Goal: Task Accomplishment & Management: Manage account settings

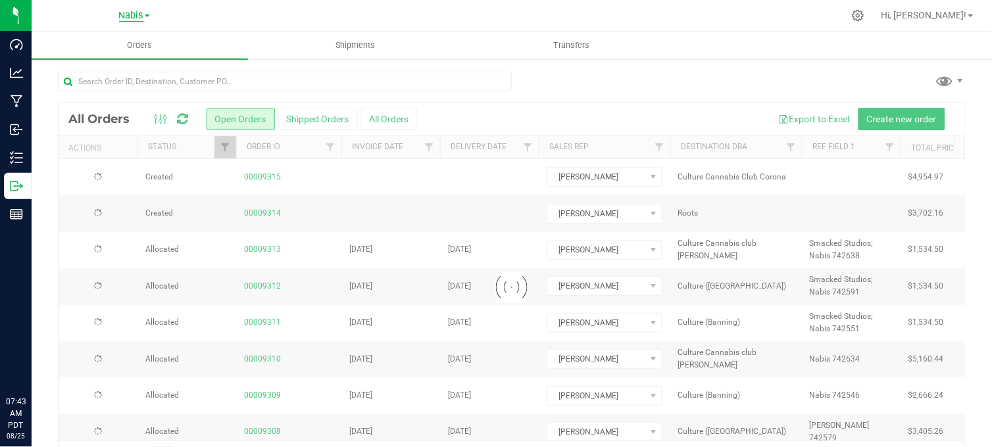
click at [130, 15] on span "Nabis" at bounding box center [131, 16] width 24 height 12
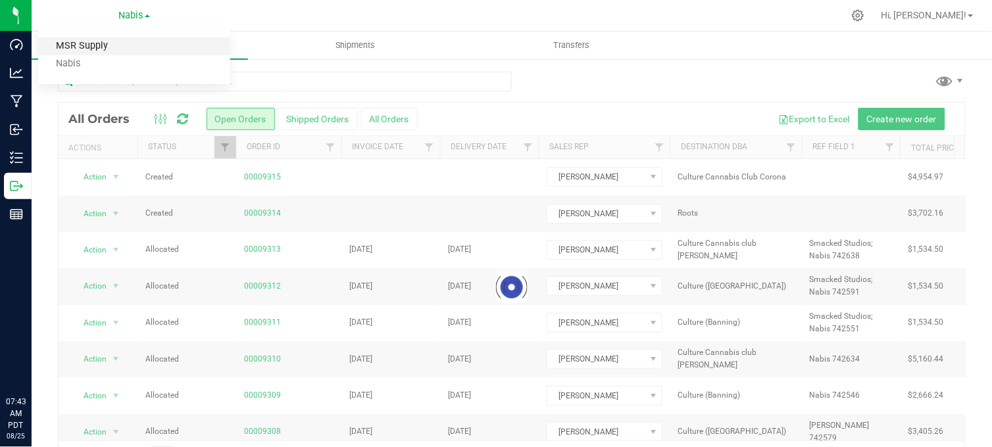
click at [80, 42] on link "MSR Supply" at bounding box center [134, 47] width 192 height 18
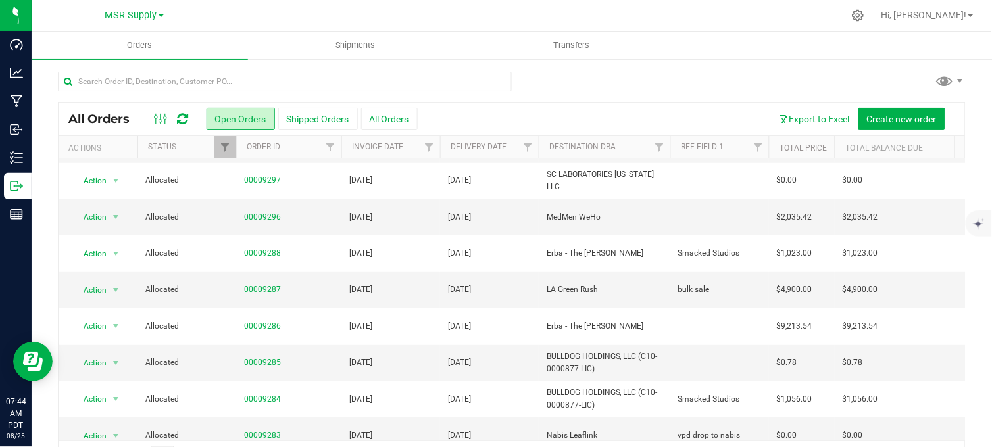
scroll to position [146, 0]
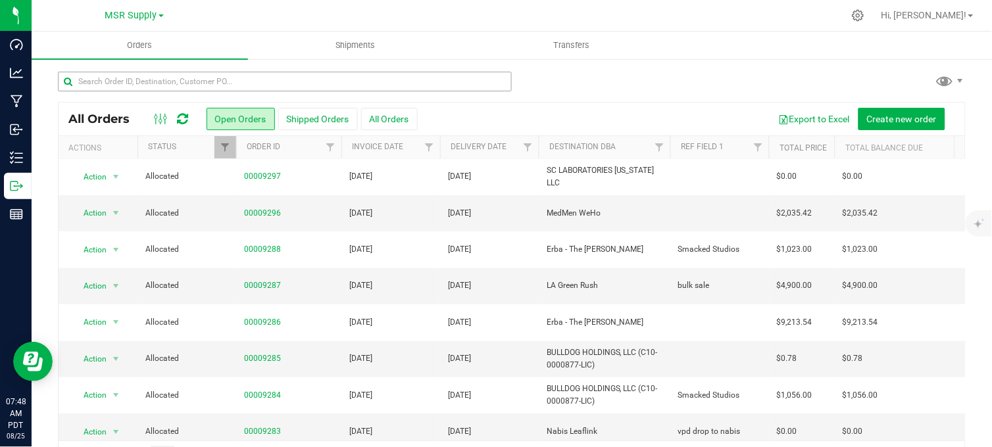
drag, startPoint x: 581, startPoint y: 84, endPoint x: 263, endPoint y: 74, distance: 318.0
click at [580, 84] on div at bounding box center [512, 87] width 908 height 30
click at [573, 80] on div at bounding box center [512, 87] width 908 height 30
click at [484, 11] on div at bounding box center [540, 16] width 608 height 26
click at [608, 67] on div "All Orders Open Orders Shipped Orders All Orders Export to Excel Create new ord…" at bounding box center [512, 272] width 961 height 428
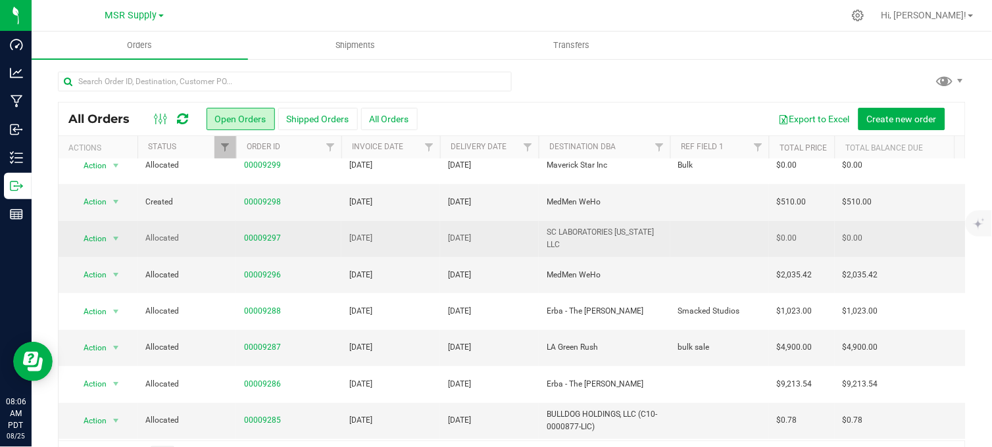
scroll to position [0, 0]
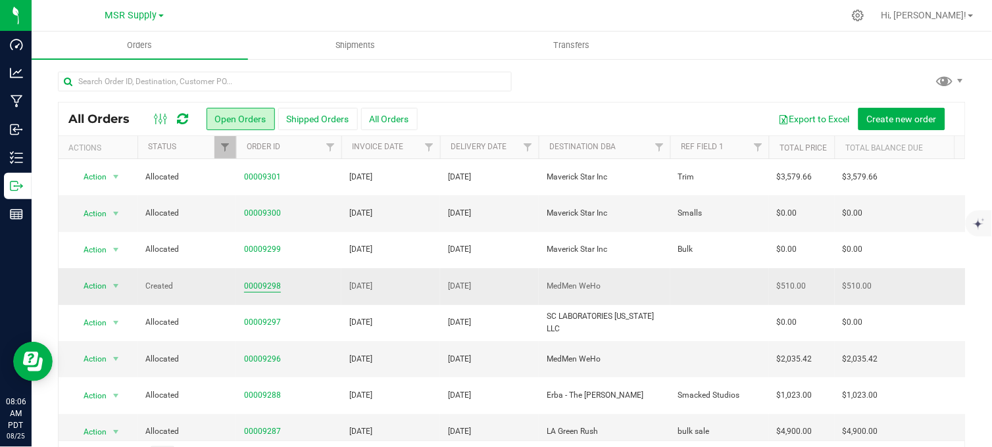
click at [260, 286] on link "00009298" at bounding box center [262, 286] width 37 height 13
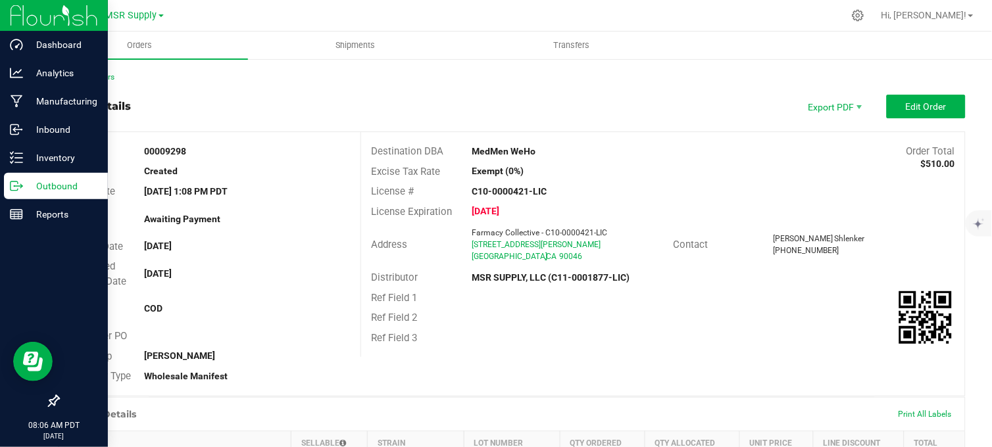
click at [20, 186] on line at bounding box center [18, 186] width 7 height 0
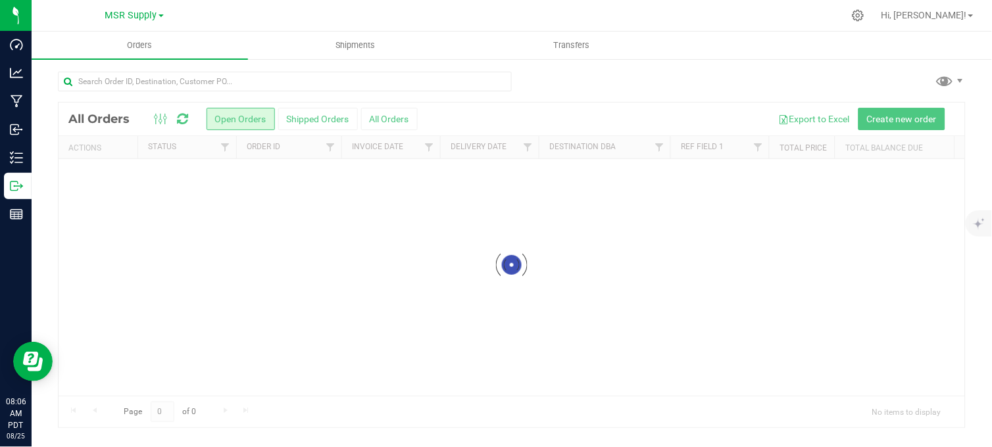
click at [567, 83] on div at bounding box center [512, 87] width 908 height 30
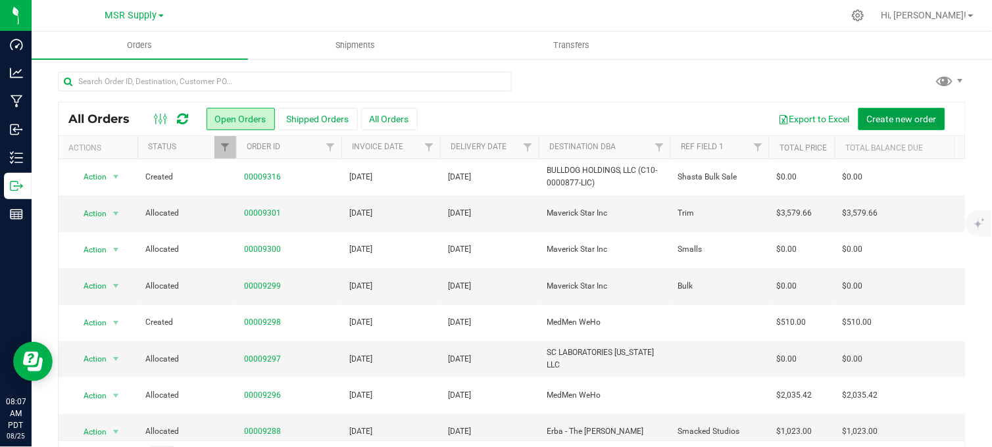
click at [875, 117] on span "Create new order" at bounding box center [902, 119] width 70 height 11
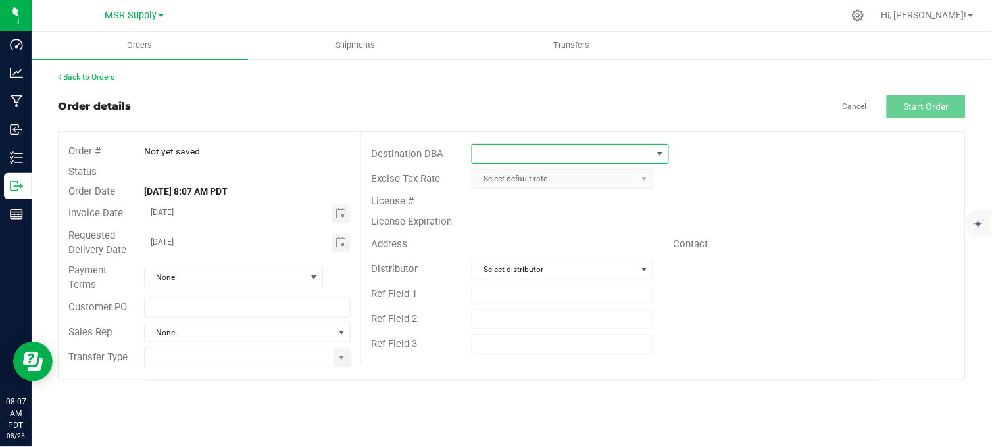
click at [573, 156] on span at bounding box center [561, 154] width 179 height 18
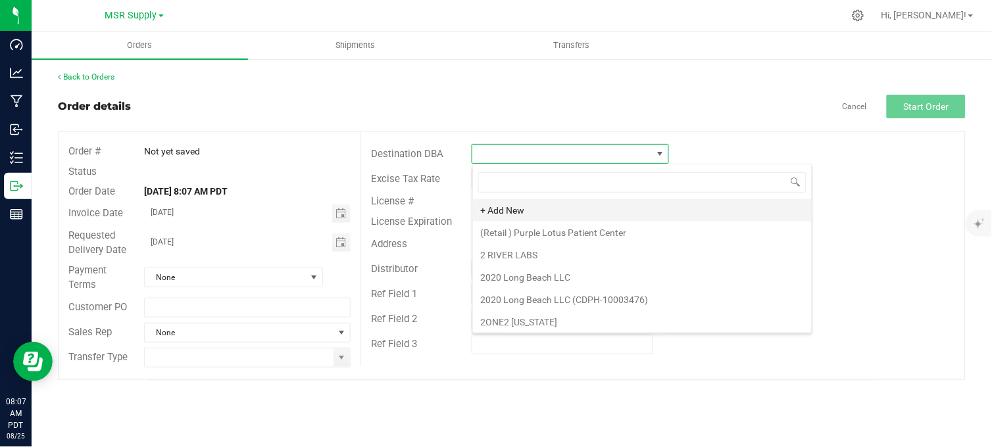
scroll to position [20, 196]
type input "erba"
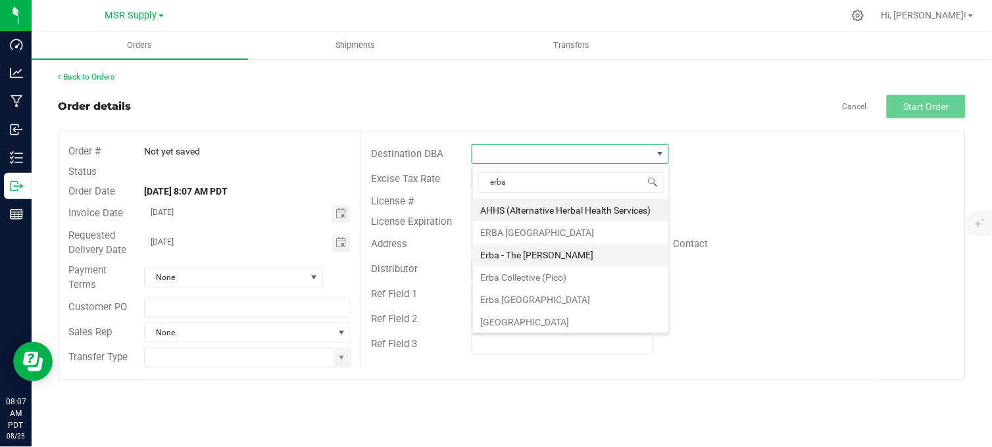
click at [553, 247] on li "Erba - The [PERSON_NAME]" at bounding box center [571, 255] width 196 height 22
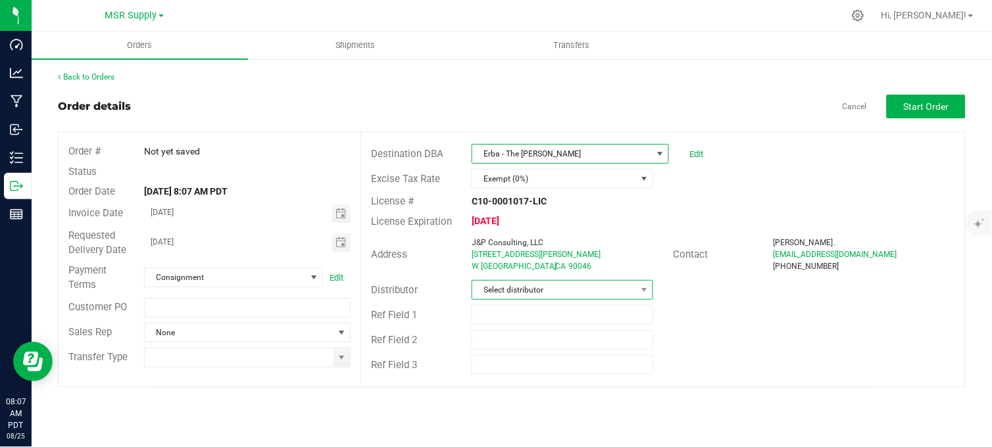
click at [513, 291] on span "Select distributor" at bounding box center [554, 290] width 164 height 18
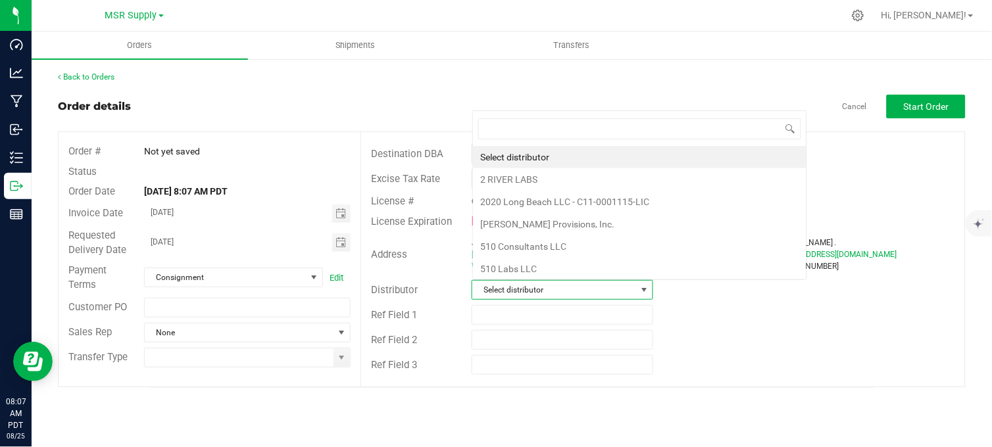
scroll to position [20, 179]
type input "msr"
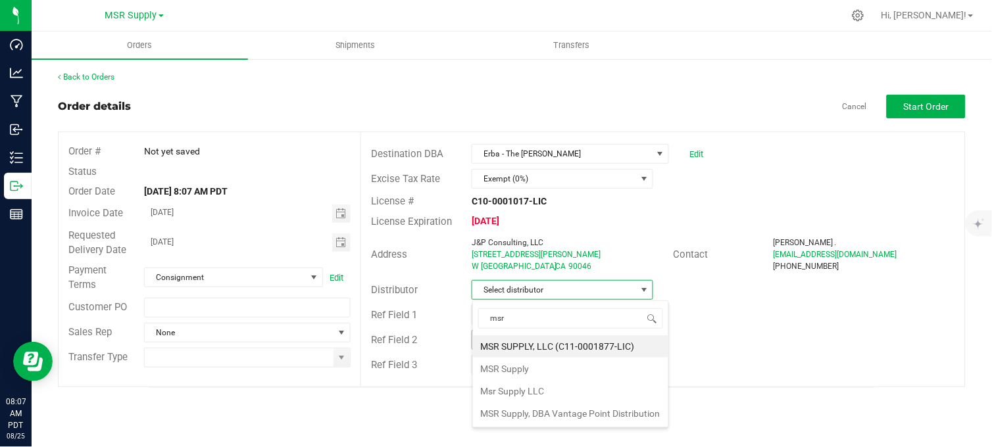
drag, startPoint x: 535, startPoint y: 347, endPoint x: 528, endPoint y: 349, distance: 7.5
click at [533, 347] on li "MSR SUPPLY, LLC (C11-0001877-LIC)" at bounding box center [570, 347] width 195 height 22
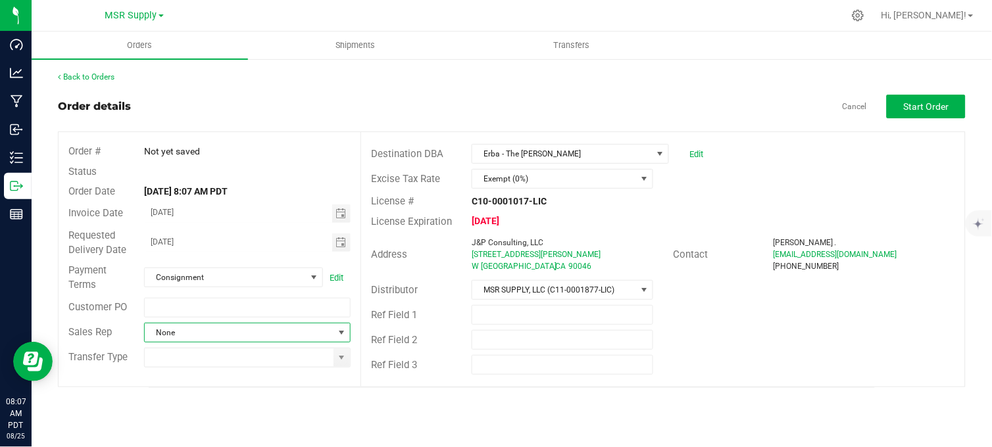
click at [342, 330] on span at bounding box center [342, 333] width 11 height 11
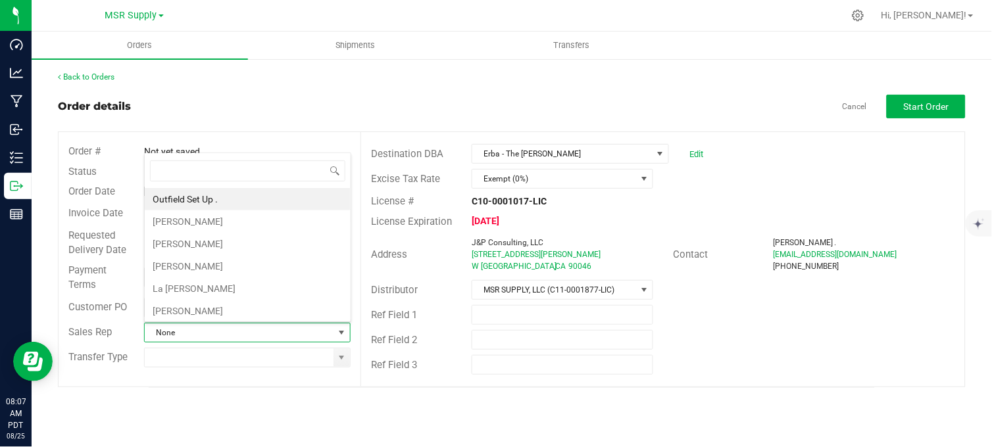
scroll to position [20, 205]
click at [215, 252] on li "[PERSON_NAME]" at bounding box center [248, 244] width 206 height 22
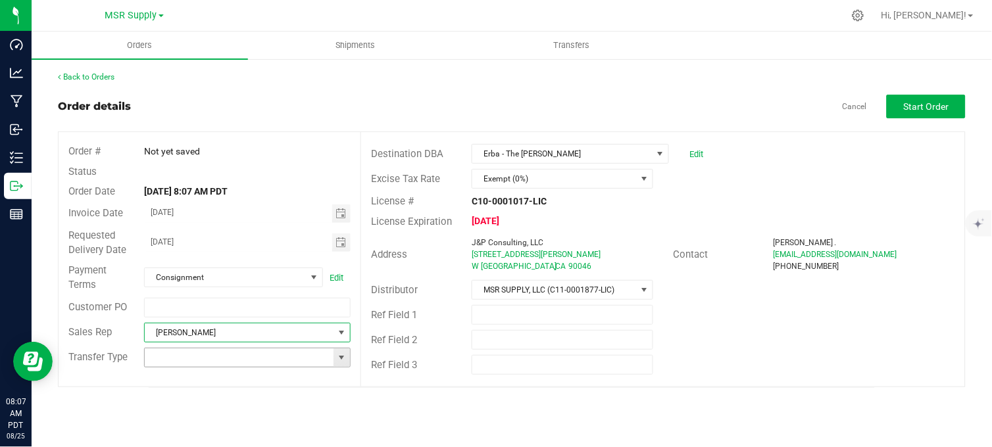
click at [341, 357] on span at bounding box center [342, 358] width 11 height 11
click at [206, 333] on li "Wholesale Manifest" at bounding box center [248, 333] width 206 height 22
type input "Wholesale Manifest"
click at [340, 211] on span "Toggle calendar" at bounding box center [341, 214] width 11 height 11
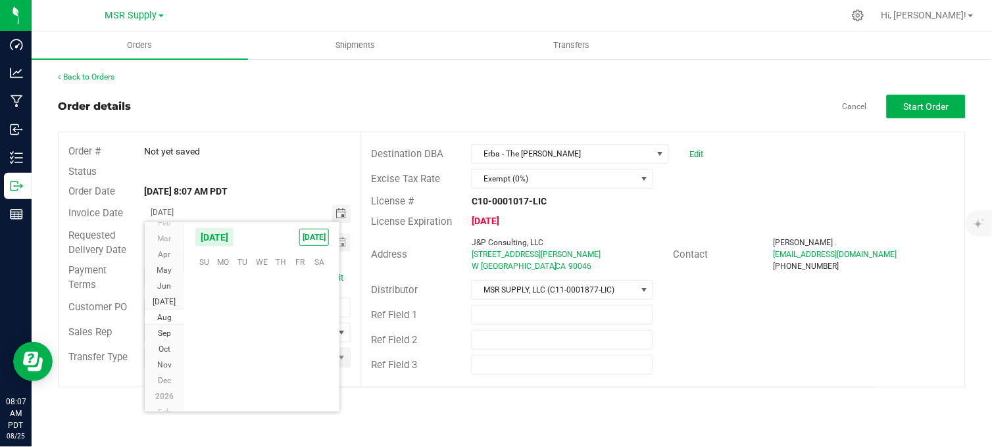
scroll to position [213264, 0]
click at [231, 237] on span "[DATE]" at bounding box center [214, 238] width 39 height 20
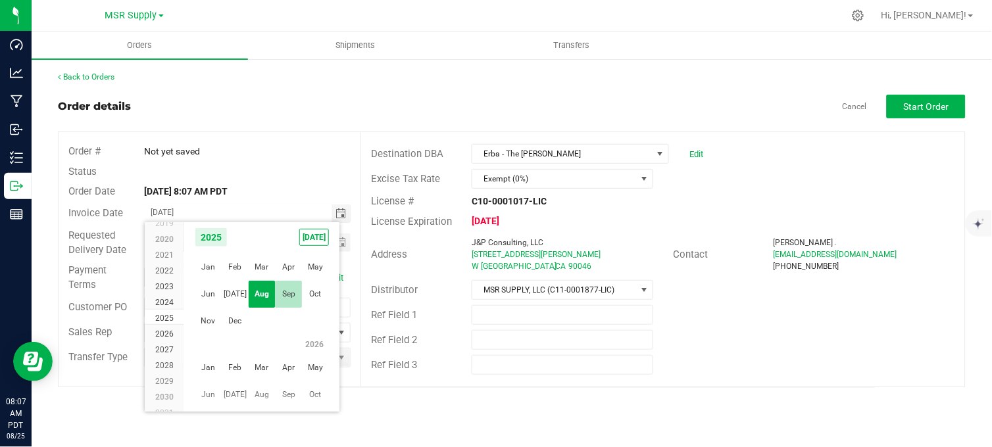
click at [278, 292] on span "Sep" at bounding box center [288, 294] width 27 height 27
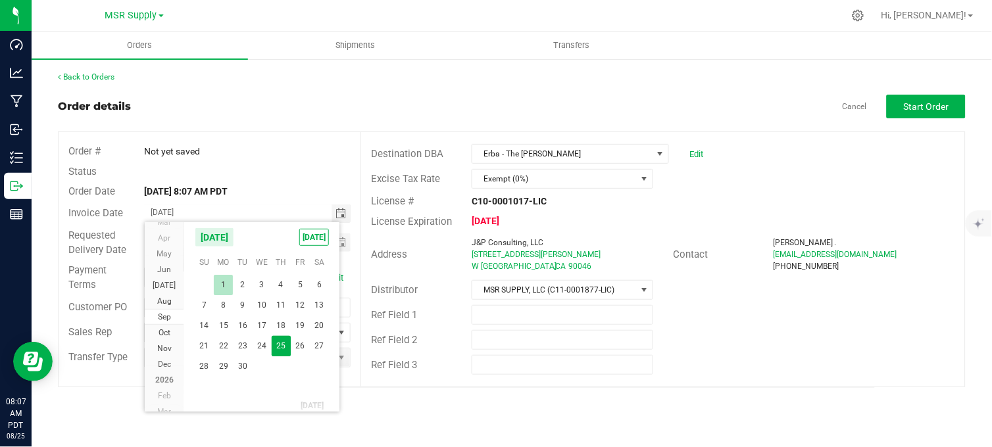
click at [218, 279] on span "1" at bounding box center [223, 285] width 19 height 20
type input "[DATE]"
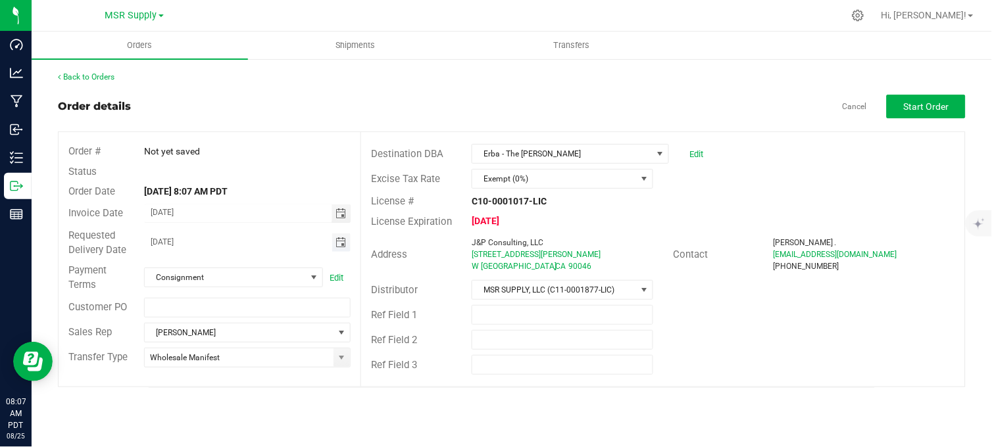
click at [339, 238] on span "Toggle calendar" at bounding box center [341, 243] width 11 height 11
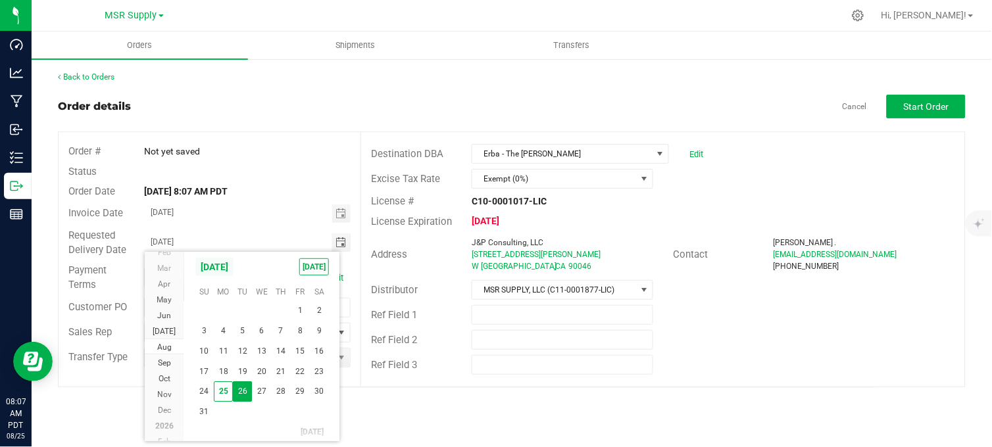
click at [234, 271] on span "[DATE]" at bounding box center [214, 267] width 39 height 20
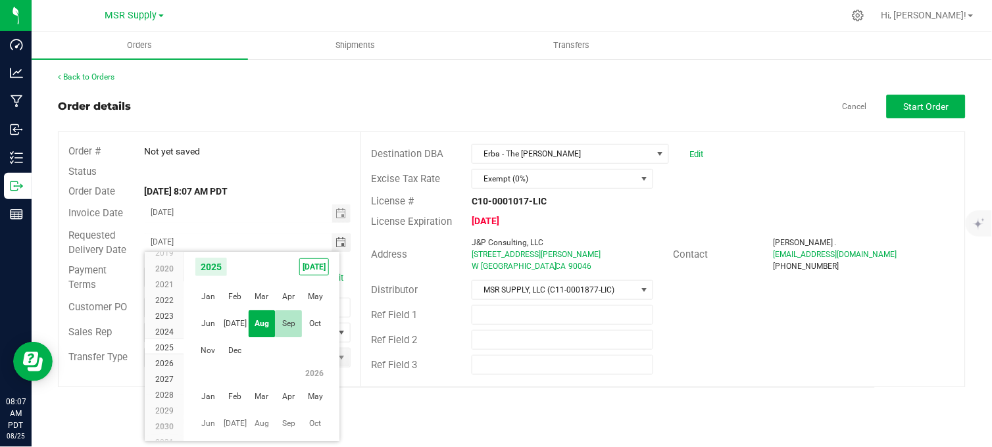
click at [286, 322] on span "Sep" at bounding box center [288, 324] width 27 height 27
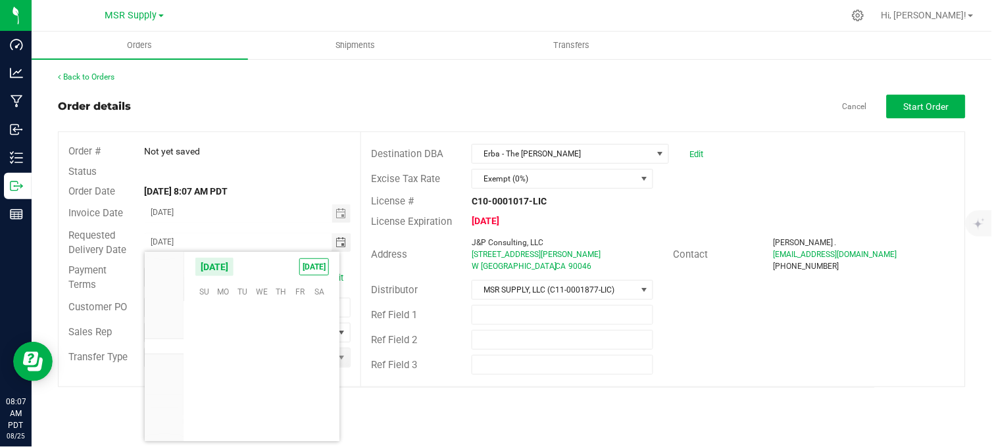
scroll to position [213401, 0]
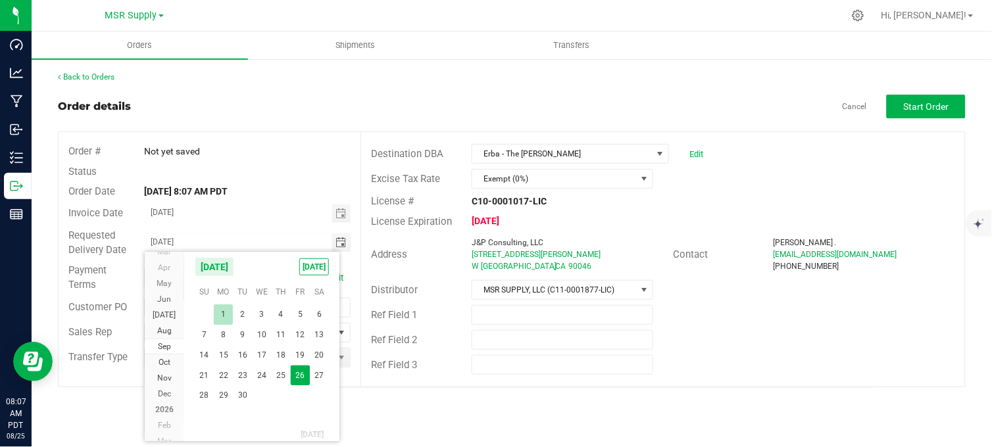
click at [219, 312] on span "1" at bounding box center [223, 315] width 19 height 20
type input "[DATE]"
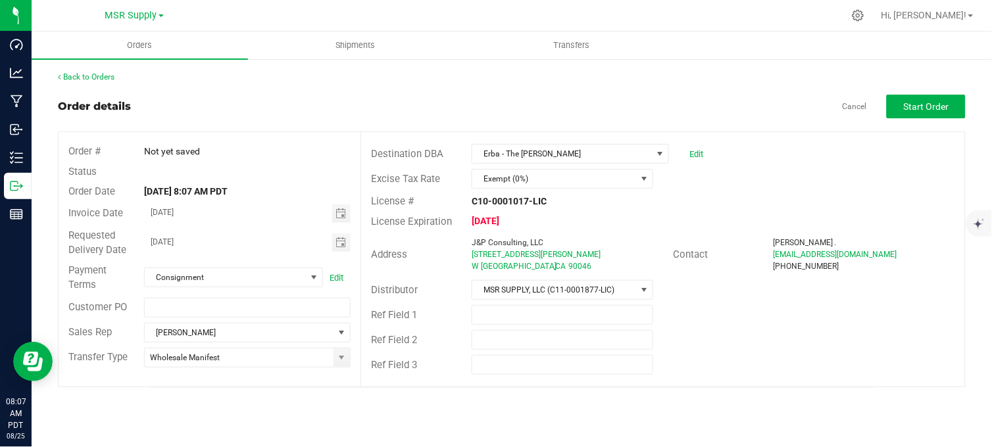
click at [280, 175] on div "Status" at bounding box center [210, 172] width 302 height 20
drag, startPoint x: 933, startPoint y: 104, endPoint x: 747, endPoint y: 211, distance: 214.9
click at [928, 104] on span "Start Order" at bounding box center [926, 106] width 45 height 11
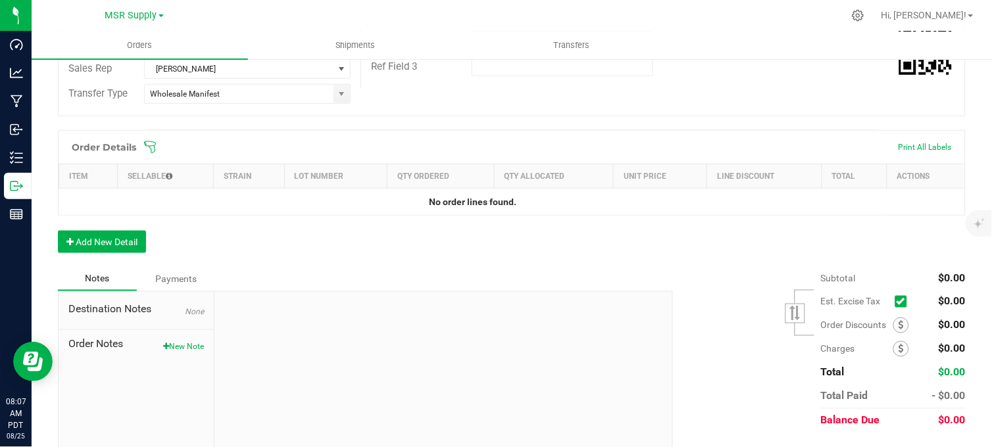
scroll to position [333, 0]
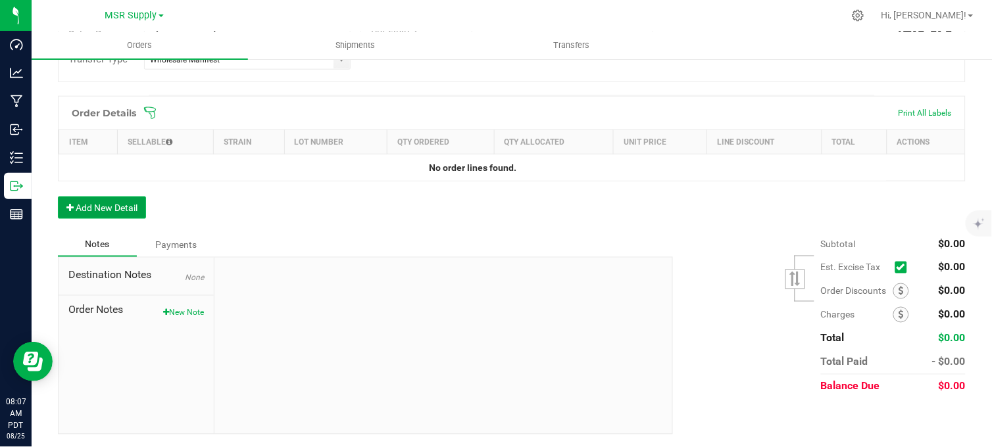
click at [103, 211] on button "Add New Detail" at bounding box center [102, 208] width 88 height 22
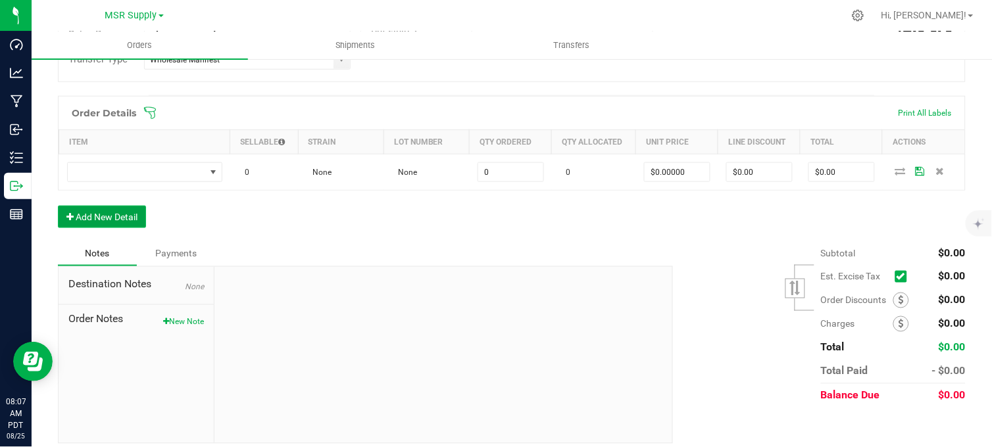
click at [115, 218] on button "Add New Detail" at bounding box center [102, 217] width 88 height 22
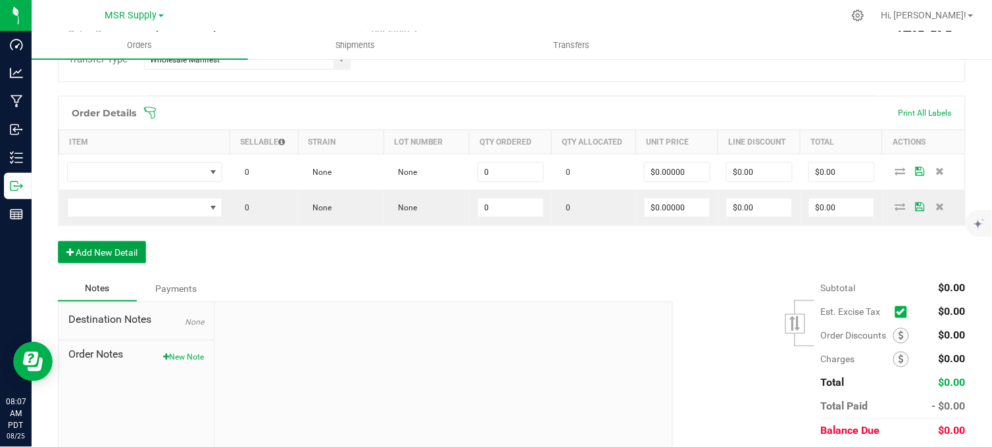
click at [115, 257] on button "Add New Detail" at bounding box center [102, 252] width 88 height 22
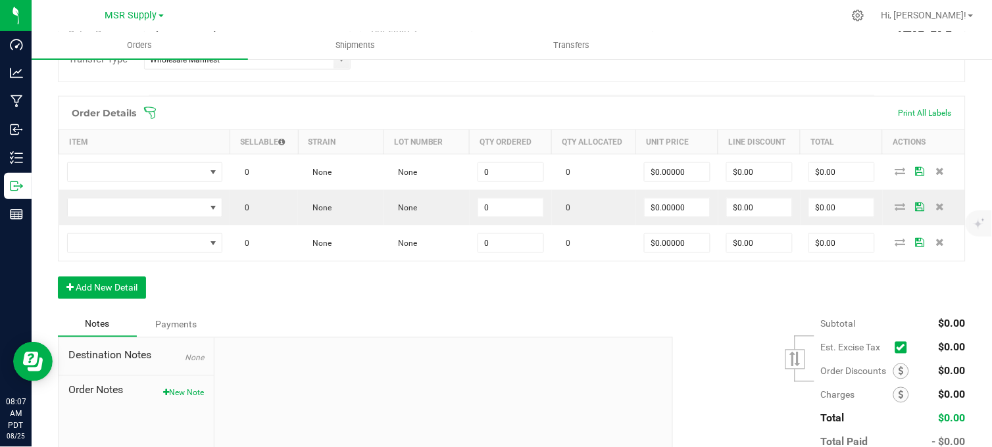
click at [936, 241] on icon at bounding box center [940, 242] width 9 height 8
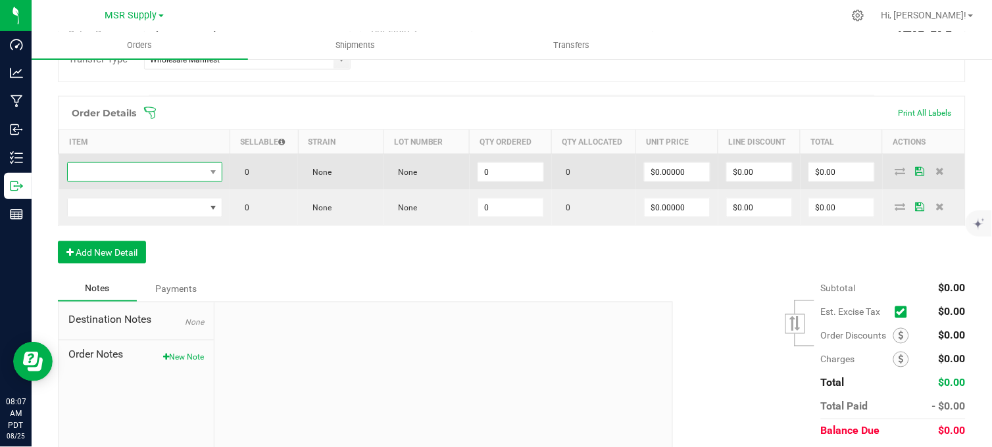
click at [143, 171] on span "NO DATA FOUND" at bounding box center [137, 172] width 138 height 18
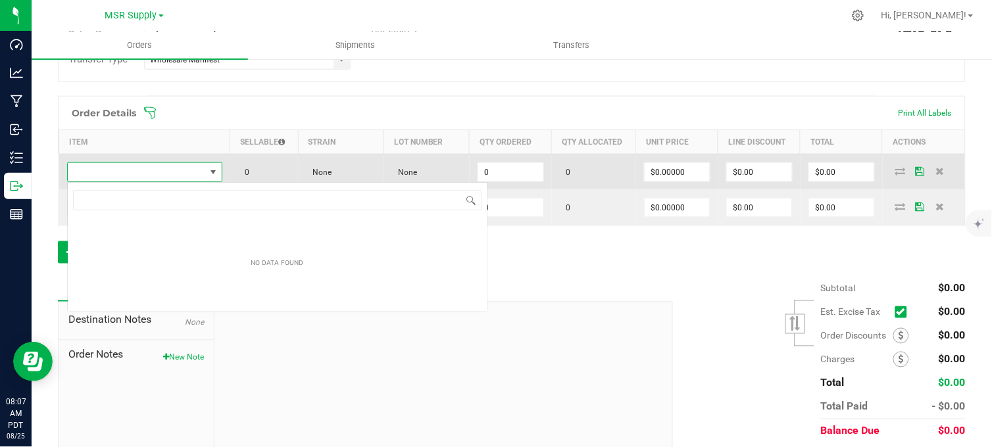
scroll to position [20, 153]
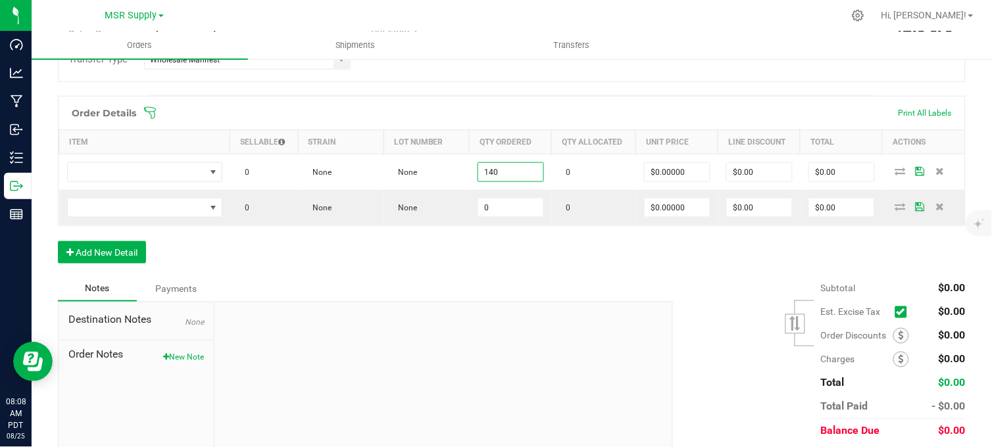
type input "140"
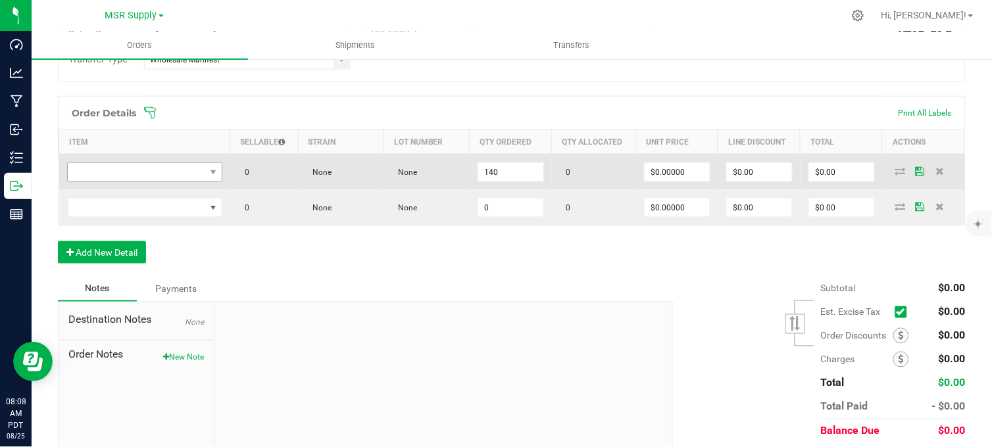
drag, startPoint x: 274, startPoint y: 261, endPoint x: 138, endPoint y: 168, distance: 164.8
click at [267, 251] on div "Order Details Print All Labels Item Sellable Strain Lot Number Qty Ordered Qty …" at bounding box center [512, 186] width 908 height 181
drag, startPoint x: 130, startPoint y: 161, endPoint x: 136, endPoint y: 168, distance: 9.5
click at [132, 162] on td at bounding box center [144, 172] width 171 height 36
click at [137, 171] on span "NO DATA FOUND" at bounding box center [137, 172] width 138 height 18
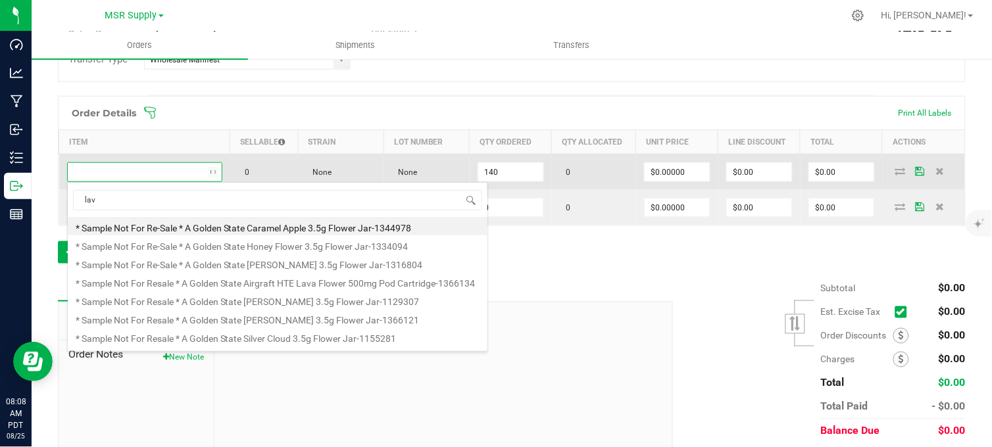
type input "lava"
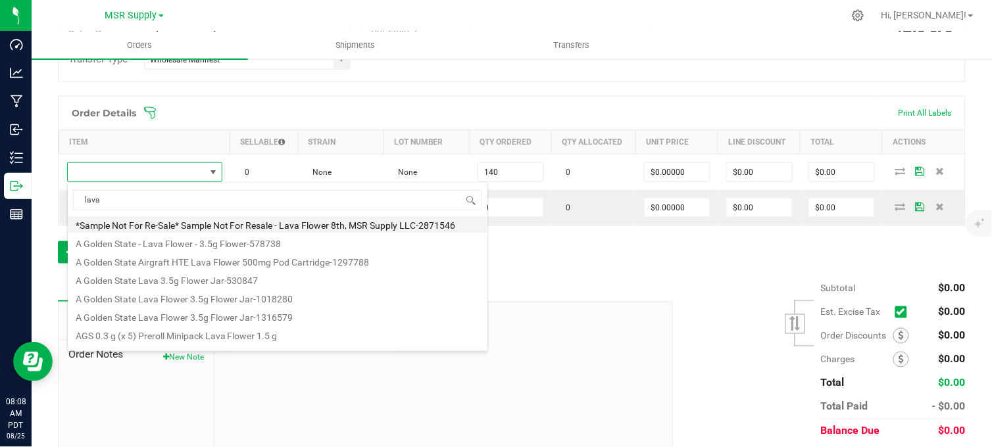
scroll to position [146, 0]
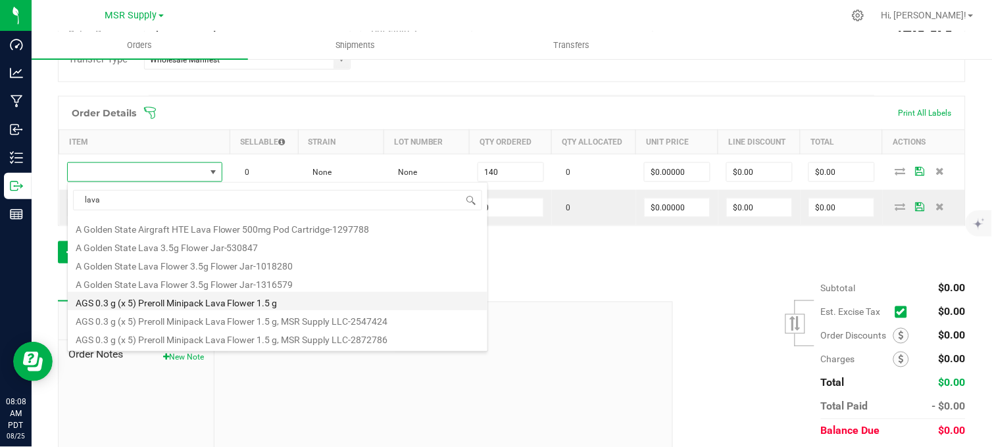
click at [141, 307] on li "AGS 0.3 g (x 5) Preroll Minipack Lava Flower 1.5 g" at bounding box center [278, 301] width 420 height 18
type input "140 ea"
type input "$12.75000"
type input "$1,785.00"
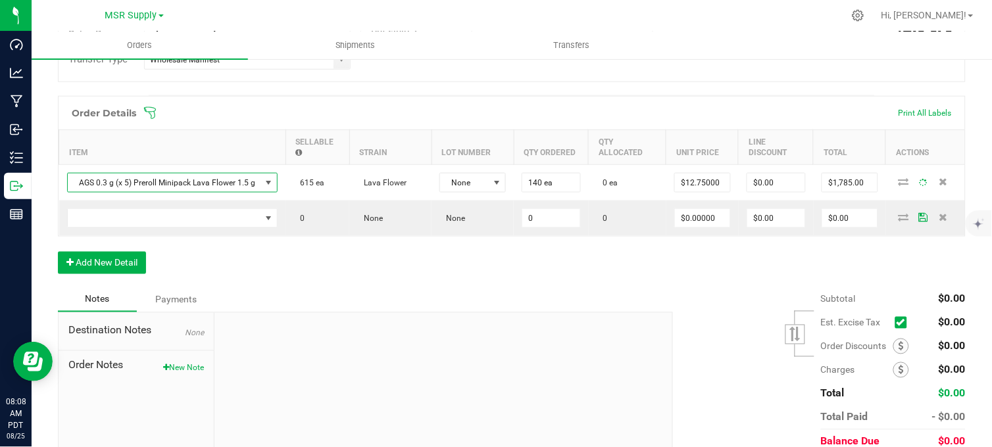
click at [345, 299] on div "Notes Payments" at bounding box center [360, 300] width 605 height 25
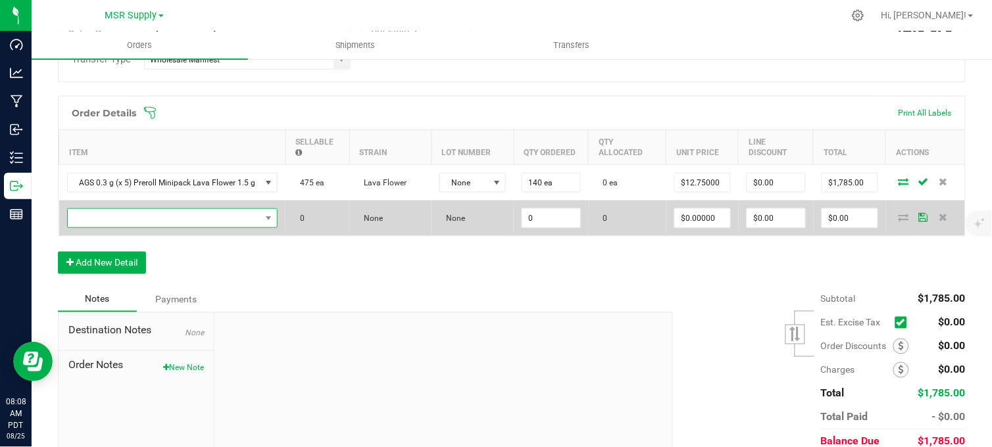
click at [169, 227] on span "NO DATA FOUND" at bounding box center [164, 218] width 193 height 18
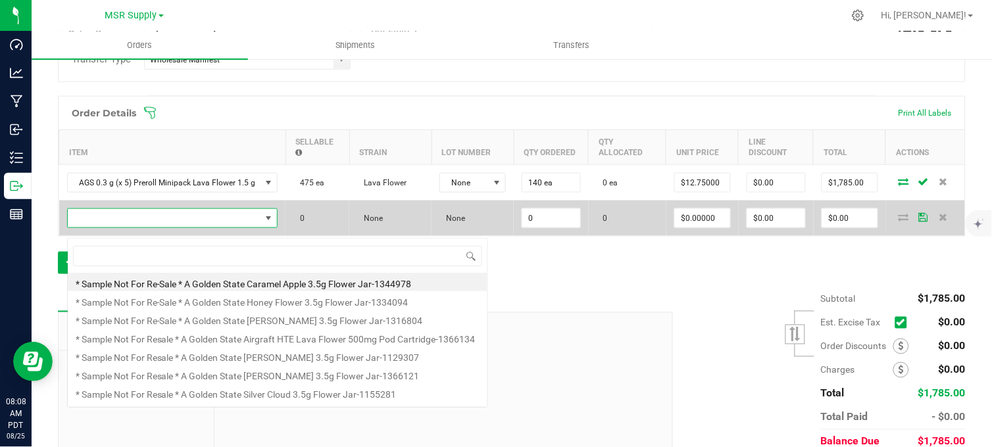
scroll to position [20, 208]
type input "alpine"
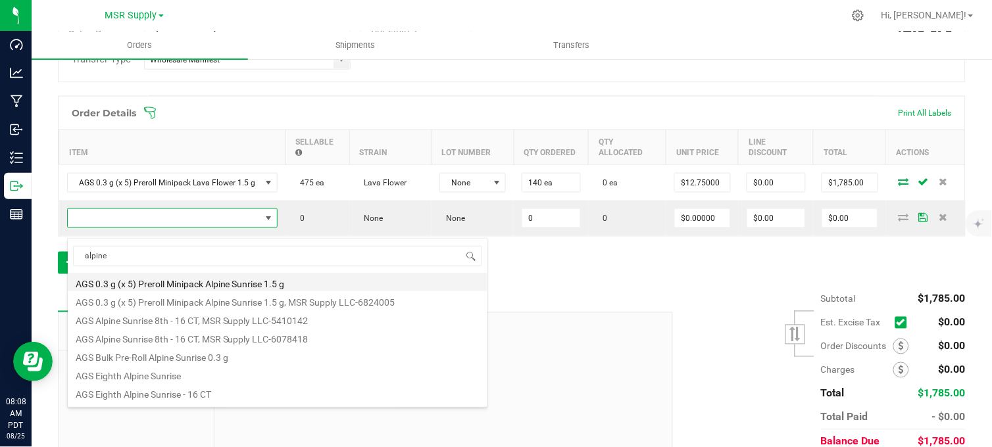
click at [193, 281] on li "AGS 0.3 g (x 5) Preroll Minipack Alpine Sunrise 1.5 g" at bounding box center [278, 282] width 420 height 18
type input "0 ea"
type input "$12.75000"
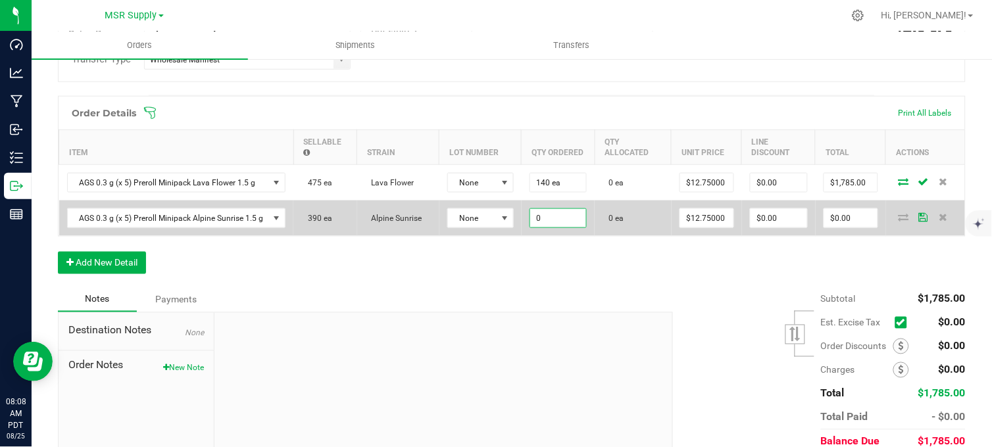
click at [549, 219] on input "0" at bounding box center [558, 218] width 56 height 18
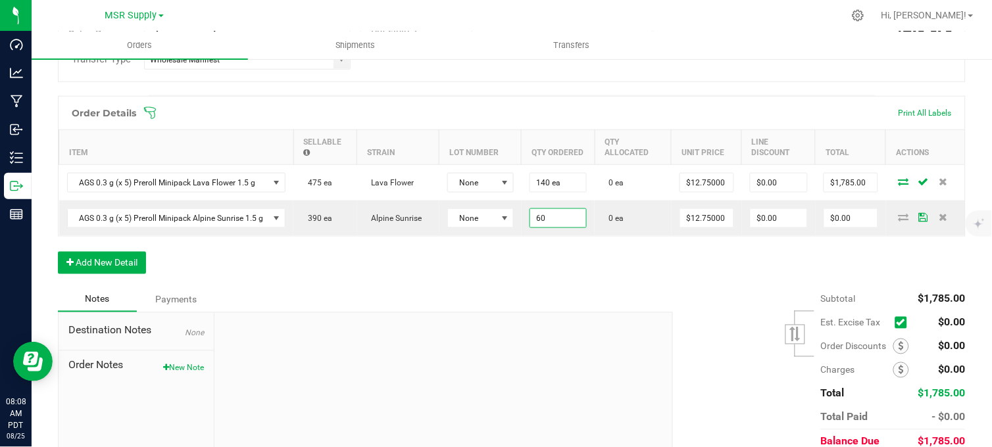
type input "60 ea"
type input "$765.00"
click at [562, 265] on div "Order Details Print All Labels Item Sellable Strain Lot Number Qty Ordered Qty …" at bounding box center [512, 191] width 908 height 191
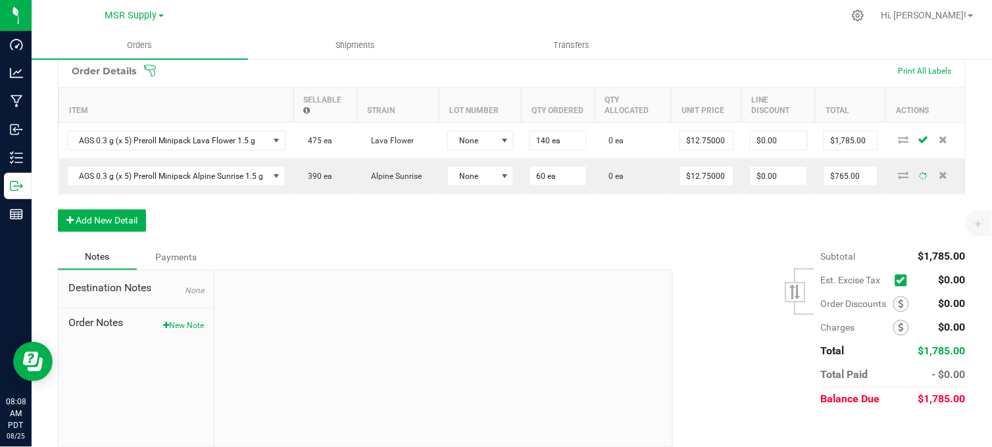
scroll to position [398, 0]
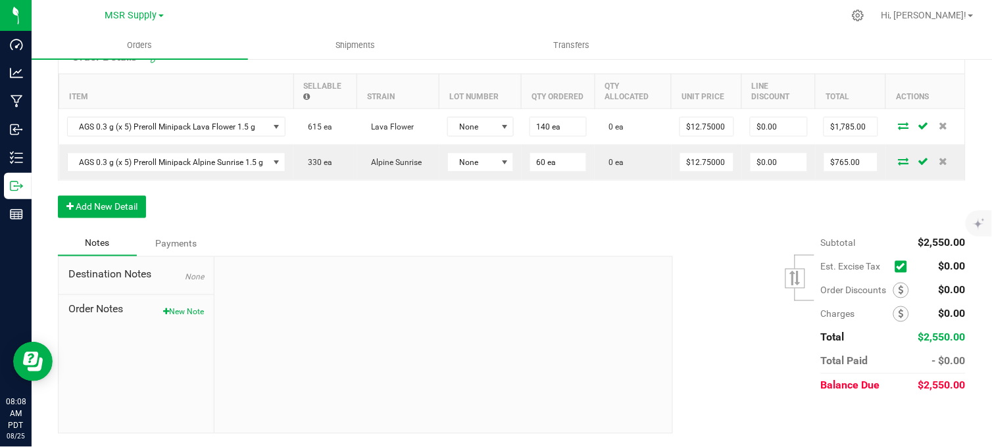
click at [378, 215] on div "Order Details Print All Labels Item Sellable Strain Lot Number Qty Ordered Qty …" at bounding box center [512, 135] width 908 height 191
drag, startPoint x: 186, startPoint y: 313, endPoint x: 212, endPoint y: 322, distance: 27.5
click at [186, 312] on button "New Note" at bounding box center [183, 313] width 41 height 12
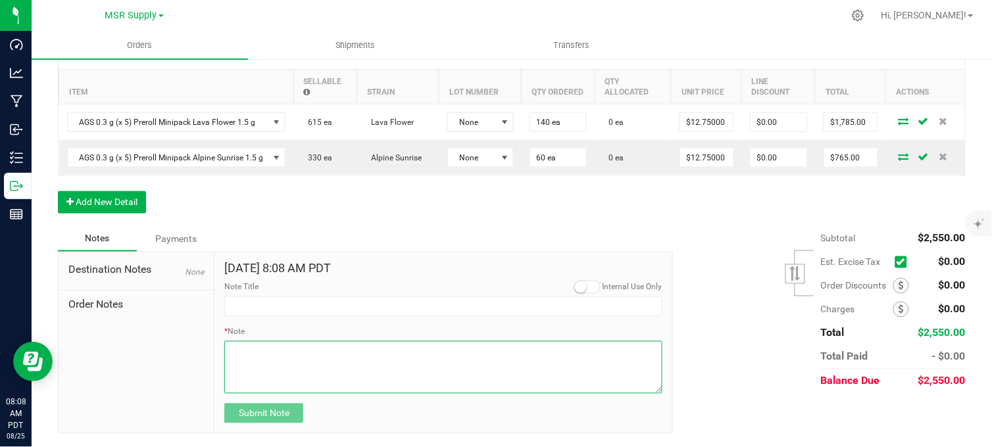
click at [283, 373] on textarea "* Note" at bounding box center [443, 367] width 438 height 53
paste textarea "Domestic Wire and ACH Instructions Beneficiary Name: MSR Supply LLC Beneficiary…"
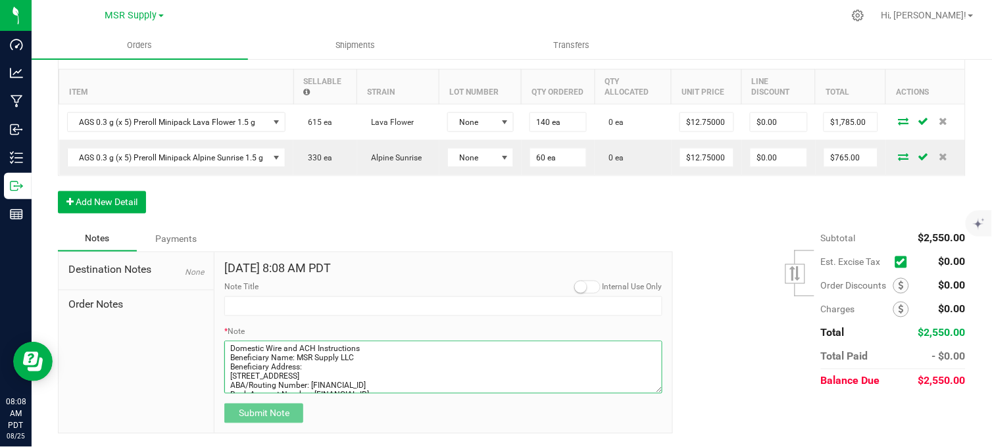
scroll to position [112, 0]
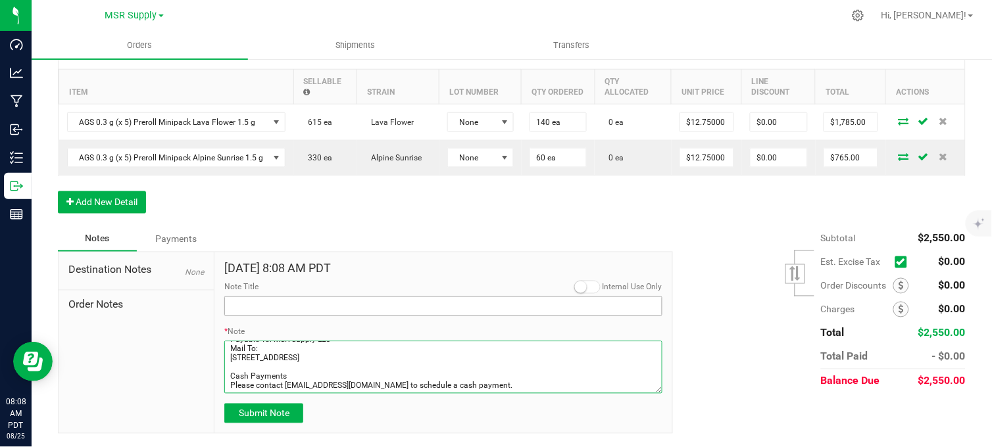
type textarea "Domestic Wire and ACH Instructions Beneficiary Name: MSR Supply LLC Beneficiary…"
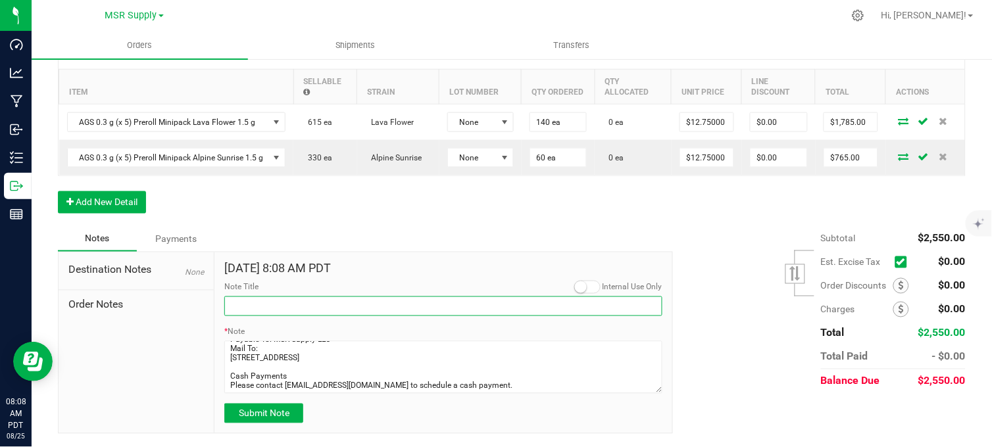
click at [277, 311] on input "Note Title" at bounding box center [443, 307] width 438 height 20
type input "Payment Details"
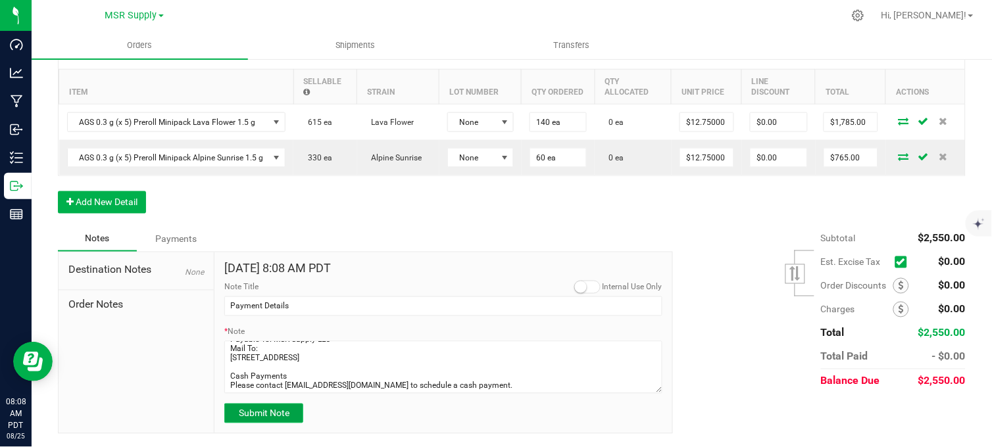
click at [261, 418] on span "Submit Note" at bounding box center [264, 414] width 51 height 11
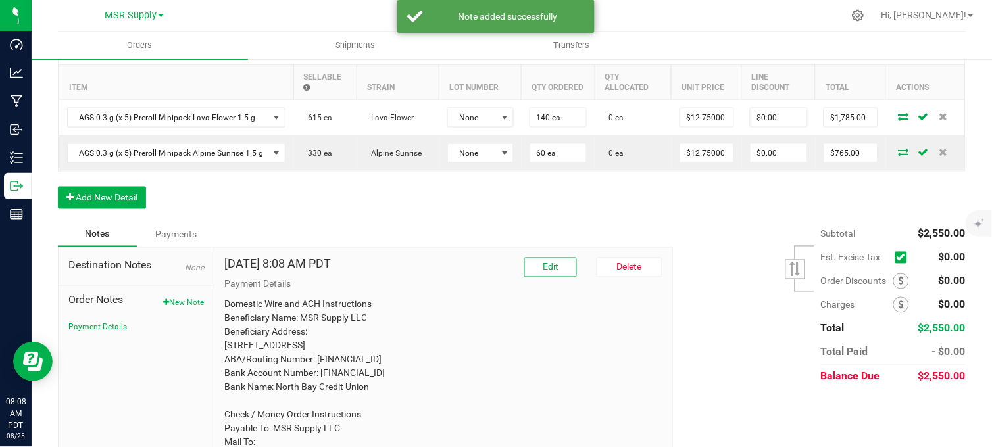
click at [352, 222] on div "Order Details Print All Labels Item Sellable Strain Lot Number Qty Ordered Qty …" at bounding box center [512, 126] width 908 height 191
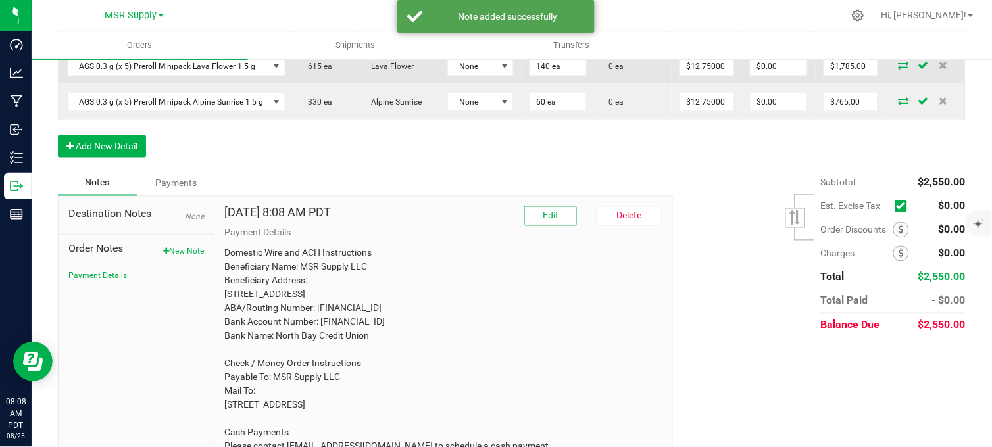
scroll to position [370, 0]
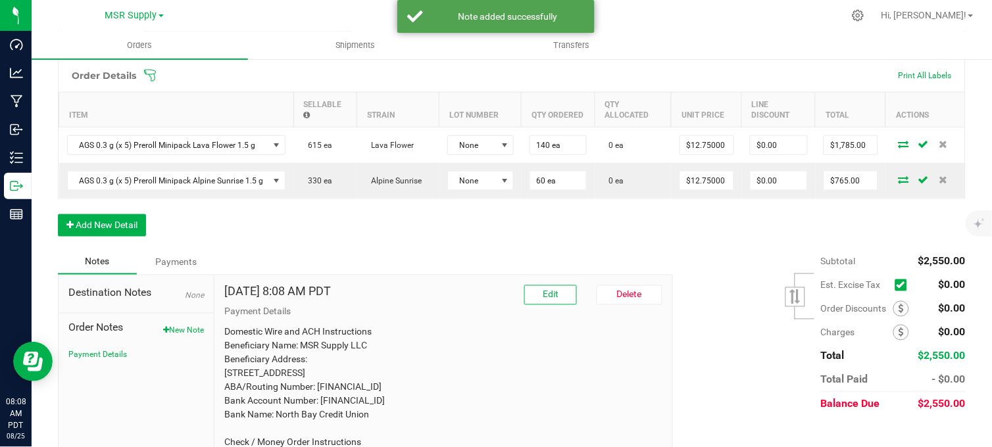
click at [376, 271] on div "Notes Payments" at bounding box center [360, 262] width 605 height 25
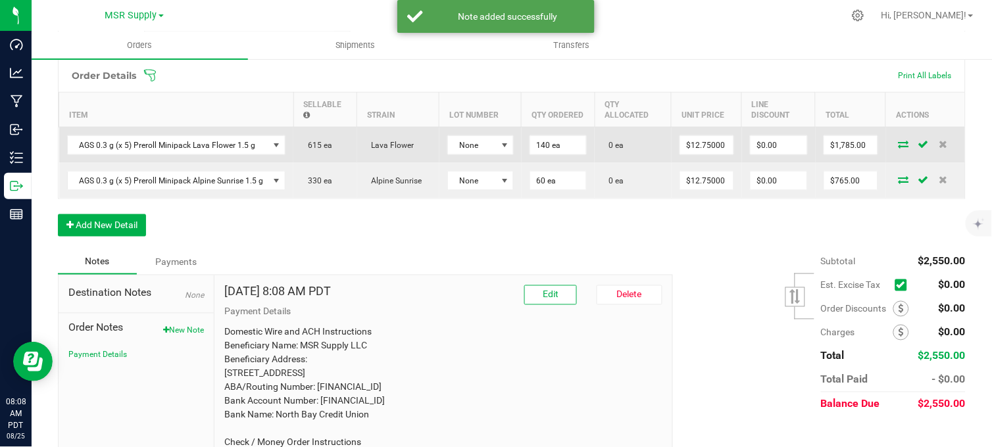
click at [899, 148] on icon at bounding box center [904, 144] width 11 height 8
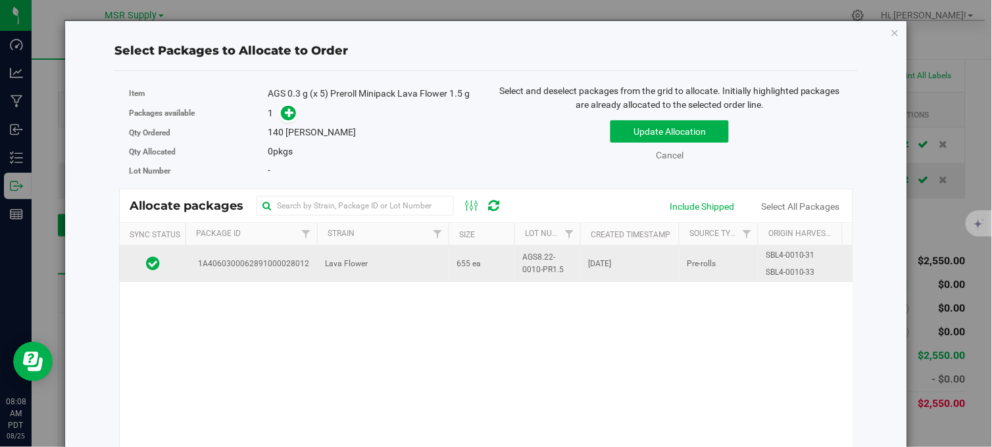
click at [411, 272] on td "Lava Flower" at bounding box center [383, 264] width 132 height 36
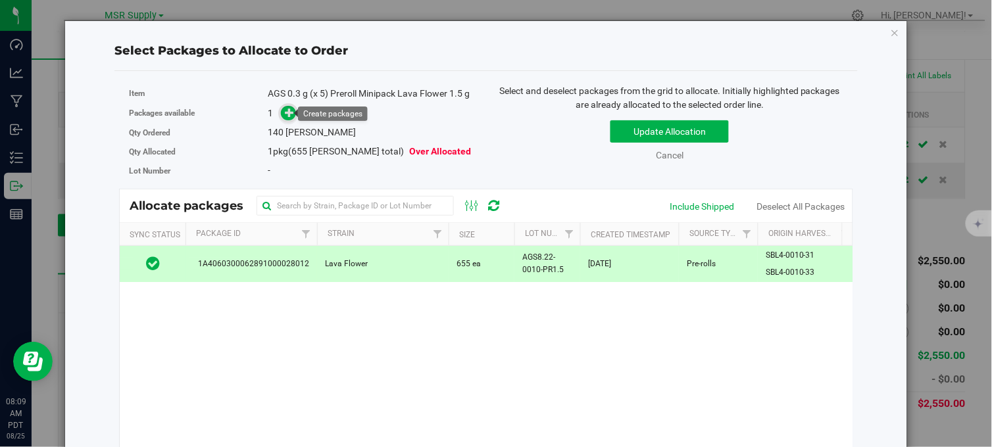
click at [285, 117] on icon at bounding box center [289, 112] width 9 height 9
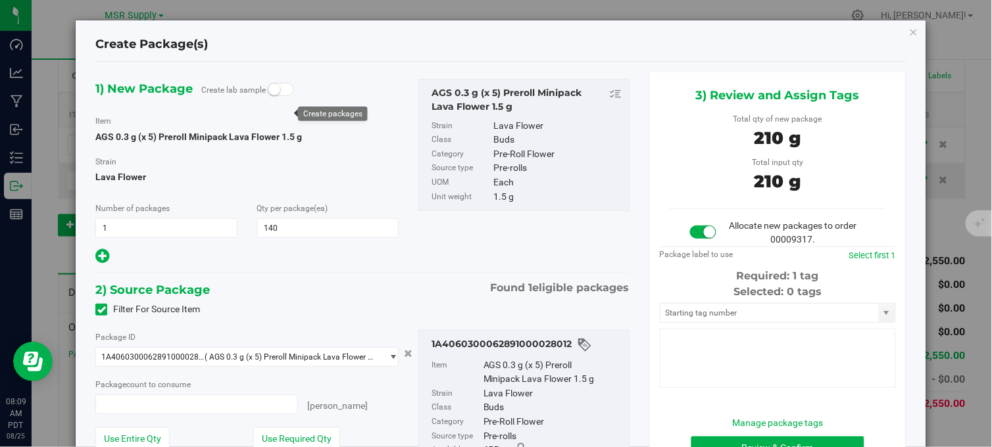
type input "140"
type input "140 ea"
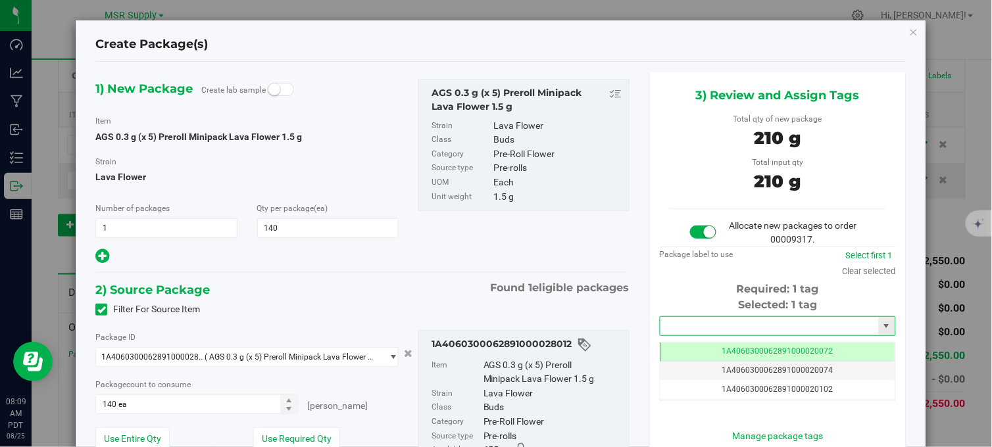
click at [749, 329] on input "text" at bounding box center [770, 326] width 218 height 18
click at [734, 349] on li "1A4060300062891000028140" at bounding box center [770, 350] width 232 height 20
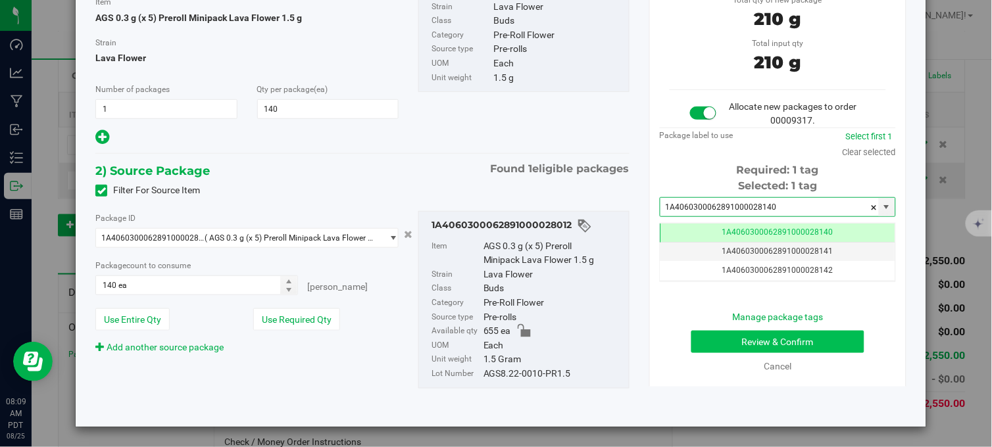
type input "1A4060300062891000028140"
click at [705, 339] on button "Review & Confirm" at bounding box center [778, 342] width 173 height 22
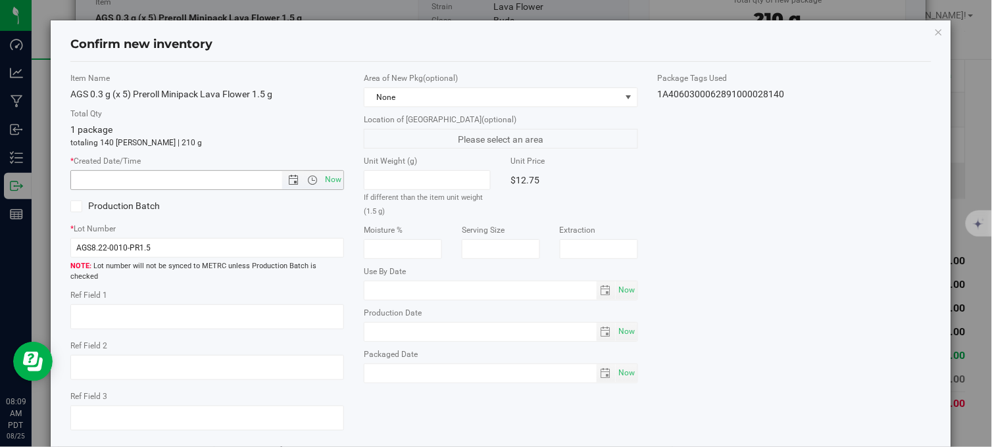
drag, startPoint x: 324, startPoint y: 182, endPoint x: 328, endPoint y: 209, distance: 27.3
click at [324, 183] on span "Now" at bounding box center [333, 179] width 22 height 19
type input "[DATE] 8:09 AM"
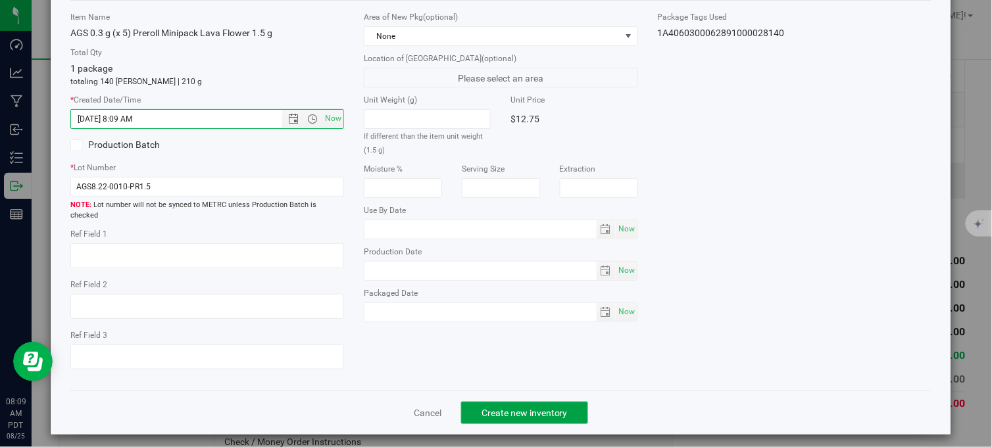
click at [490, 408] on span "Create new inventory" at bounding box center [525, 413] width 86 height 11
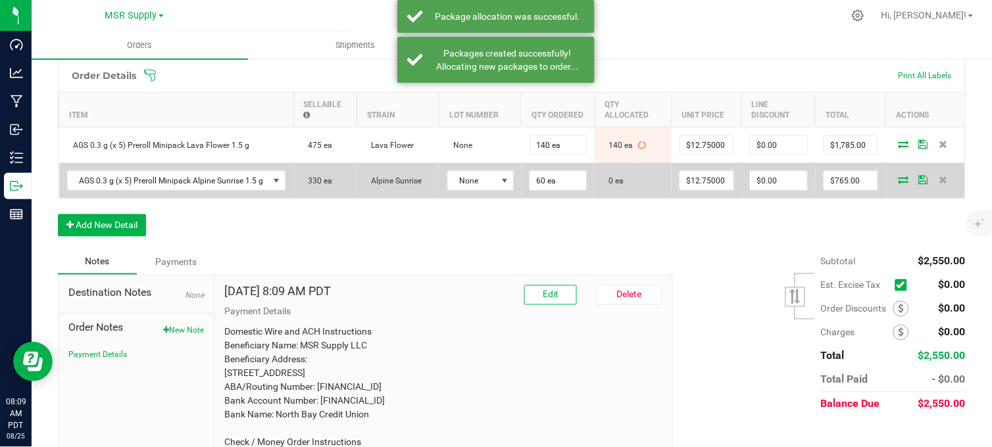
click at [899, 184] on icon at bounding box center [904, 180] width 11 height 8
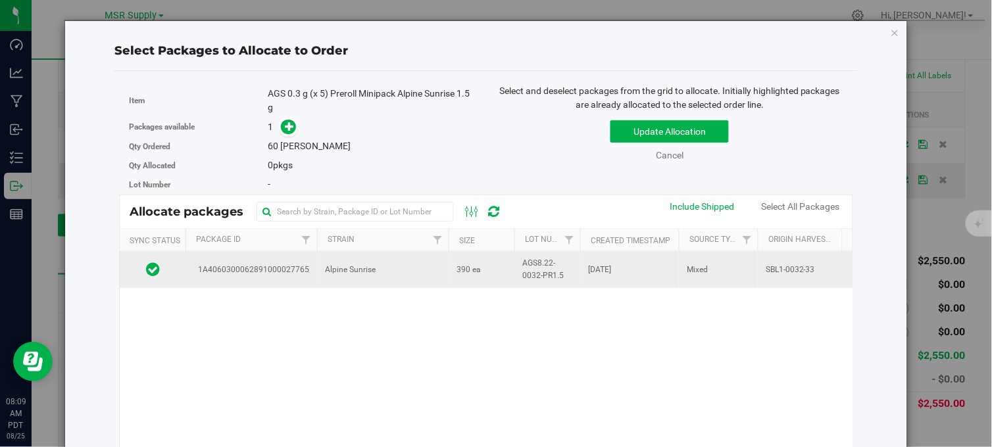
click at [403, 274] on td "Alpine Sunrise" at bounding box center [383, 270] width 132 height 36
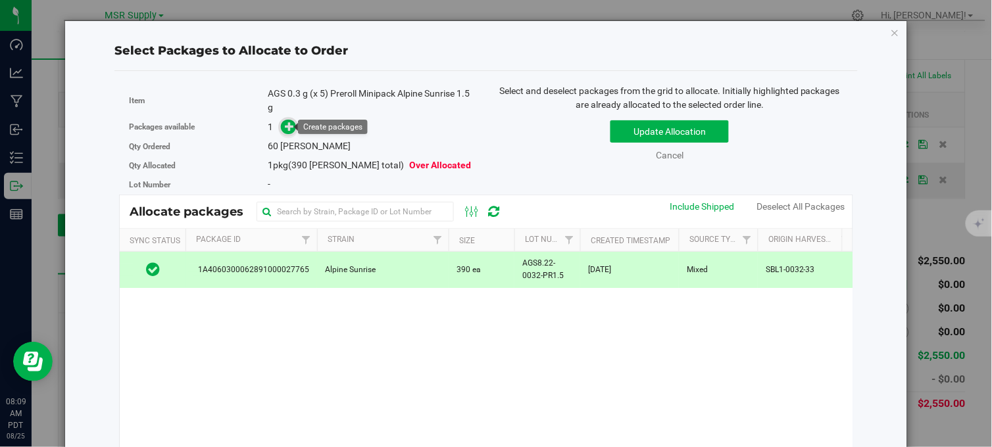
click at [288, 126] on icon at bounding box center [290, 126] width 10 height 10
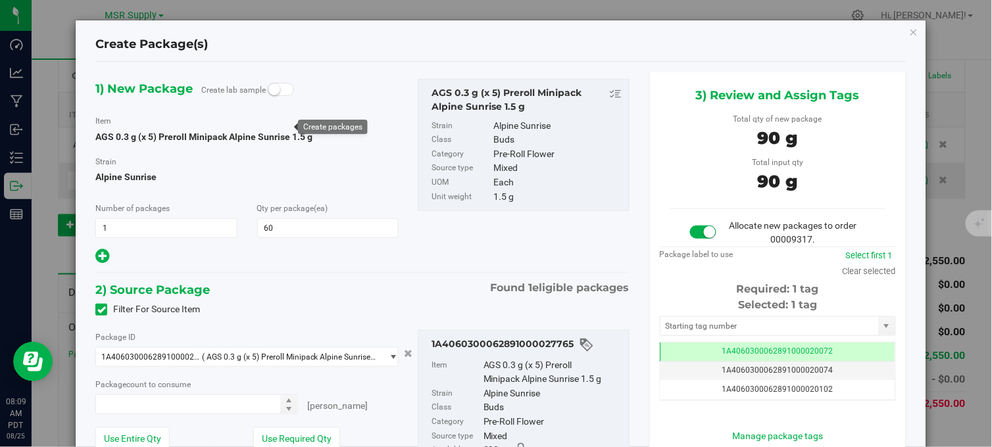
type input "60 ea"
click at [712, 324] on input "text" at bounding box center [770, 326] width 218 height 18
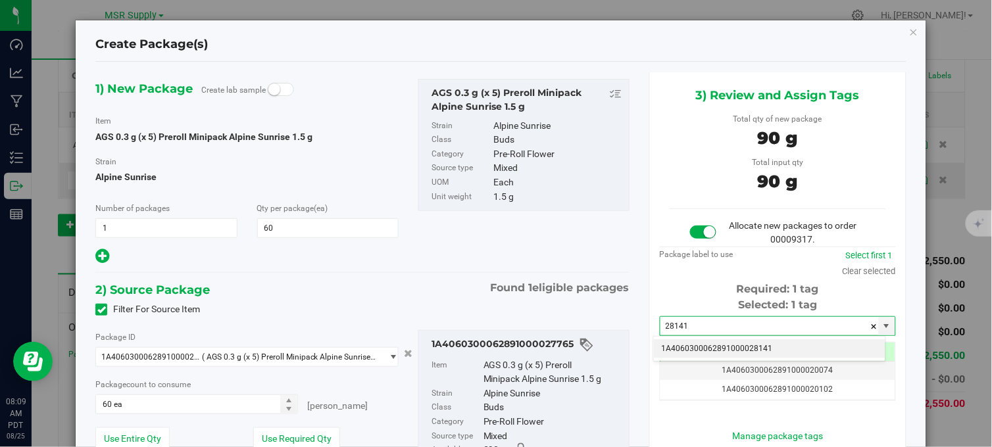
drag, startPoint x: 740, startPoint y: 343, endPoint x: 744, endPoint y: 153, distance: 190.2
click at [740, 342] on li "1A4060300062891000028141" at bounding box center [770, 350] width 232 height 20
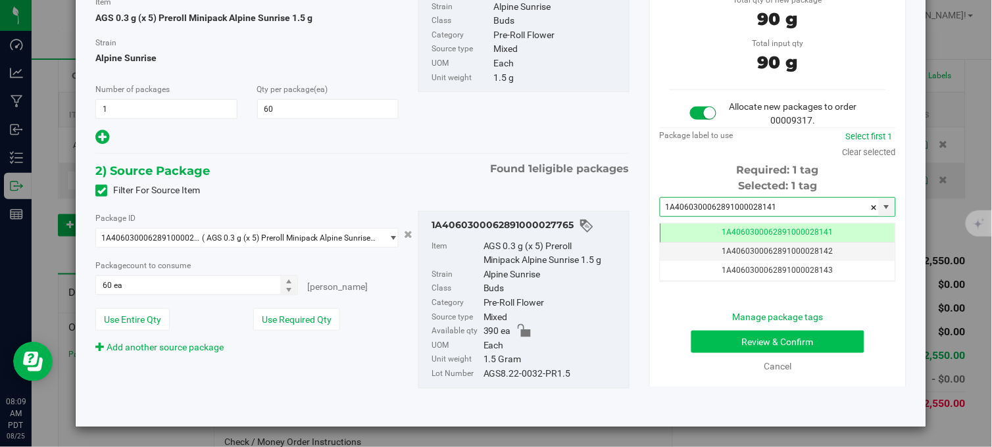
type input "1A4060300062891000028141"
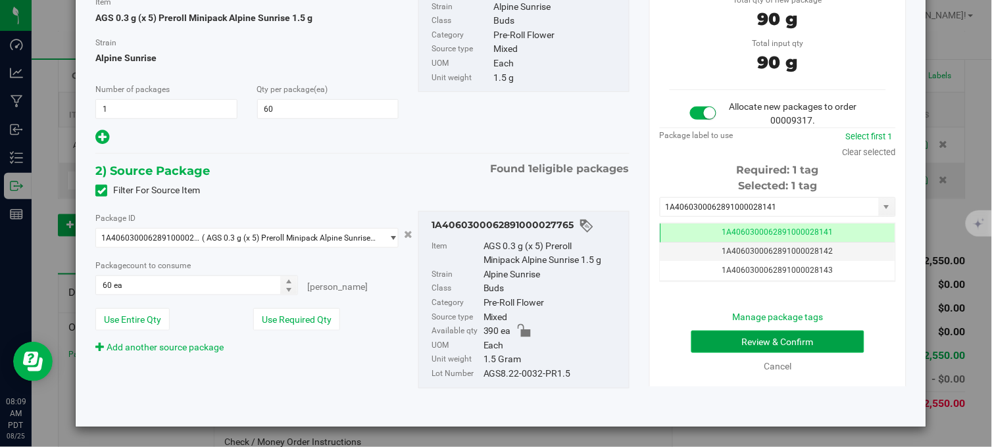
click at [732, 343] on button "Review & Confirm" at bounding box center [778, 342] width 173 height 22
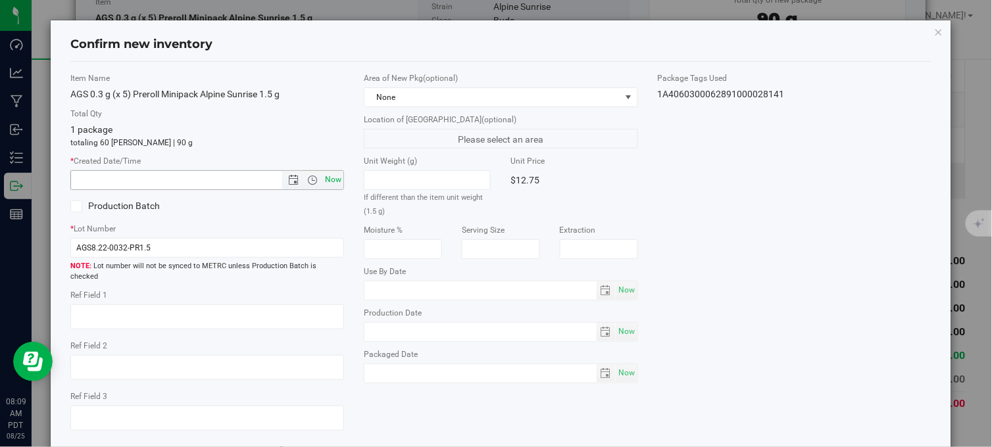
click at [330, 179] on span "Now" at bounding box center [333, 179] width 22 height 19
type input "[DATE] 8:09 AM"
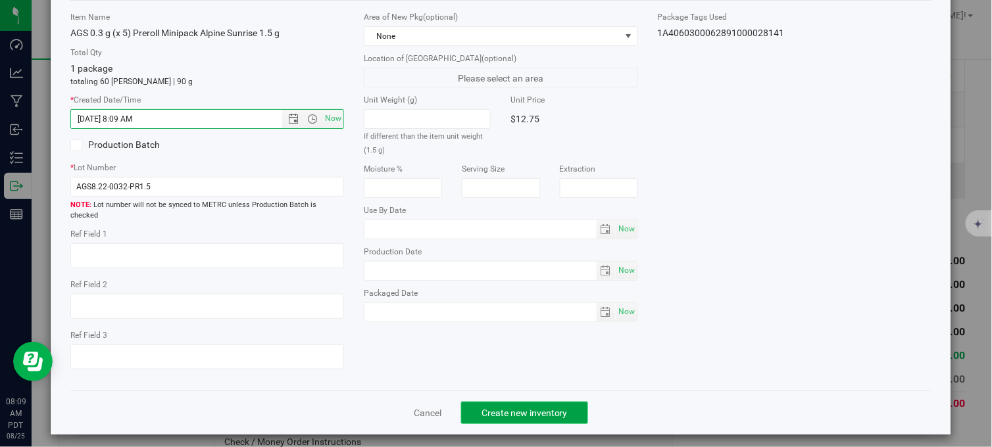
click at [505, 408] on span "Create new inventory" at bounding box center [525, 413] width 86 height 11
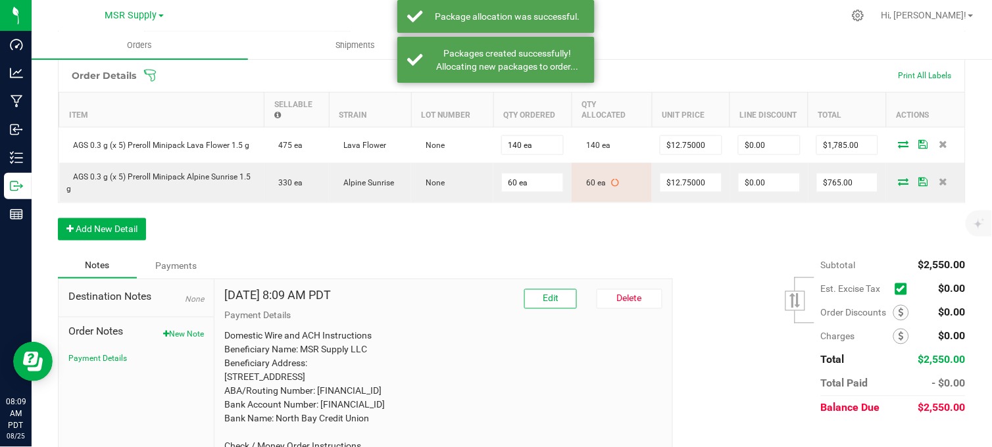
click at [507, 240] on div "Order Details Print All Labels Item Sellable Strain Lot Number Qty Ordered Qty …" at bounding box center [512, 156] width 908 height 195
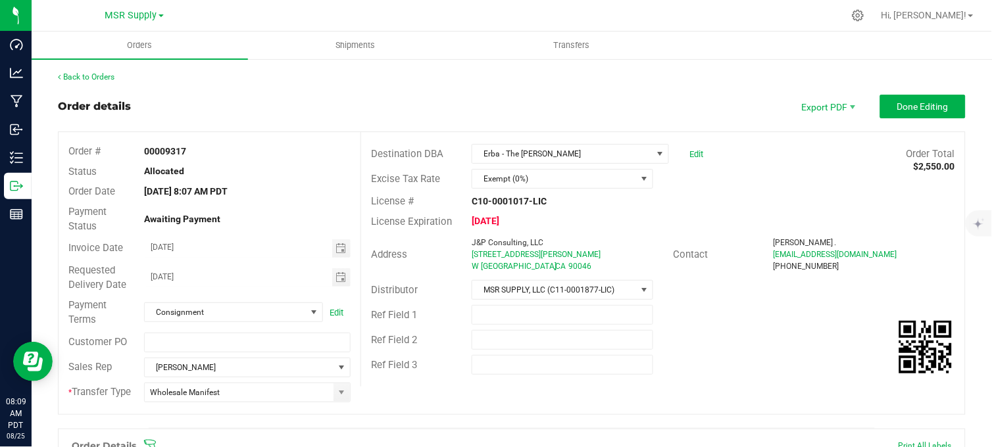
click at [365, 100] on div "Order details Export PDF Done Editing" at bounding box center [512, 107] width 908 height 24
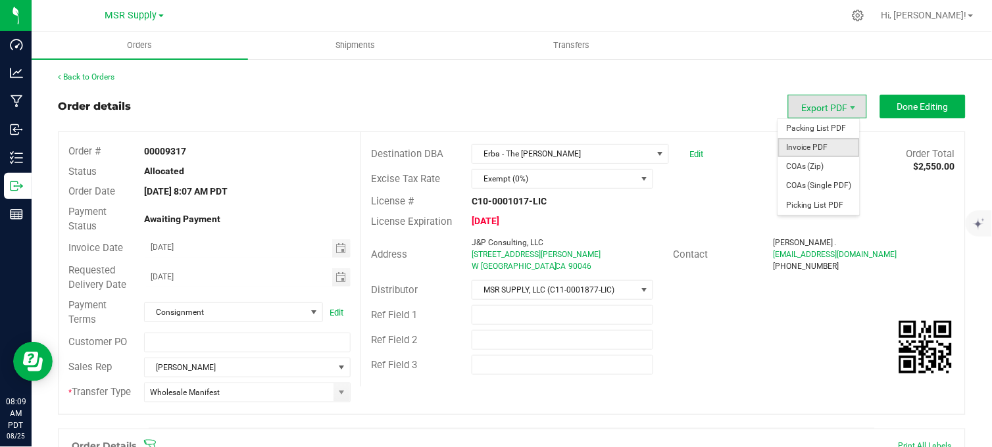
click at [817, 142] on span "Invoice PDF" at bounding box center [819, 147] width 82 height 19
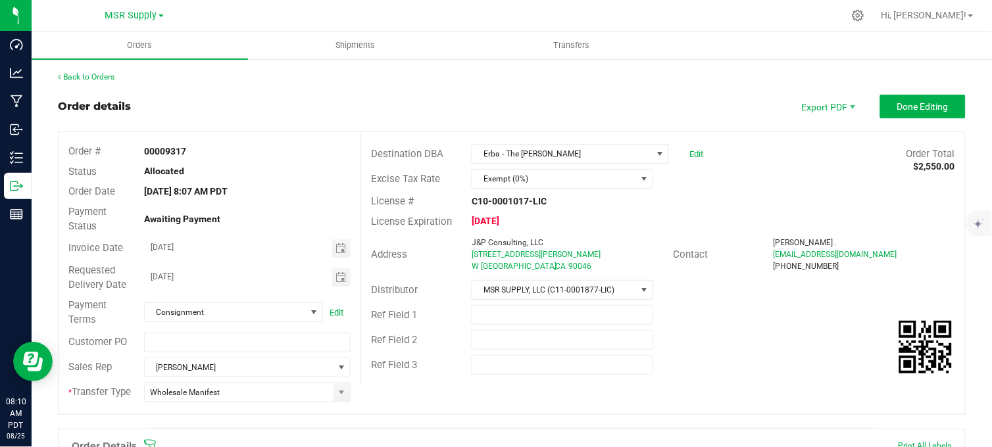
click at [292, 109] on div "Order details Export PDF Done Editing" at bounding box center [512, 107] width 908 height 24
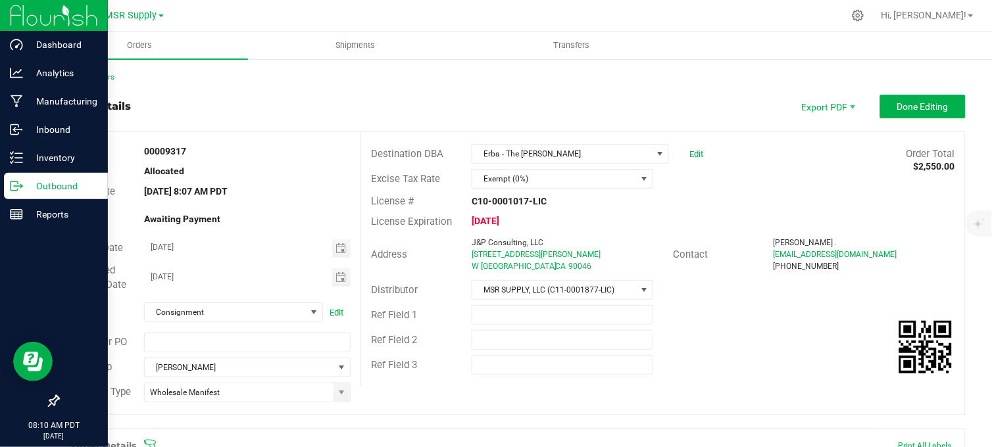
click at [13, 186] on icon at bounding box center [16, 186] width 13 height 13
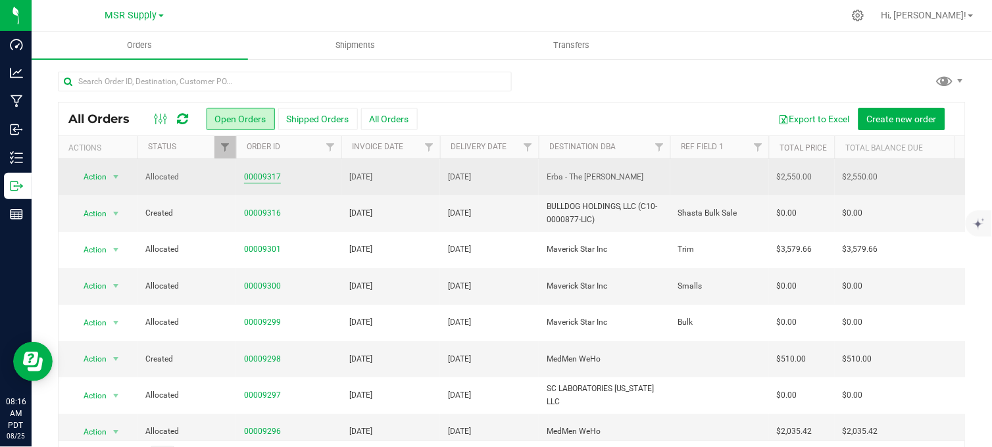
click at [261, 178] on link "00009317" at bounding box center [262, 177] width 37 height 13
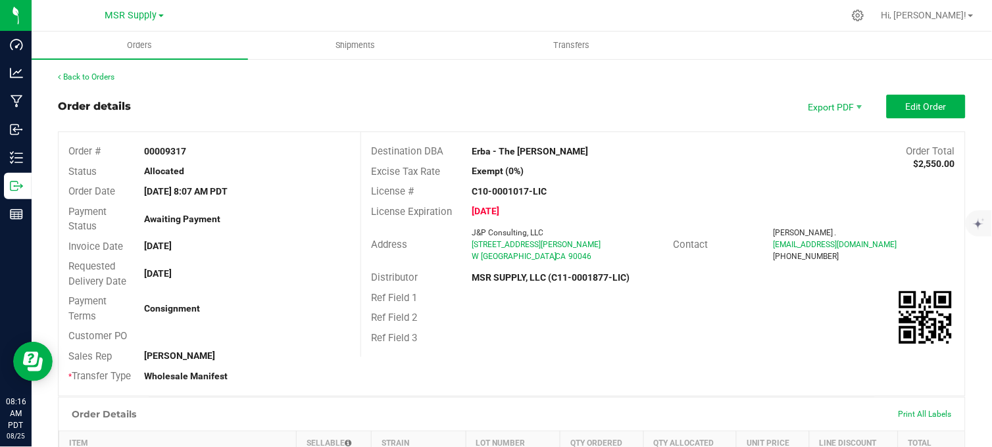
click at [621, 89] on div "Back to Orders Order details Export PDF Edit Order Order # 00009317 Status Allo…" at bounding box center [512, 444] width 908 height 747
click at [441, 91] on div "Back to Orders Order details Export PDF Edit Order Order # 00009317 Status Allo…" at bounding box center [512, 444] width 908 height 747
drag, startPoint x: 372, startPoint y: 86, endPoint x: 359, endPoint y: 76, distance: 16.1
click at [372, 84] on div "Back to Orders Order details Export PDF Edit Order Order # 00009317 Status Allo…" at bounding box center [512, 444] width 908 height 747
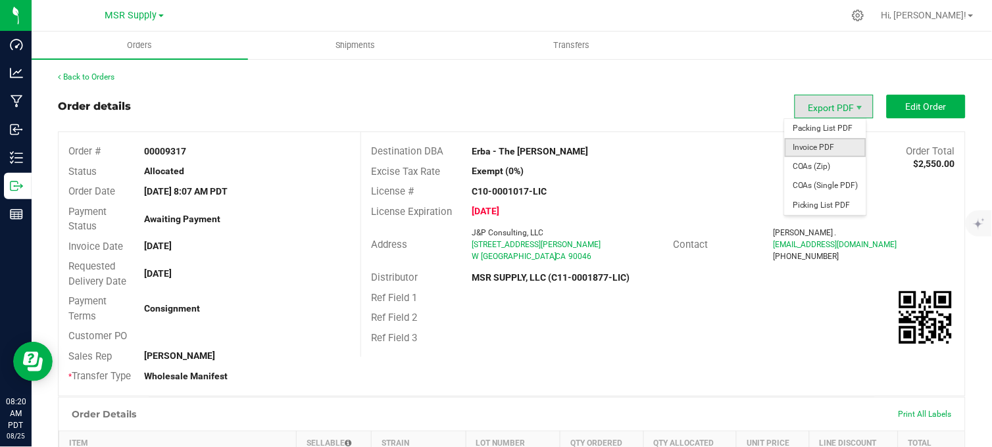
click at [817, 148] on span "Invoice PDF" at bounding box center [826, 147] width 82 height 19
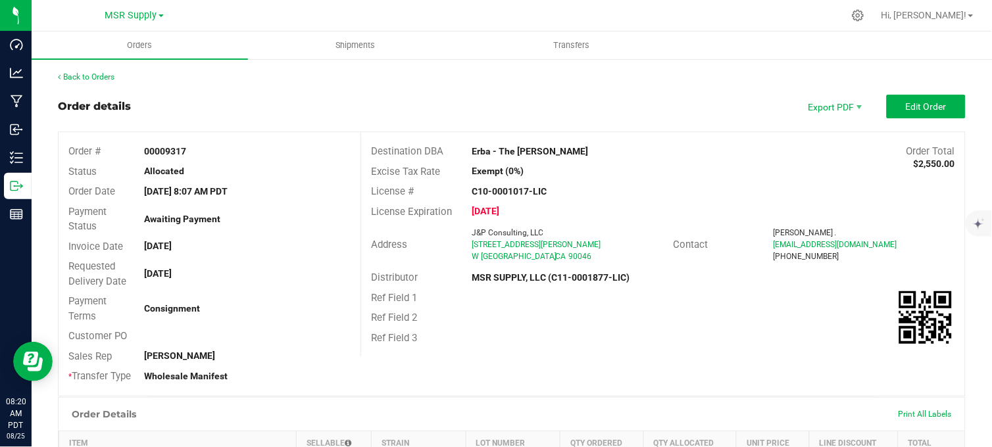
click at [707, 93] on div "Back to Orders Order details Export PDF Edit Order Order # 00009317 Status Allo…" at bounding box center [512, 444] width 908 height 747
click at [472, 81] on div "Back to Orders" at bounding box center [512, 77] width 908 height 12
click at [320, 100] on div "Order details Export PDF Edit Order" at bounding box center [512, 107] width 908 height 24
click at [316, 111] on div "Order details Export PDF Edit Order" at bounding box center [512, 107] width 908 height 24
click at [372, 97] on div "Order details Export PDF Edit Order" at bounding box center [512, 107] width 908 height 24
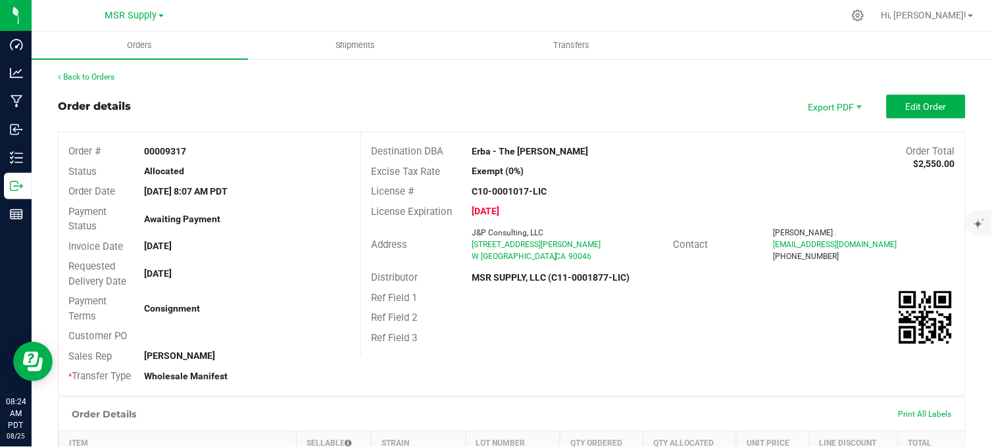
click at [422, 95] on div "Order details Export PDF Edit Order" at bounding box center [512, 107] width 908 height 24
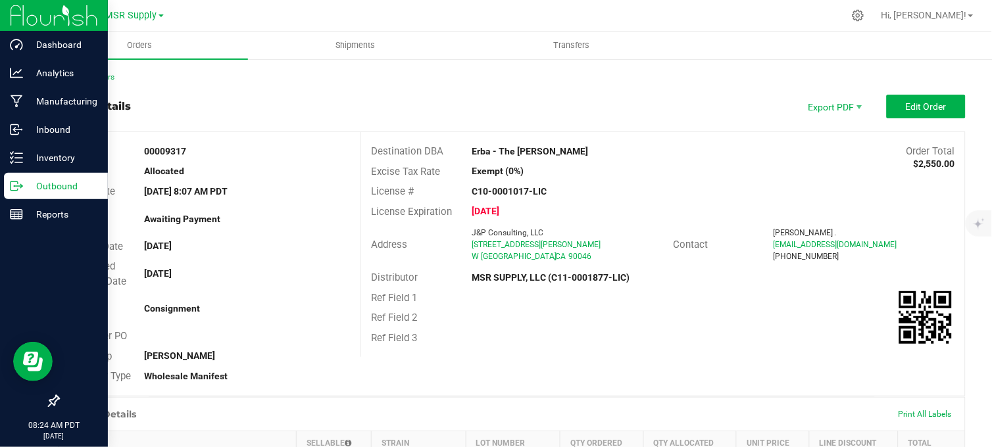
click at [25, 189] on p "Outbound" at bounding box center [62, 186] width 79 height 16
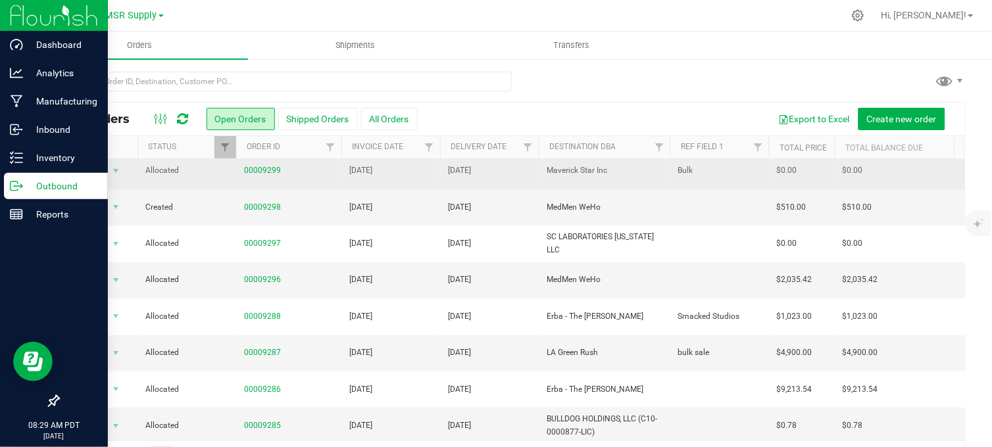
scroll to position [179, 0]
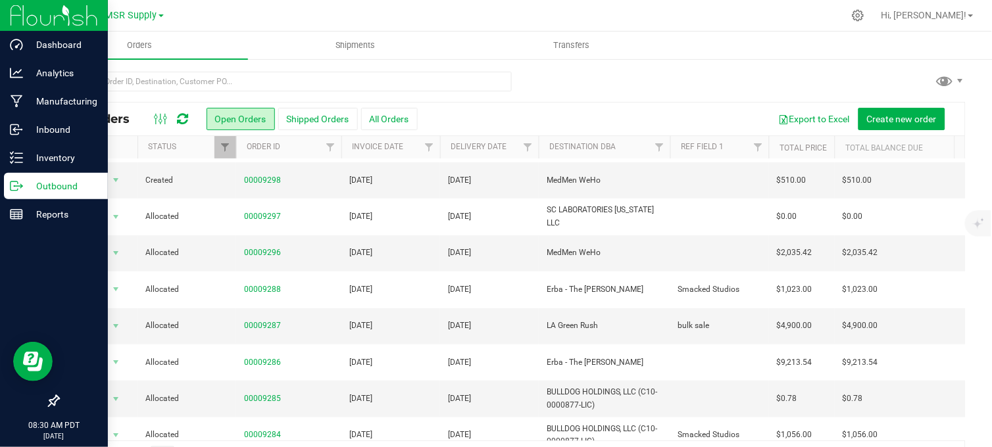
click at [266, 10] on div at bounding box center [540, 16] width 608 height 26
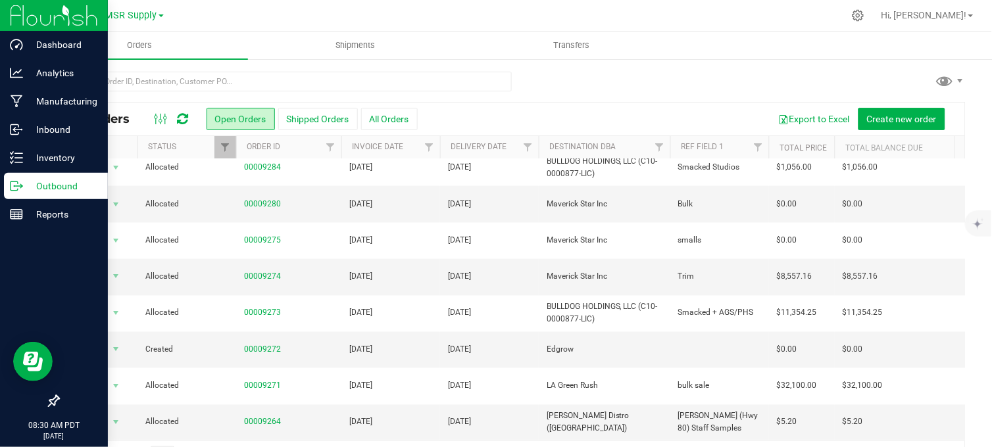
scroll to position [39, 0]
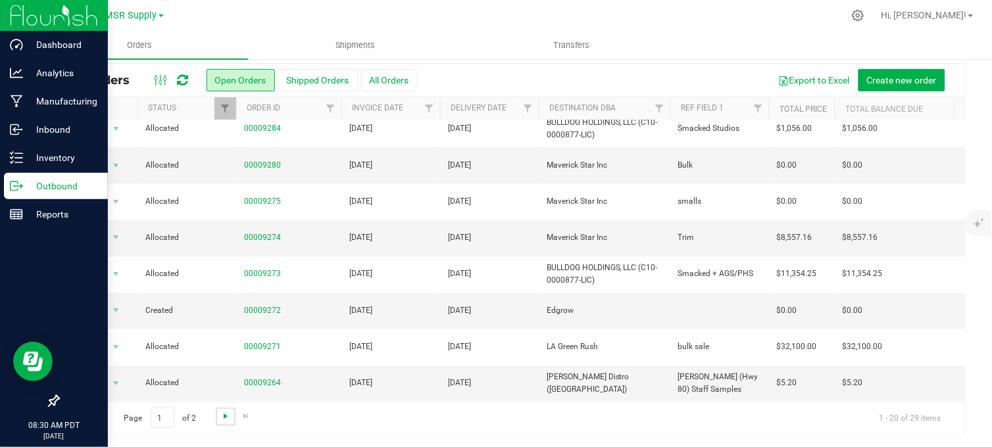
click at [225, 415] on span "Go to the next page" at bounding box center [225, 416] width 11 height 11
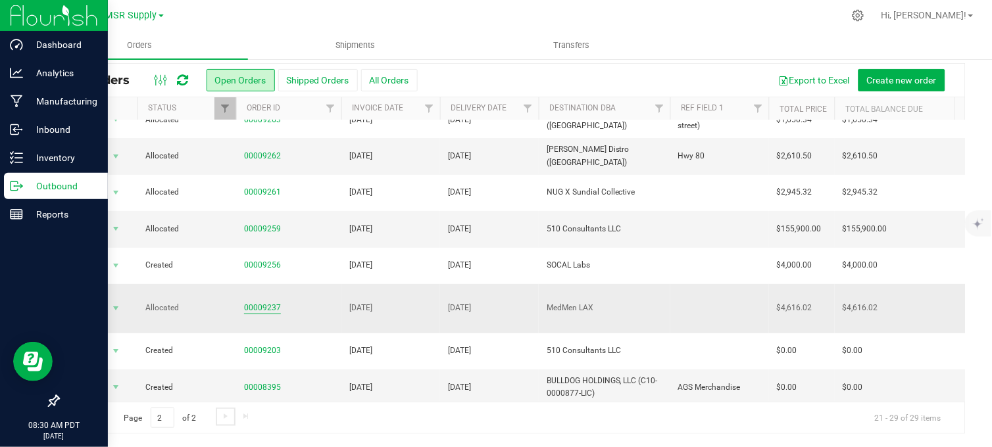
scroll to position [56, 0]
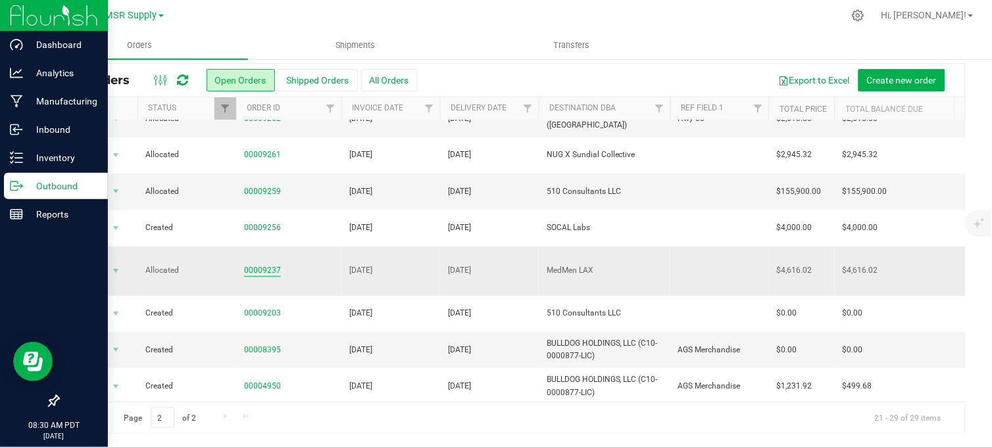
click at [261, 265] on link "00009237" at bounding box center [262, 271] width 37 height 13
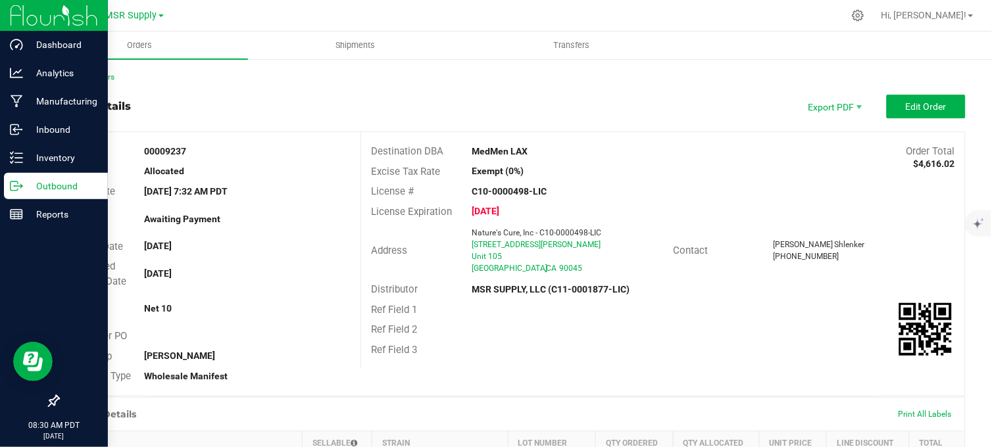
click at [672, 155] on div "MedMen LAX" at bounding box center [587, 152] width 251 height 14
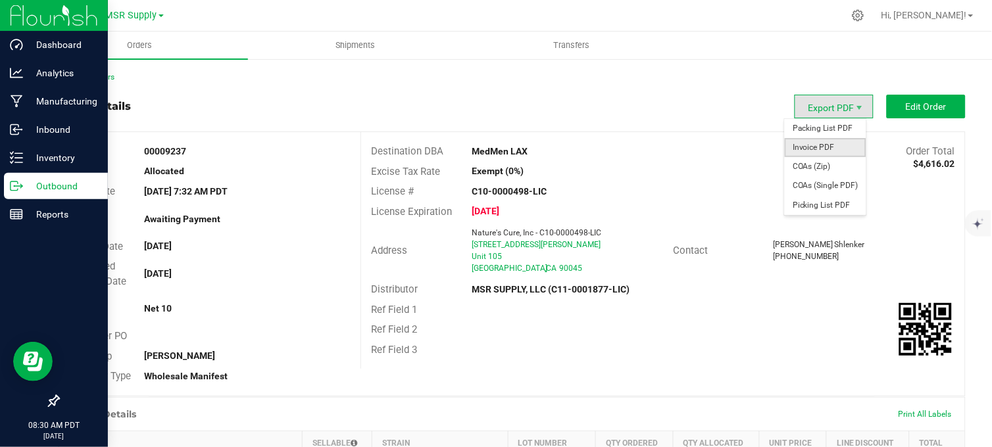
click at [816, 148] on span "Invoice PDF" at bounding box center [826, 147] width 82 height 19
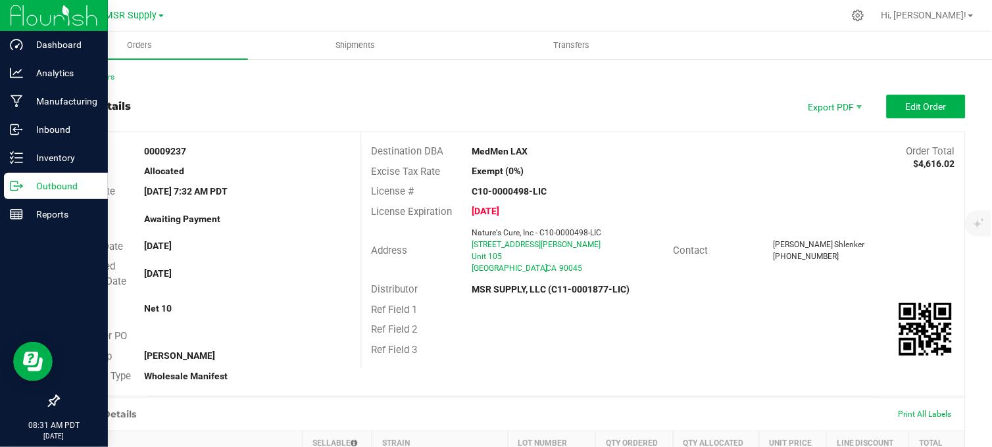
drag, startPoint x: 278, startPoint y: 95, endPoint x: 241, endPoint y: 97, distance: 36.9
click at [278, 95] on div "Order details Export PDF Edit Order" at bounding box center [512, 107] width 908 height 24
click at [25, 184] on p "Outbound" at bounding box center [62, 186] width 79 height 16
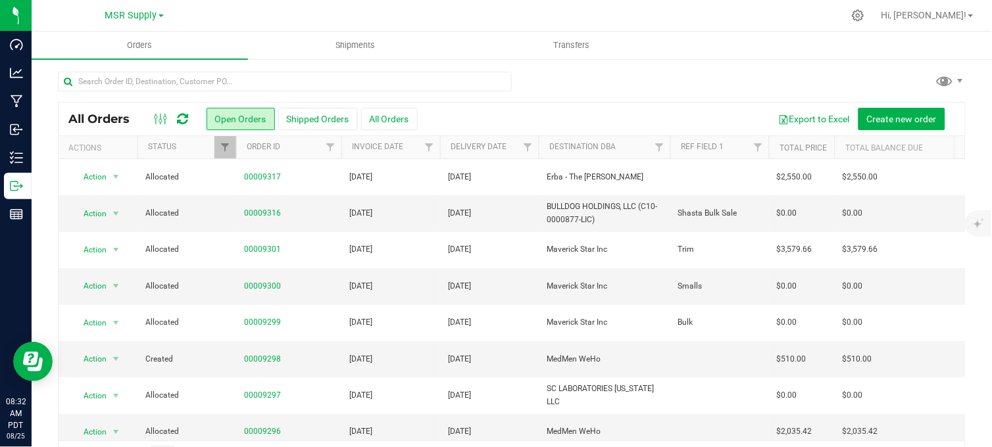
click at [566, 89] on div at bounding box center [512, 87] width 908 height 30
click at [563, 89] on div at bounding box center [512, 87] width 908 height 30
click at [607, 84] on div at bounding box center [512, 87] width 908 height 30
click at [622, 84] on div at bounding box center [512, 87] width 908 height 30
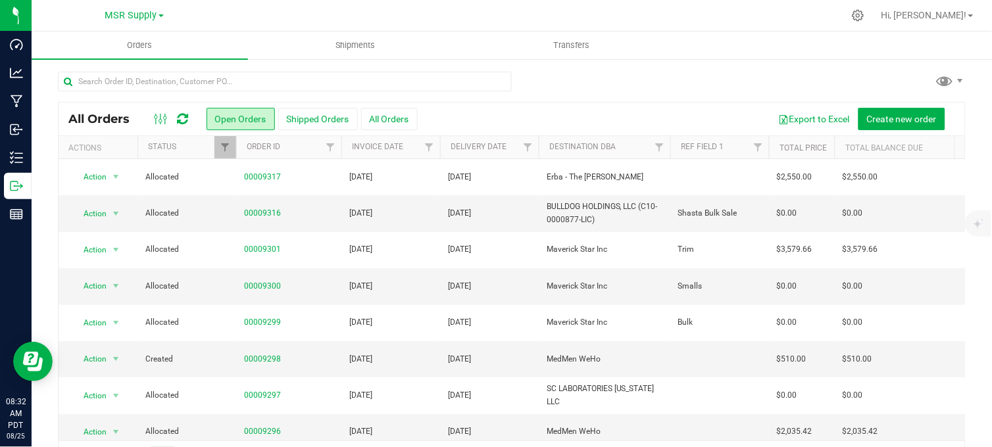
click at [606, 88] on div at bounding box center [512, 87] width 908 height 30
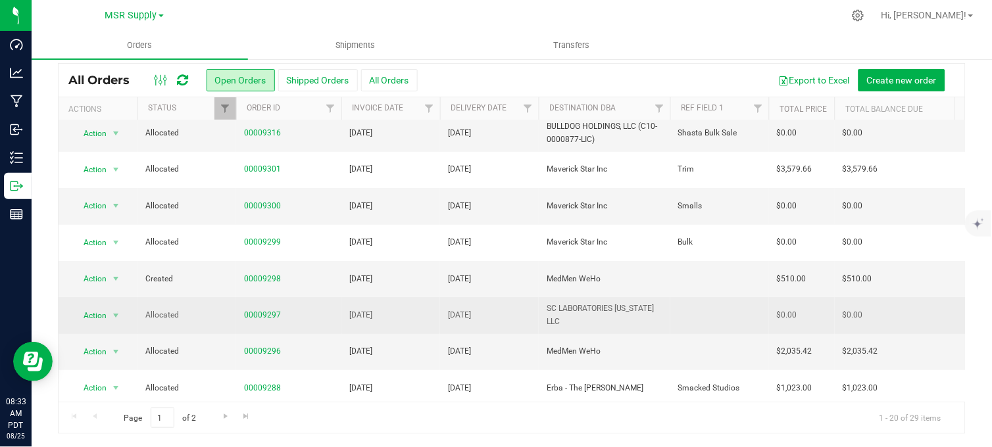
scroll to position [20, 0]
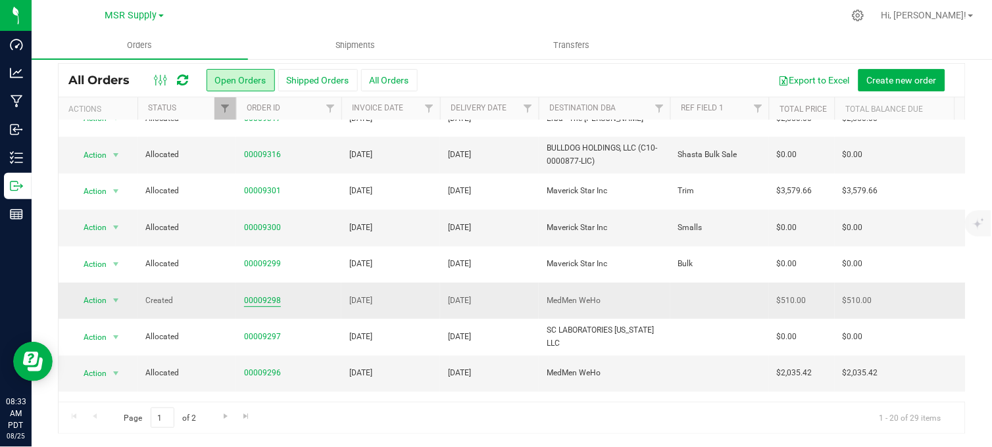
click at [272, 299] on link "00009298" at bounding box center [262, 301] width 37 height 13
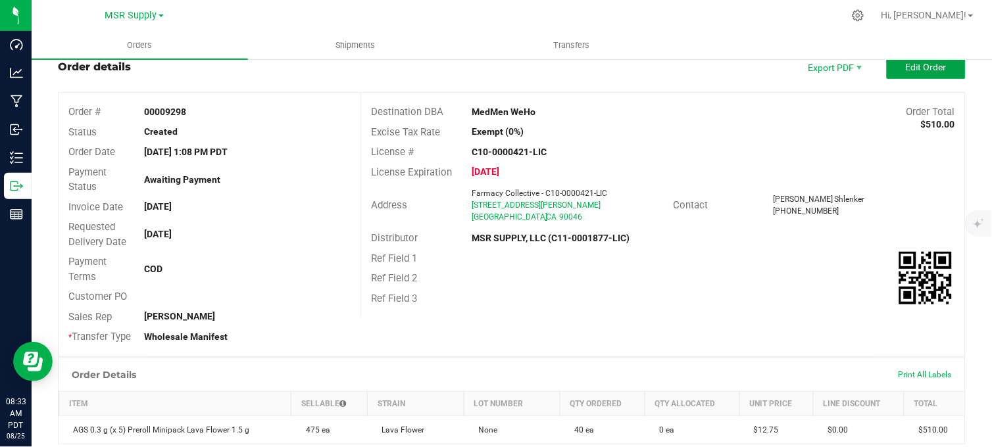
click at [898, 73] on button "Edit Order" at bounding box center [926, 67] width 79 height 24
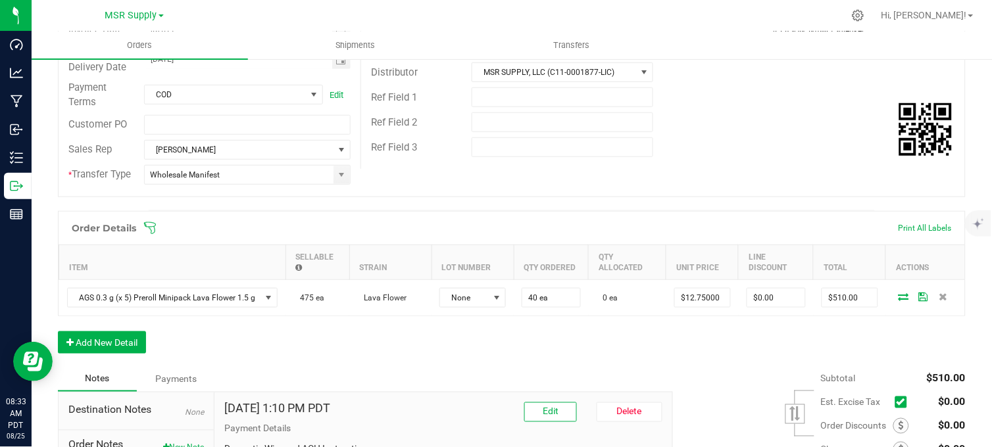
scroll to position [186, 0]
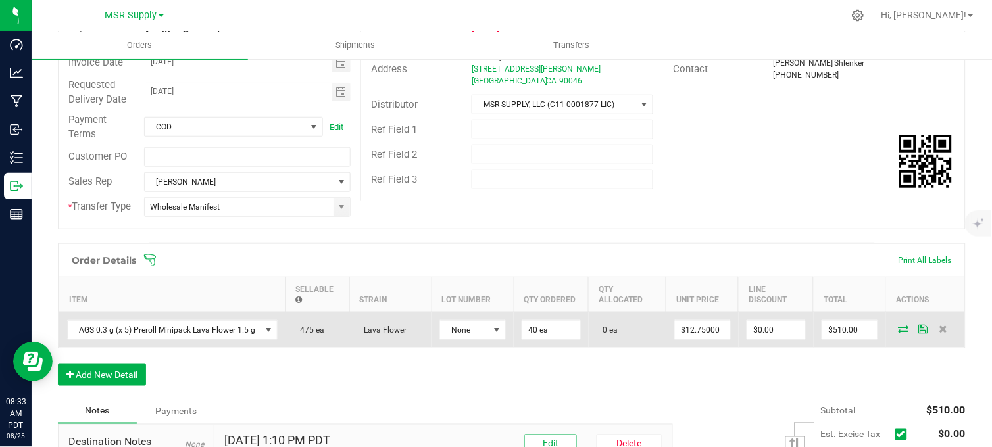
click at [899, 333] on icon at bounding box center [904, 329] width 11 height 8
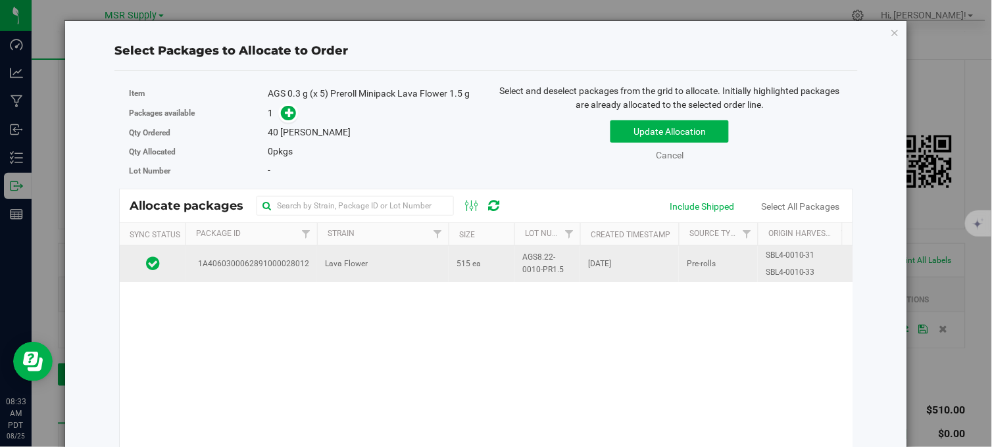
click at [438, 258] on td "Lava Flower" at bounding box center [383, 264] width 132 height 36
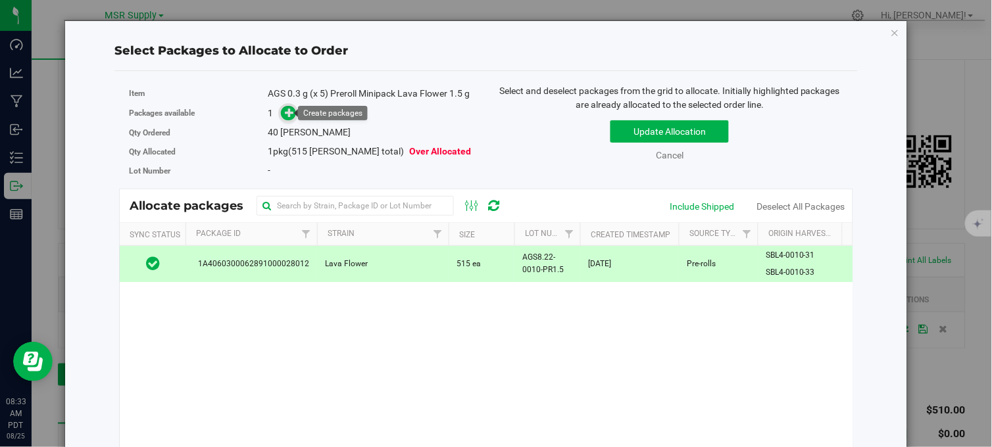
click at [287, 115] on icon at bounding box center [289, 112] width 9 height 9
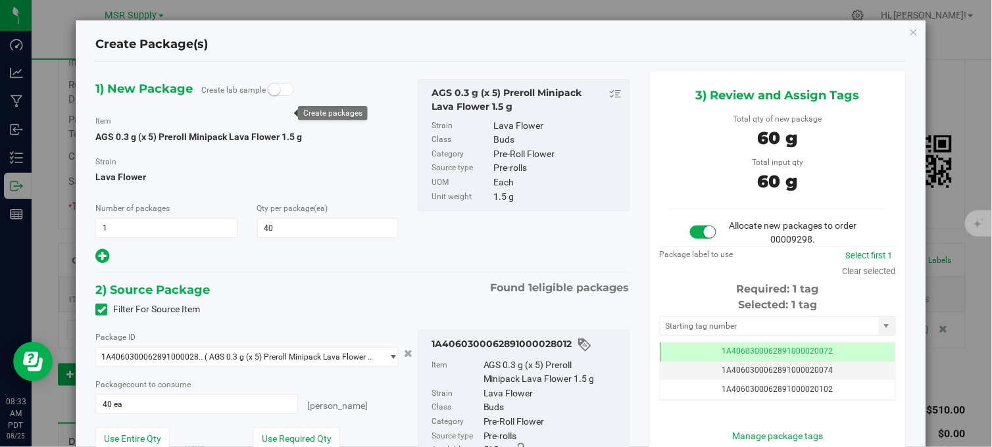
scroll to position [0, -1]
click at [686, 322] on input "text" at bounding box center [770, 326] width 218 height 18
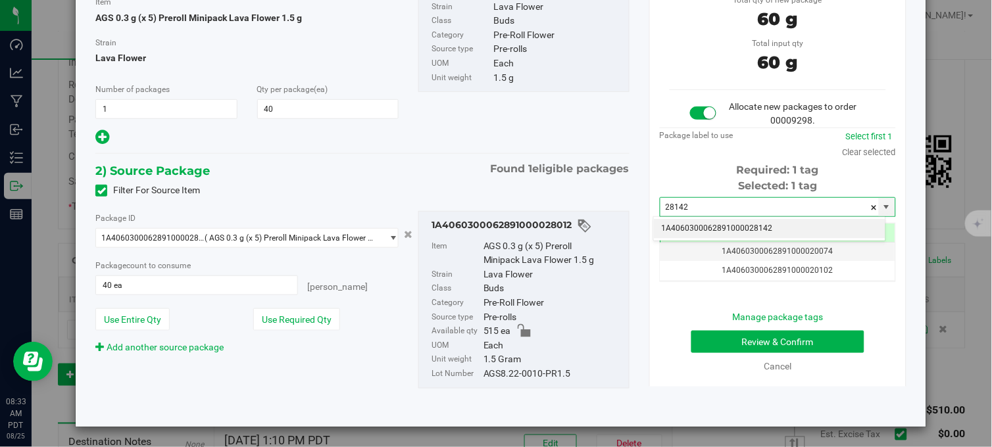
click at [696, 231] on li "1A4060300062891000028142" at bounding box center [770, 229] width 232 height 20
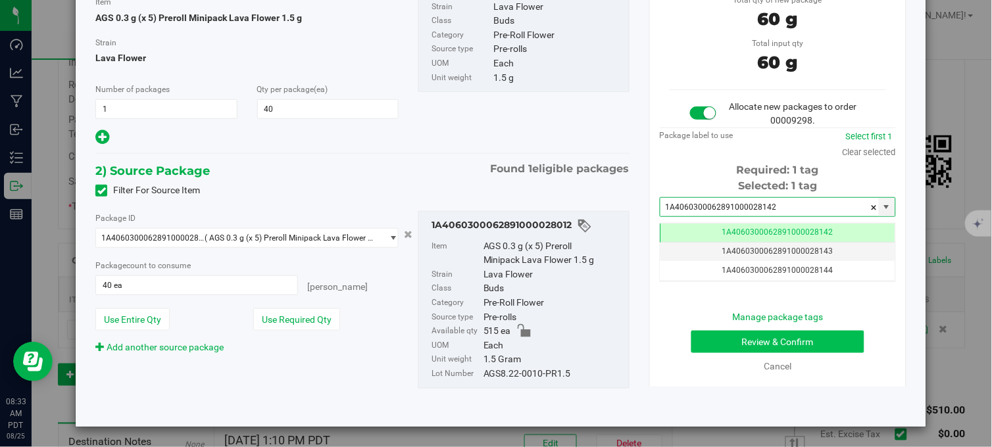
type input "1A4060300062891000028142"
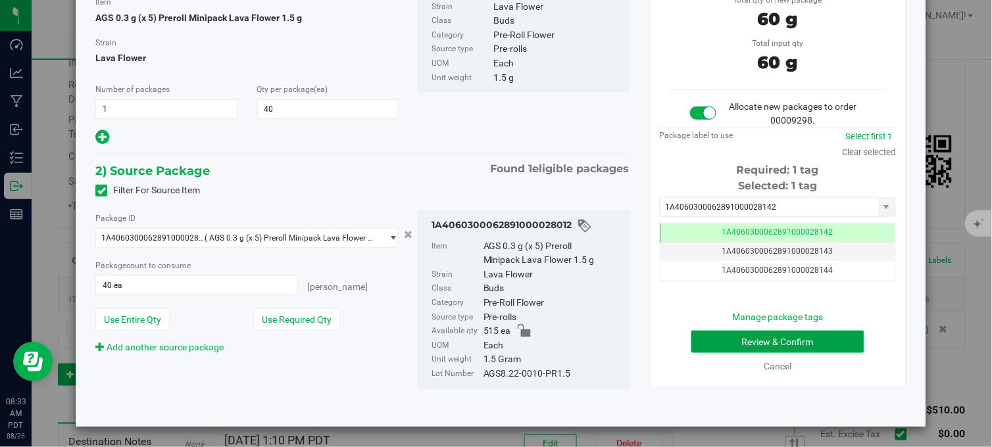
click at [713, 338] on button "Review & Confirm" at bounding box center [778, 342] width 173 height 22
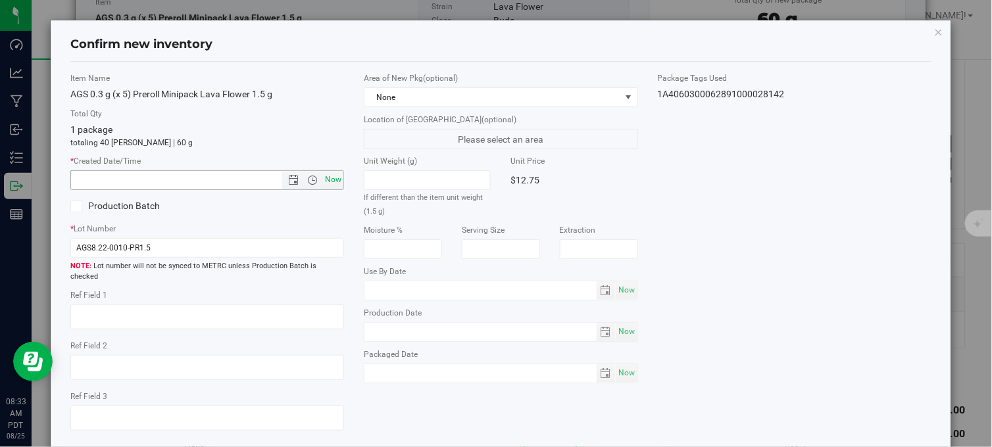
click at [333, 181] on span "Now" at bounding box center [333, 179] width 22 height 19
type input "[DATE] 8:33 AM"
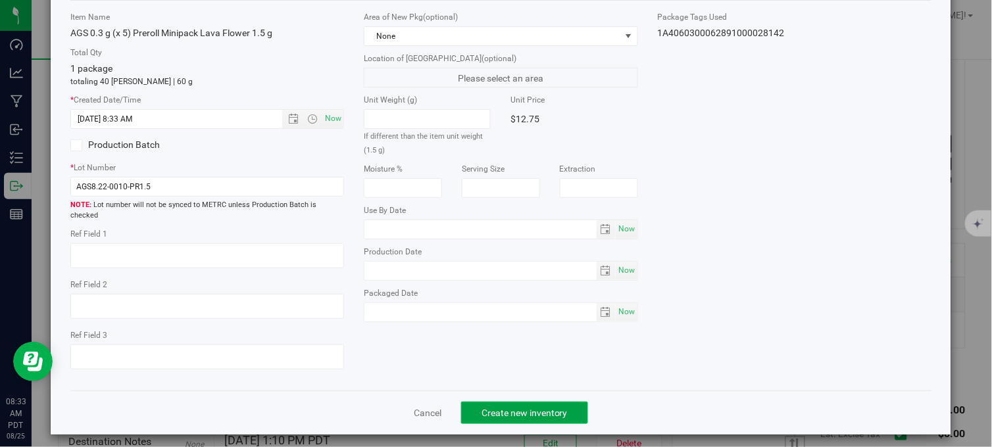
click at [482, 408] on span "Create new inventory" at bounding box center [525, 413] width 86 height 11
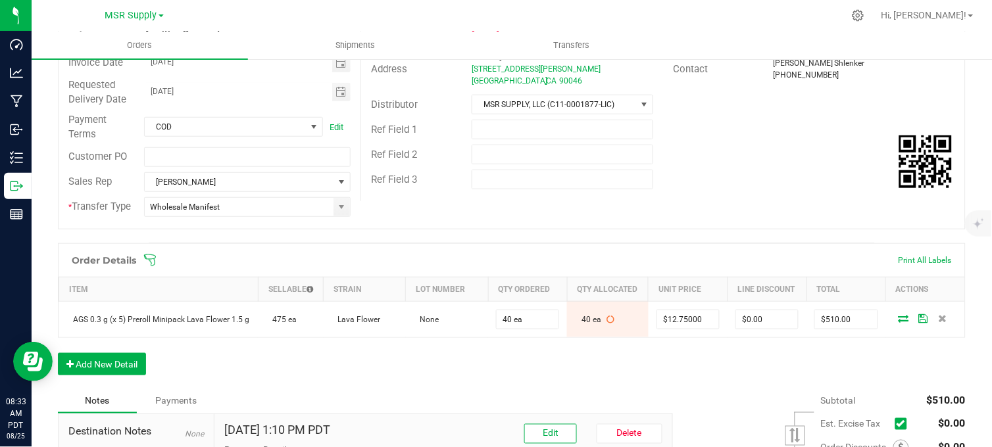
click at [490, 389] on div "Order Details Print All Labels Item Sellable Strain Lot Number Qty Ordered Qty …" at bounding box center [512, 315] width 908 height 145
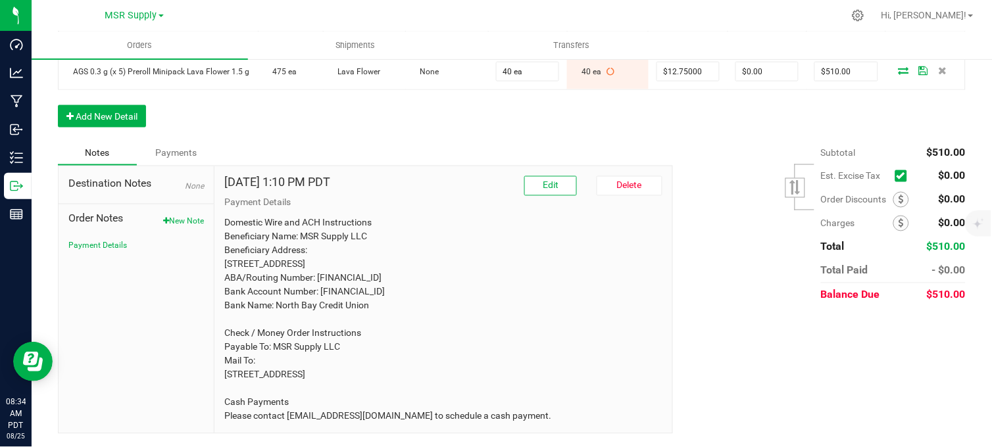
click at [303, 87] on div "Order Details Print All Labels Item Sellable Strain Lot Number Qty Ordered Qty …" at bounding box center [512, 67] width 908 height 145
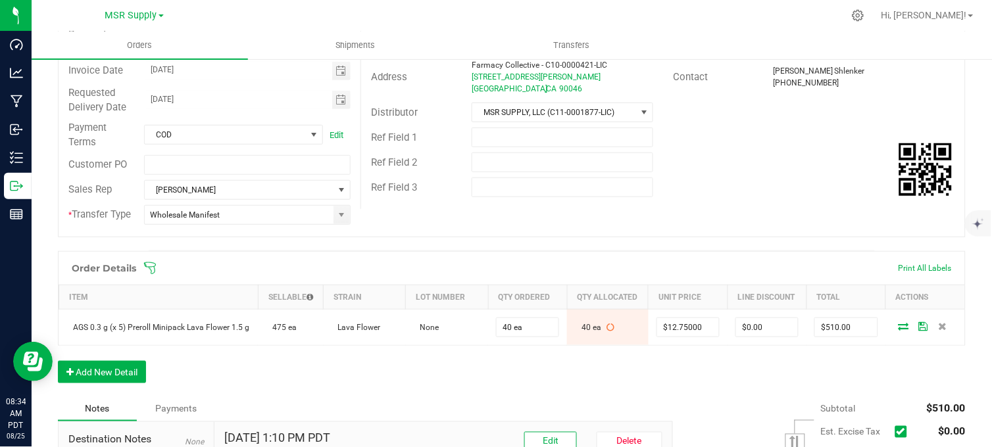
scroll to position [178, 0]
click at [432, 213] on div "Order # 00009298 Status Allocated Order Date [DATE] 1:08 PM PDT Payment Status …" at bounding box center [512, 95] width 907 height 282
click at [363, 11] on div at bounding box center [540, 16] width 608 height 26
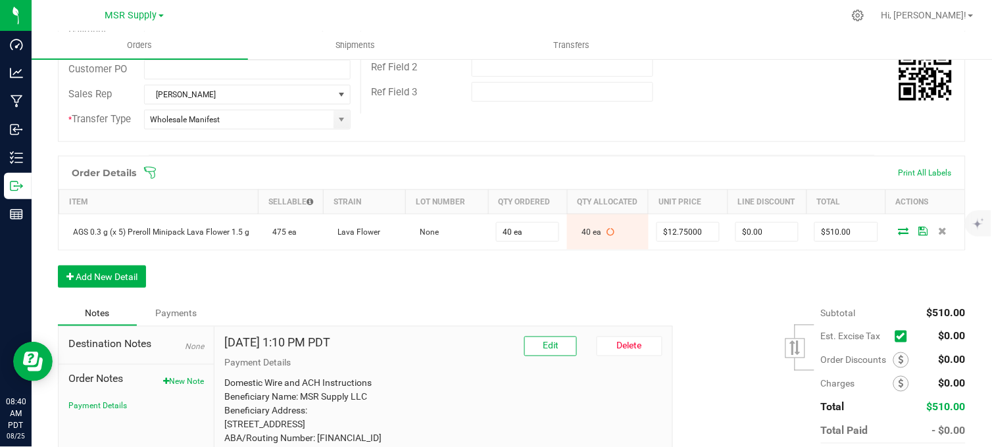
scroll to position [209, 0]
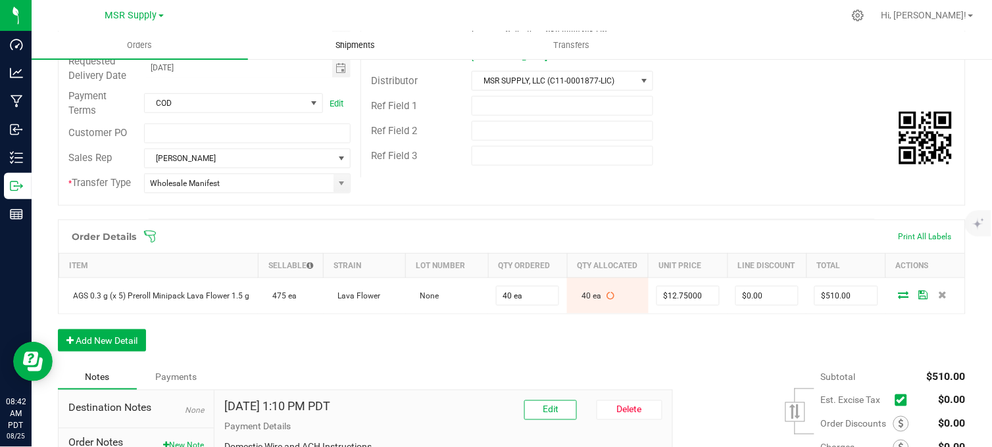
drag, startPoint x: 308, startPoint y: 11, endPoint x: 354, endPoint y: 42, distance: 55.5
click at [308, 11] on div at bounding box center [540, 16] width 608 height 26
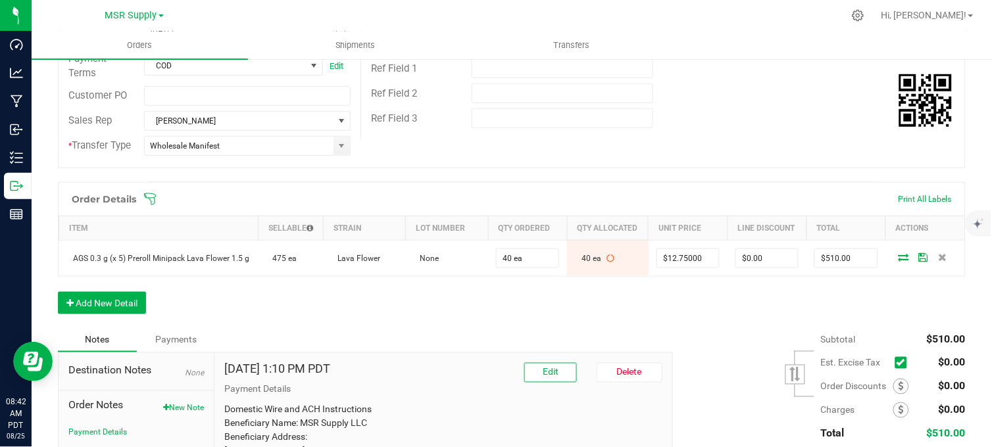
scroll to position [0, 0]
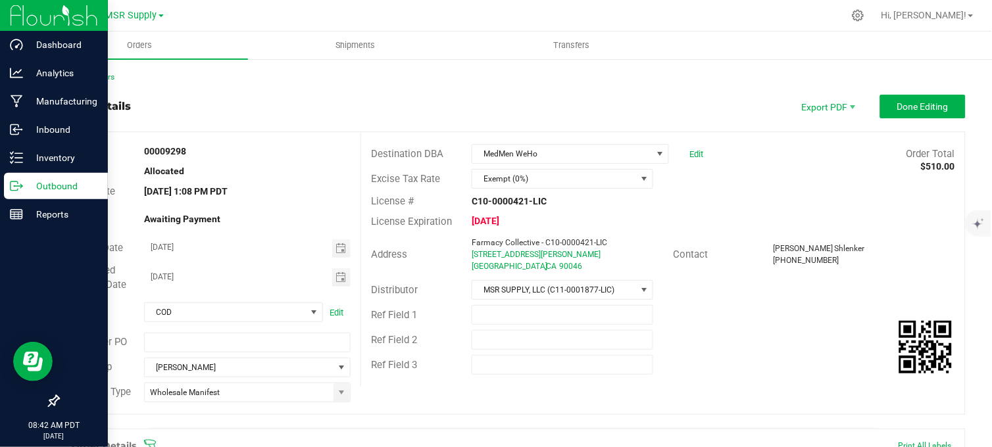
click at [24, 188] on p "Outbound" at bounding box center [62, 186] width 79 height 16
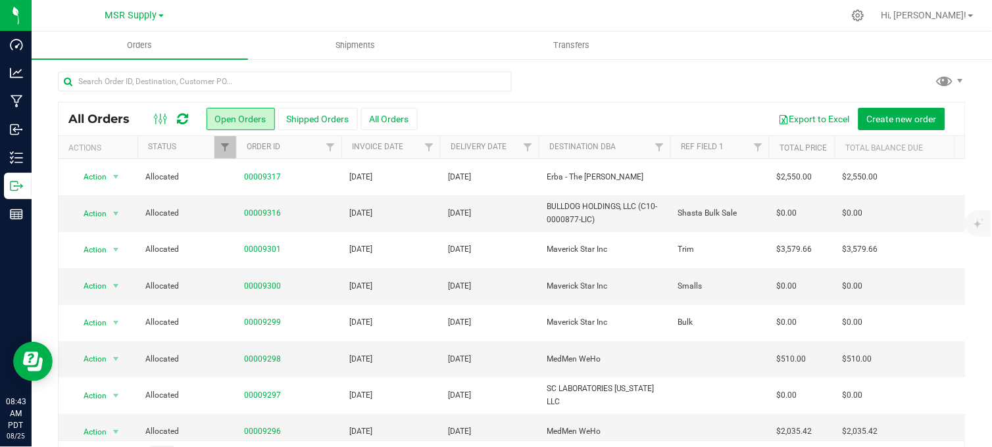
click at [287, 18] on div at bounding box center [540, 16] width 608 height 26
click at [604, 74] on div at bounding box center [512, 87] width 908 height 30
click at [599, 90] on div at bounding box center [512, 87] width 908 height 30
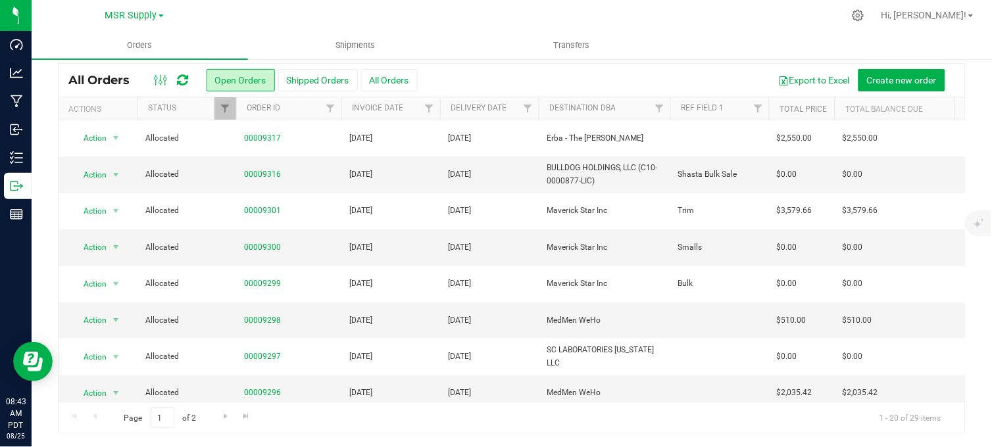
click at [659, 7] on div at bounding box center [540, 16] width 608 height 26
click at [477, 14] on div at bounding box center [540, 16] width 608 height 26
click at [494, 16] on div at bounding box center [540, 16] width 608 height 26
click at [504, 11] on div at bounding box center [540, 16] width 608 height 26
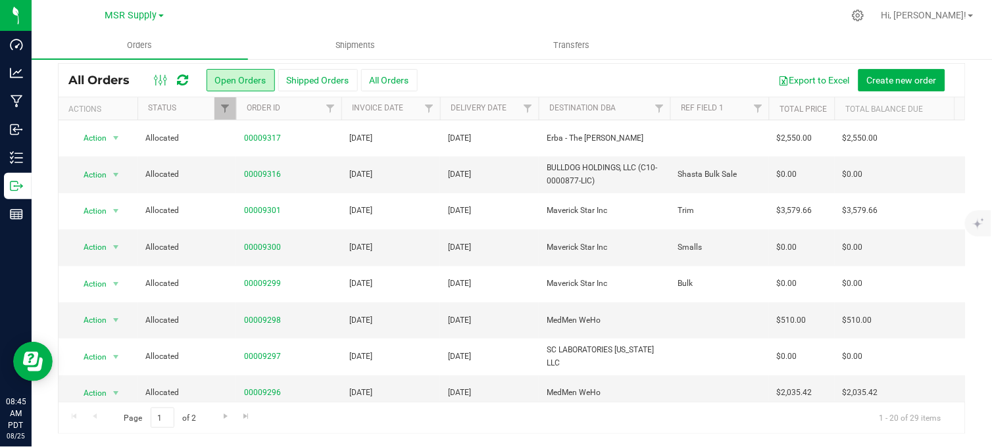
click at [680, 18] on div at bounding box center [540, 16] width 608 height 26
click at [661, 14] on div at bounding box center [540, 16] width 608 height 26
click at [500, 12] on div at bounding box center [540, 16] width 608 height 26
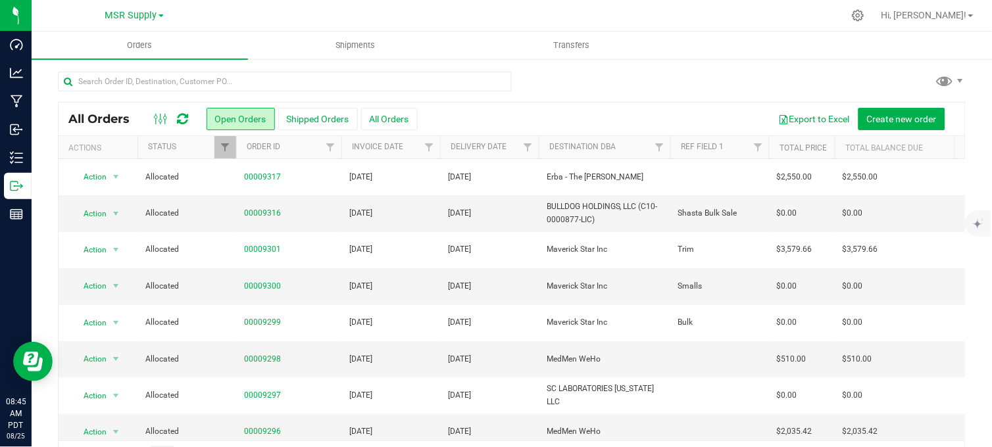
scroll to position [39, 0]
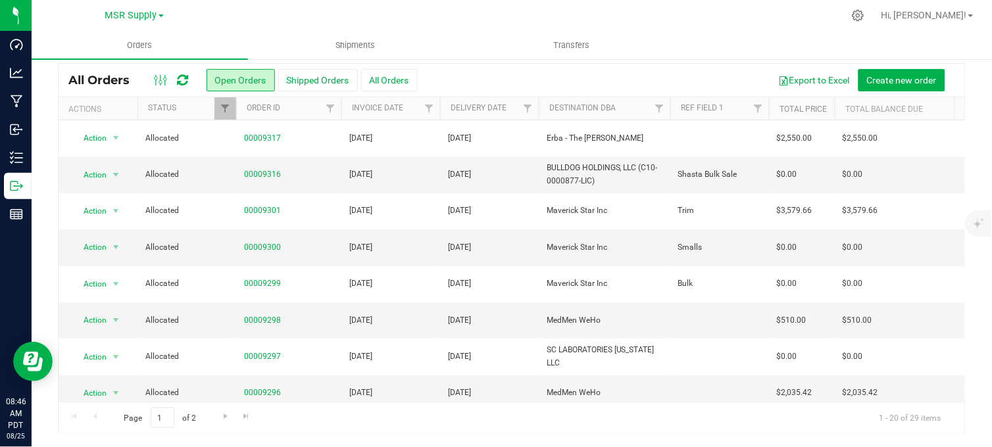
click at [465, 15] on div at bounding box center [540, 16] width 608 height 26
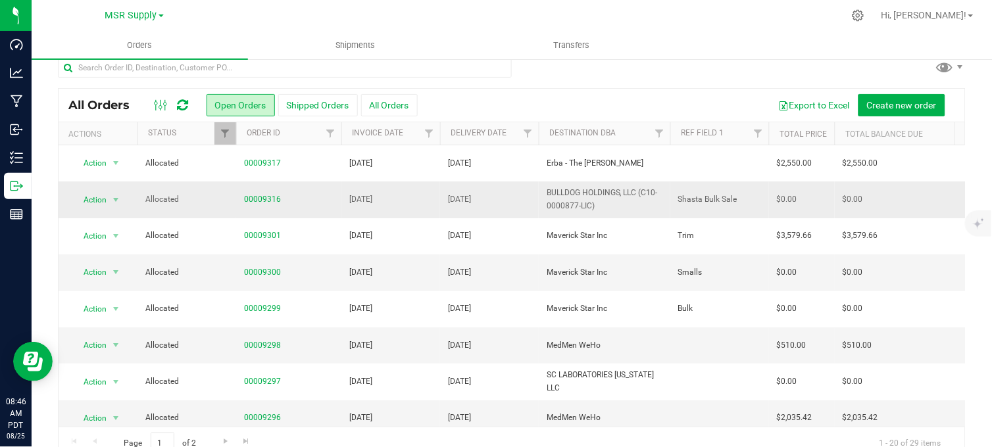
scroll to position [0, 0]
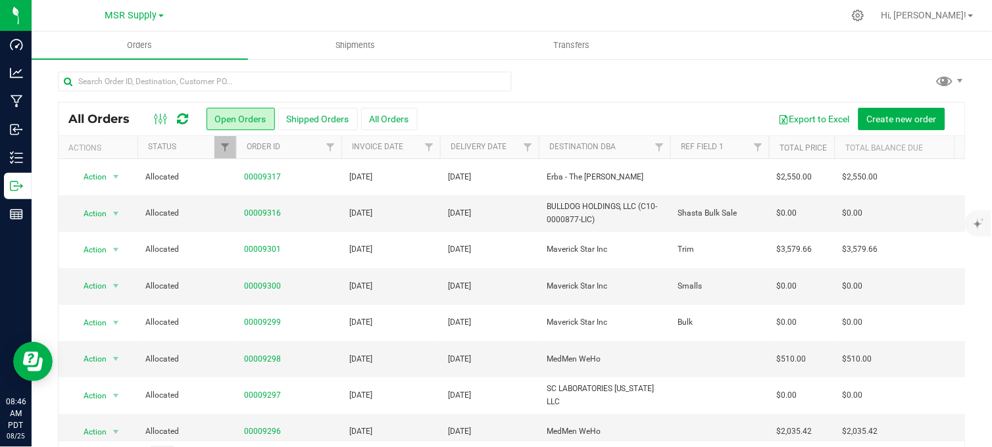
click at [569, 89] on div at bounding box center [512, 87] width 908 height 30
click at [584, 76] on div at bounding box center [512, 87] width 908 height 30
click at [584, 77] on div at bounding box center [512, 87] width 908 height 30
click at [550, 88] on div at bounding box center [512, 87] width 908 height 30
click at [553, 89] on div at bounding box center [512, 87] width 908 height 30
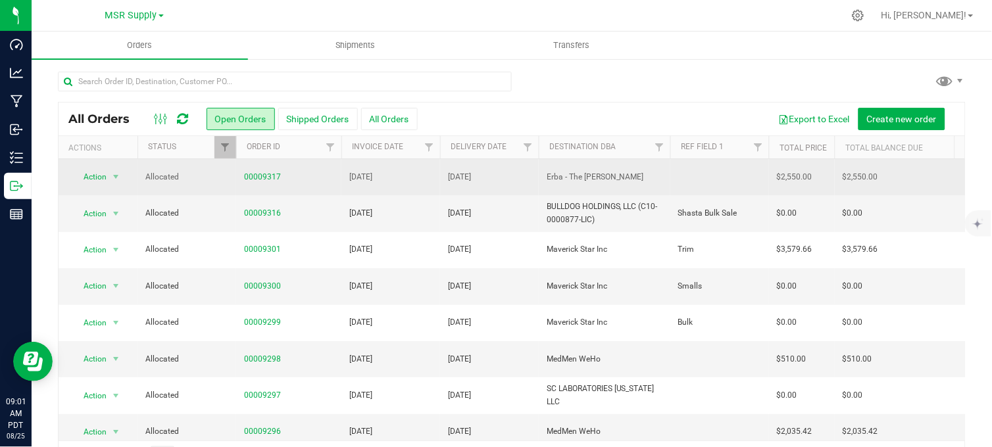
drag, startPoint x: 320, startPoint y: 16, endPoint x: 464, endPoint y: 188, distance: 223.3
click at [320, 17] on div at bounding box center [540, 16] width 608 height 26
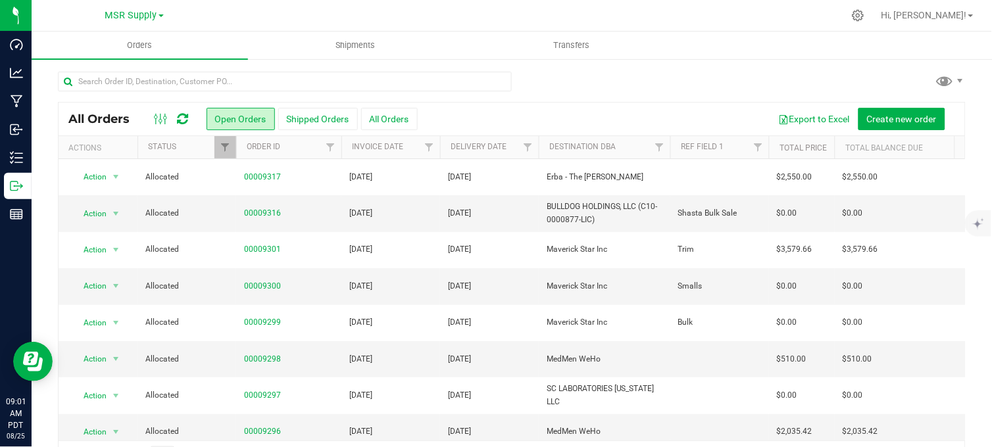
click at [567, 80] on div at bounding box center [512, 87] width 908 height 30
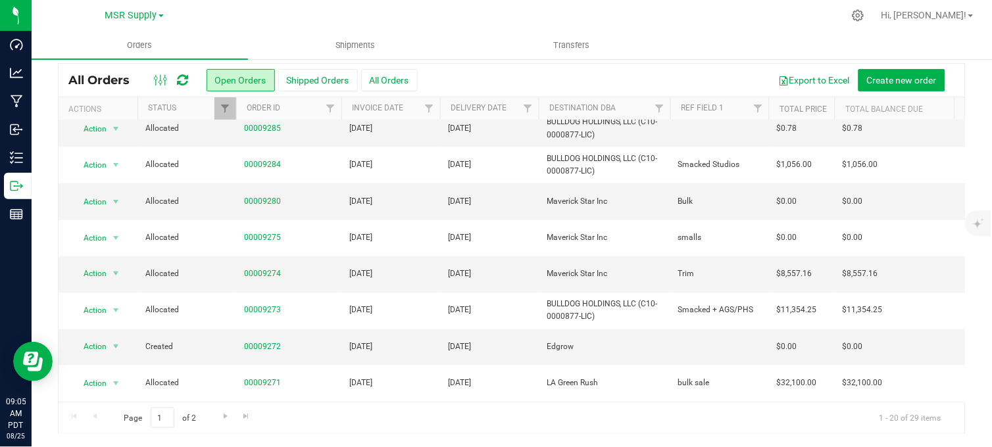
scroll to position [385, 0]
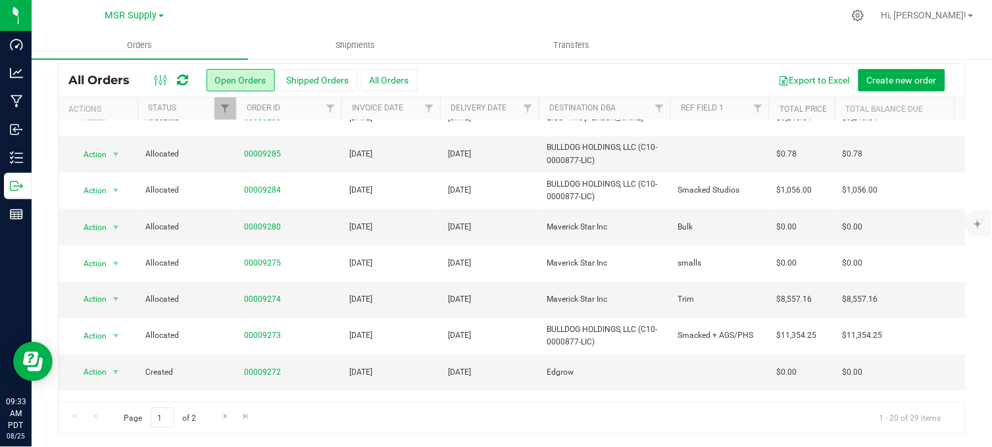
click at [307, 11] on div at bounding box center [540, 16] width 608 height 26
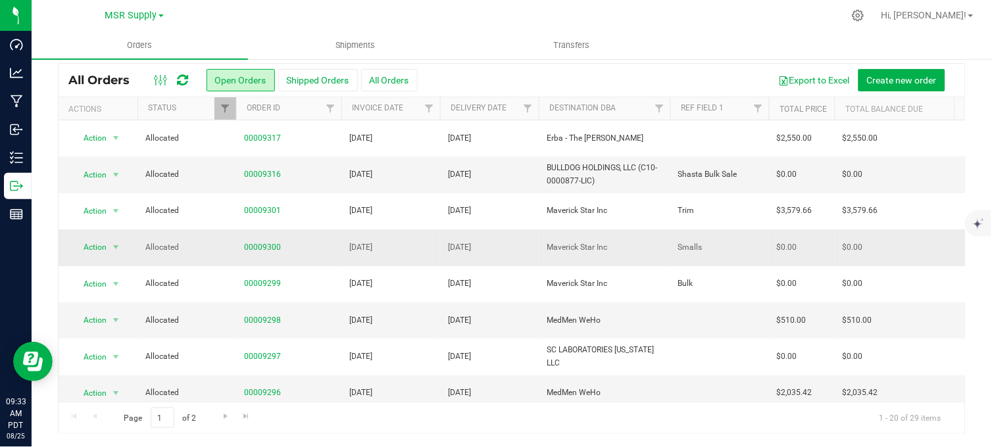
scroll to position [0, 0]
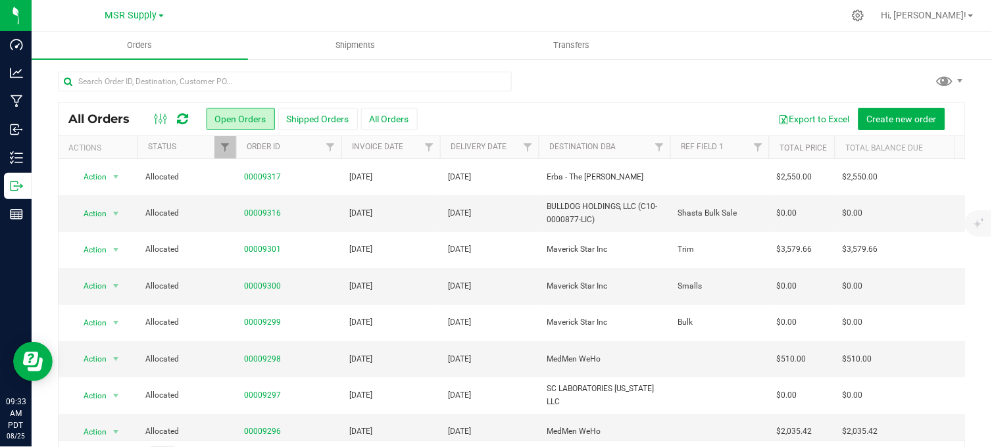
click at [619, 74] on div at bounding box center [512, 87] width 908 height 30
click at [529, 74] on div at bounding box center [512, 87] width 908 height 30
click at [602, 88] on div at bounding box center [512, 87] width 908 height 30
click at [663, 78] on div at bounding box center [512, 87] width 908 height 30
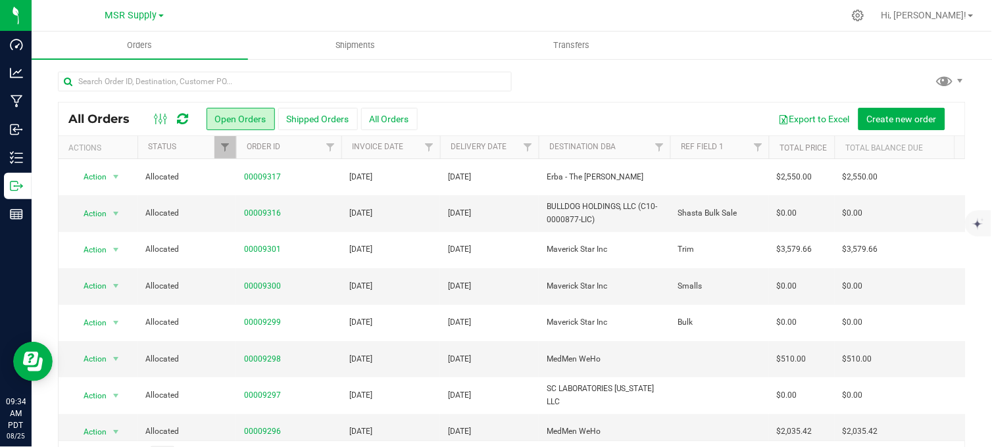
click at [655, 66] on div "All Orders Open Orders Shipped Orders All Orders Export to Excel Create new ord…" at bounding box center [512, 272] width 961 height 428
click at [292, 13] on div at bounding box center [540, 16] width 608 height 26
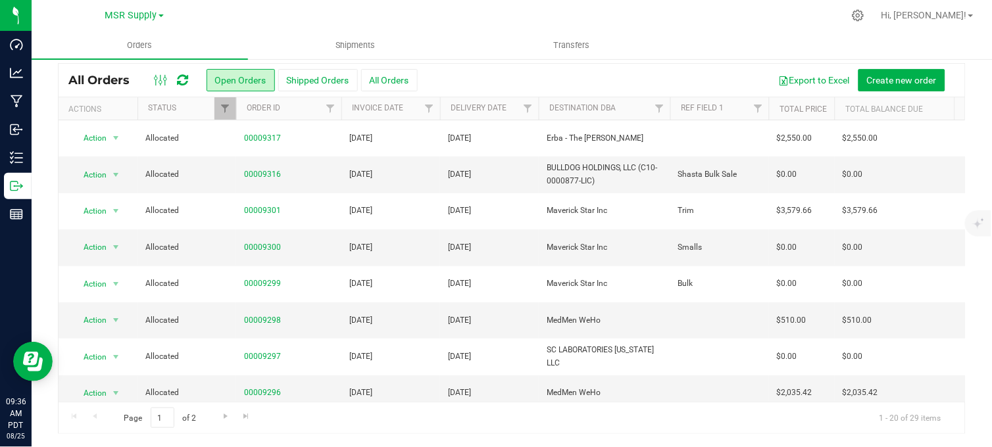
click at [668, 12] on div at bounding box center [540, 16] width 608 height 26
click at [674, 21] on div at bounding box center [540, 16] width 608 height 26
click at [676, 18] on div at bounding box center [540, 16] width 608 height 26
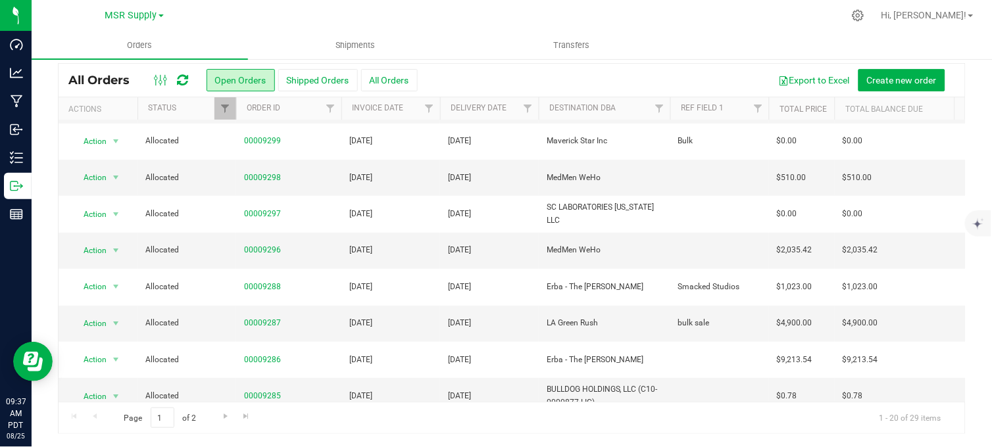
scroll to position [0, 0]
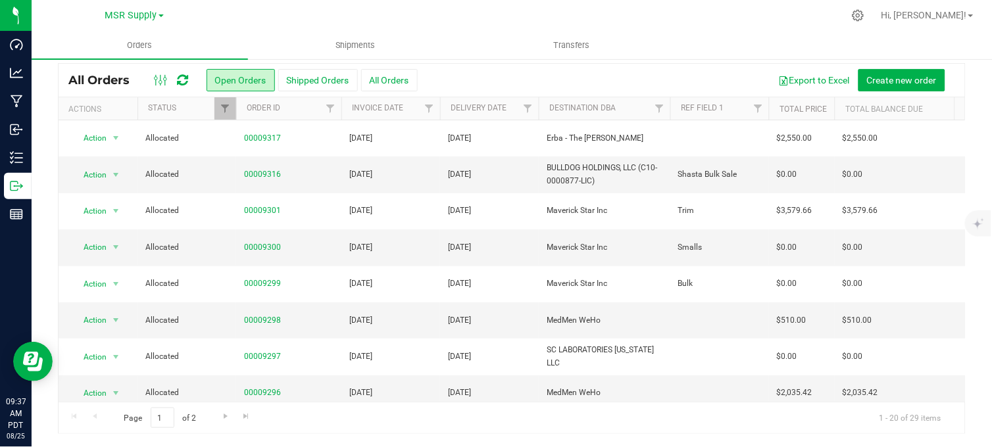
click at [476, 7] on div at bounding box center [540, 16] width 608 height 26
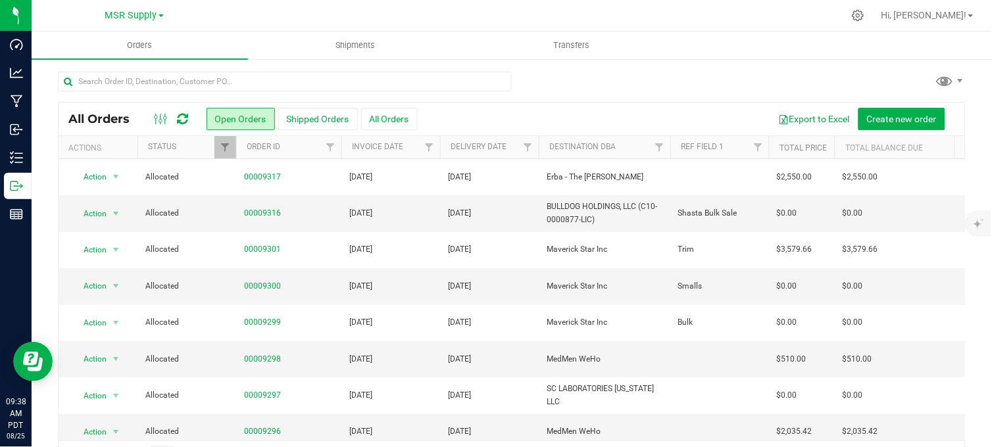
click at [715, 74] on div at bounding box center [512, 87] width 908 height 30
click at [715, 78] on div at bounding box center [512, 87] width 908 height 30
click at [604, 82] on div at bounding box center [512, 87] width 908 height 30
click at [542, 89] on div at bounding box center [512, 87] width 908 height 30
click at [590, 66] on div "All Orders Open Orders Shipped Orders All Orders Export to Excel Create new ord…" at bounding box center [512, 272] width 961 height 428
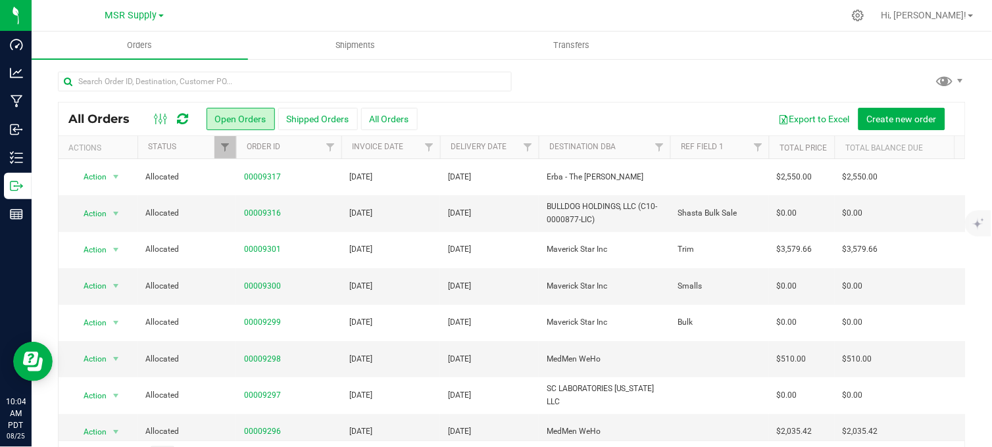
click at [588, 74] on div at bounding box center [512, 87] width 908 height 30
click at [565, 83] on div at bounding box center [512, 87] width 908 height 30
click at [655, 82] on div at bounding box center [512, 87] width 908 height 30
click at [694, 54] on ul "Orders Shipments Transfers" at bounding box center [528, 46] width 992 height 28
click at [688, 81] on div at bounding box center [512, 87] width 908 height 30
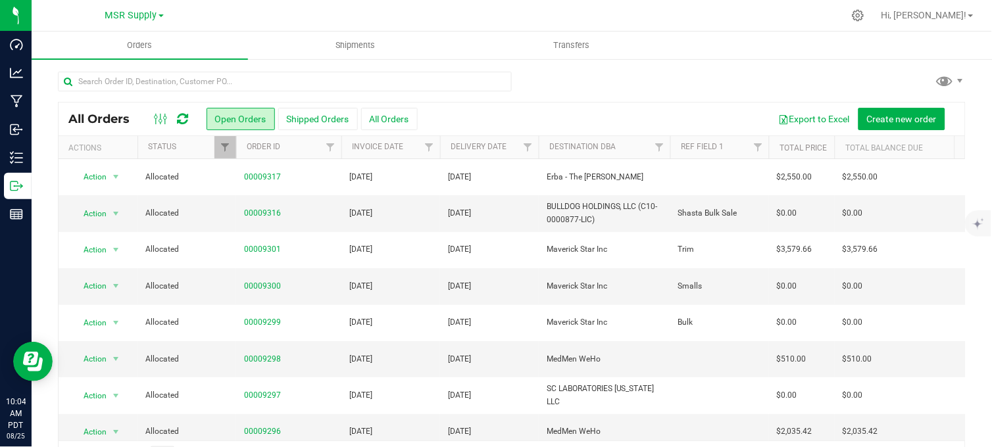
click at [572, 99] on div at bounding box center [512, 87] width 908 height 30
click at [612, 89] on div at bounding box center [512, 87] width 908 height 30
click at [603, 88] on div at bounding box center [512, 87] width 908 height 30
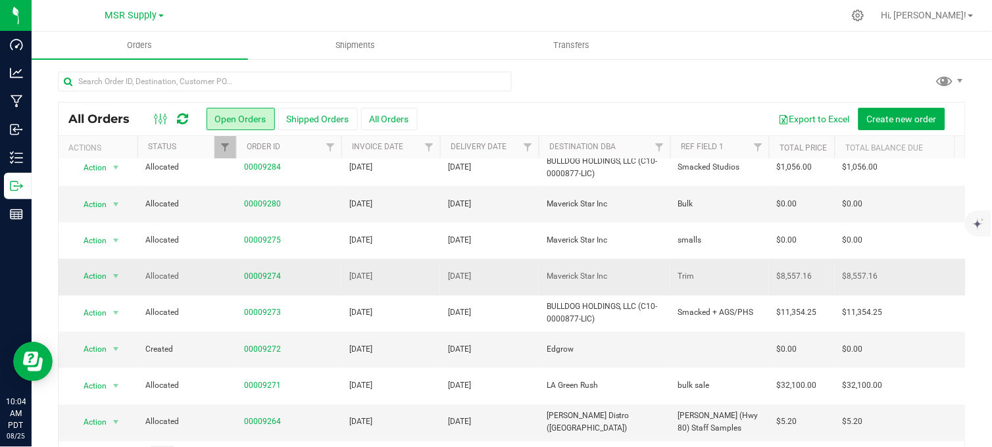
scroll to position [39, 0]
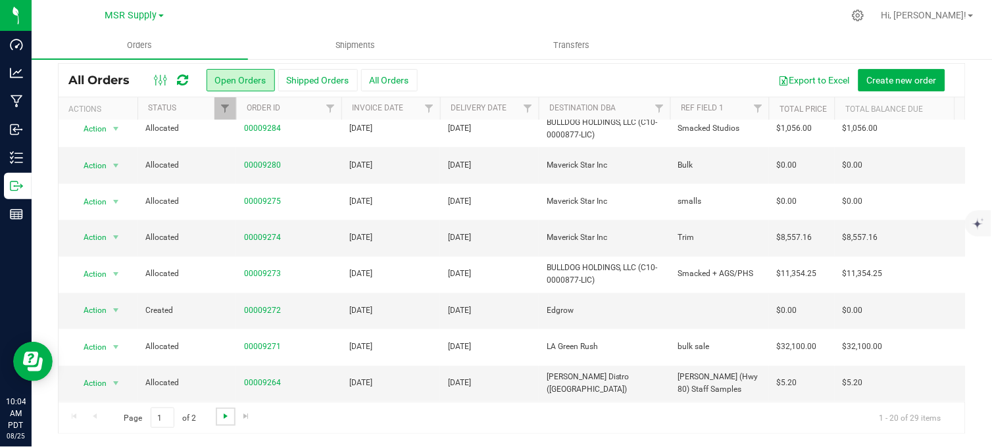
click at [221, 417] on span "Go to the next page" at bounding box center [225, 416] width 11 height 11
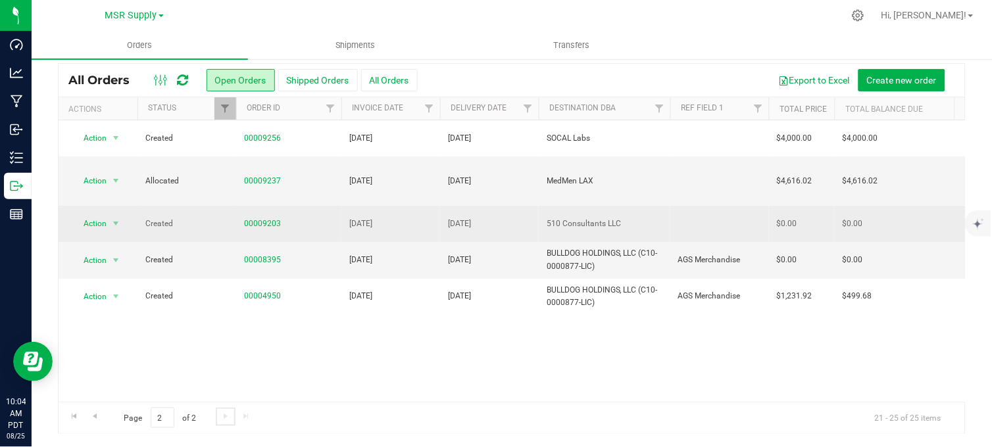
scroll to position [0, 0]
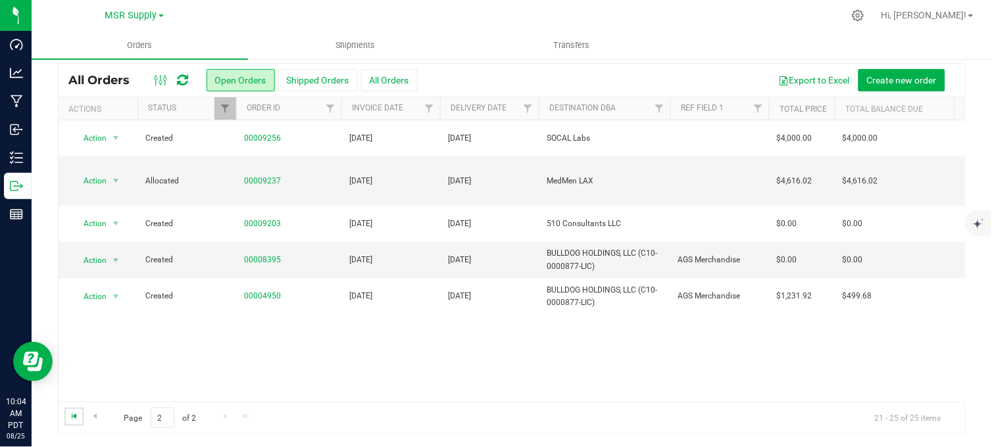
click at [69, 413] on span "Go to the first page" at bounding box center [74, 416] width 11 height 11
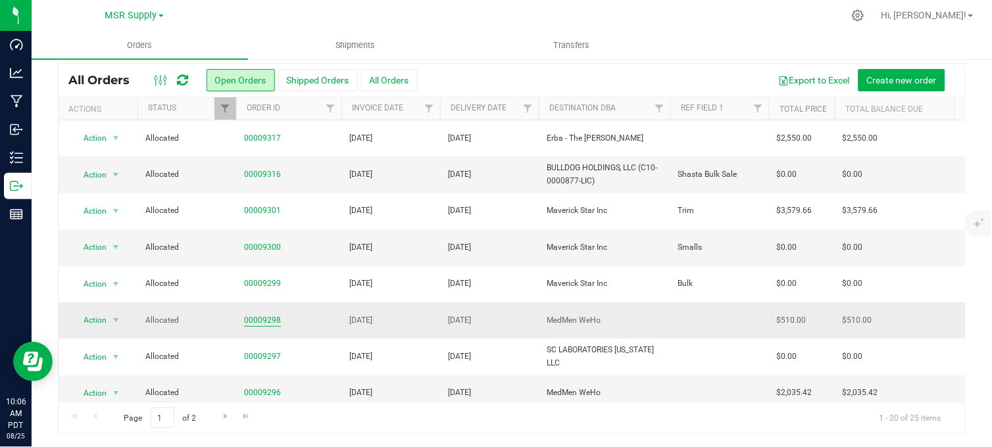
click at [249, 316] on link "00009298" at bounding box center [262, 321] width 37 height 13
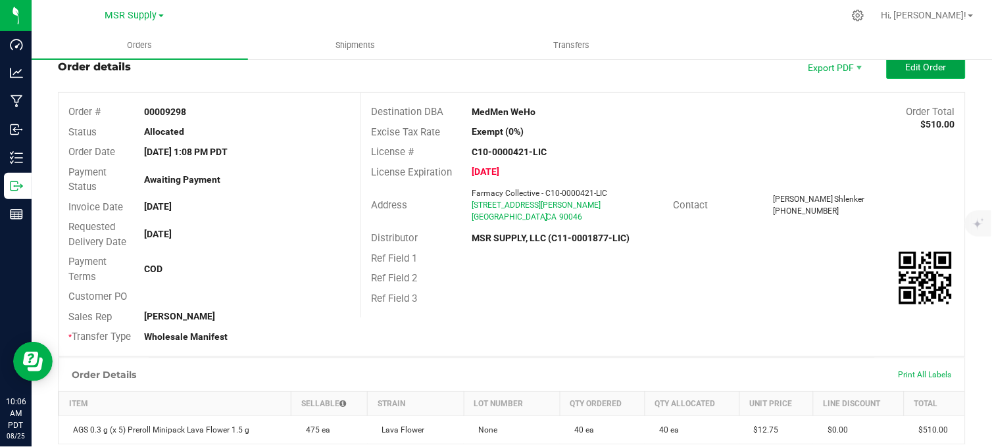
click at [915, 67] on span "Edit Order" at bounding box center [926, 67] width 41 height 11
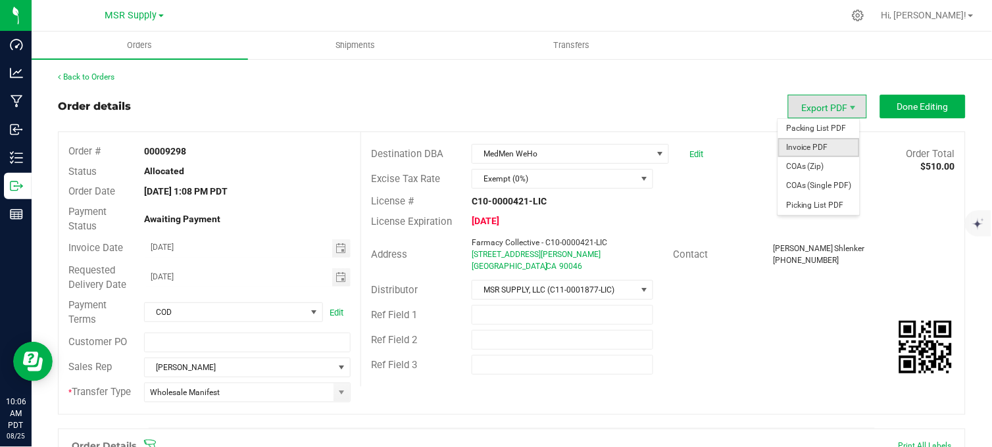
click at [811, 147] on span "Invoice PDF" at bounding box center [819, 147] width 82 height 19
click at [816, 126] on span "Packing List PDF" at bounding box center [819, 128] width 82 height 19
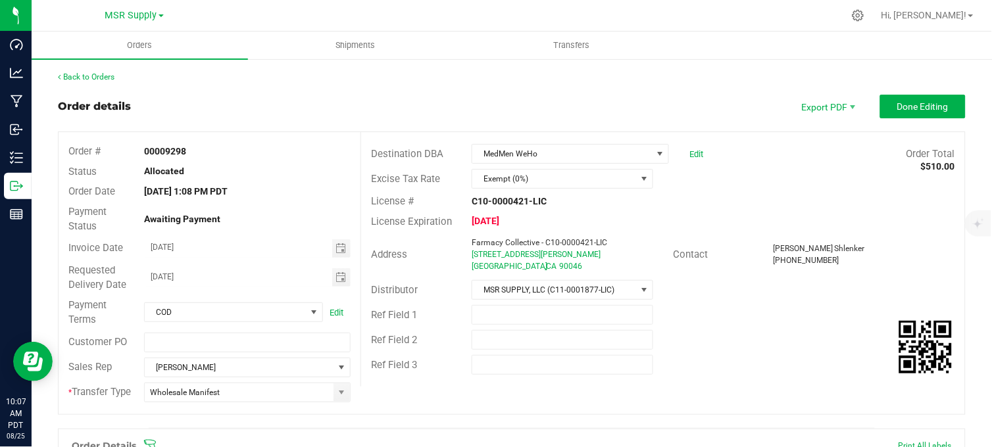
click at [357, 110] on div "Order details Export PDF Done Editing" at bounding box center [512, 107] width 908 height 24
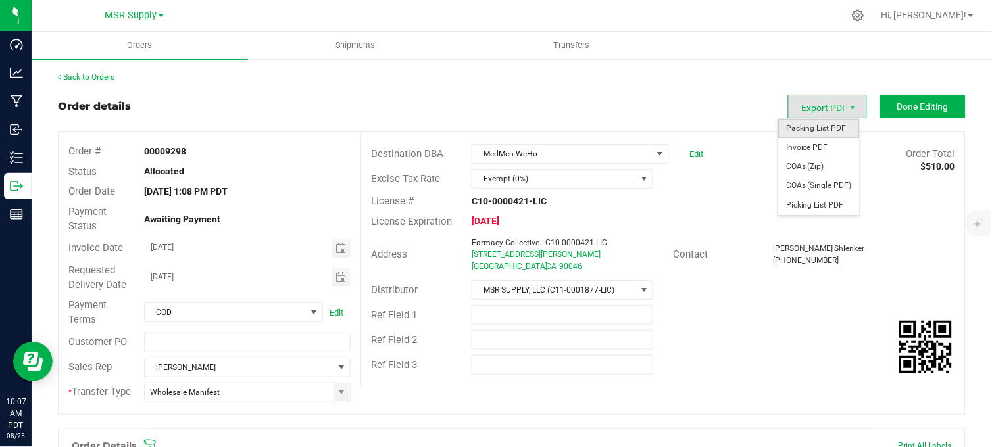
click at [807, 126] on span "Packing List PDF" at bounding box center [819, 128] width 82 height 19
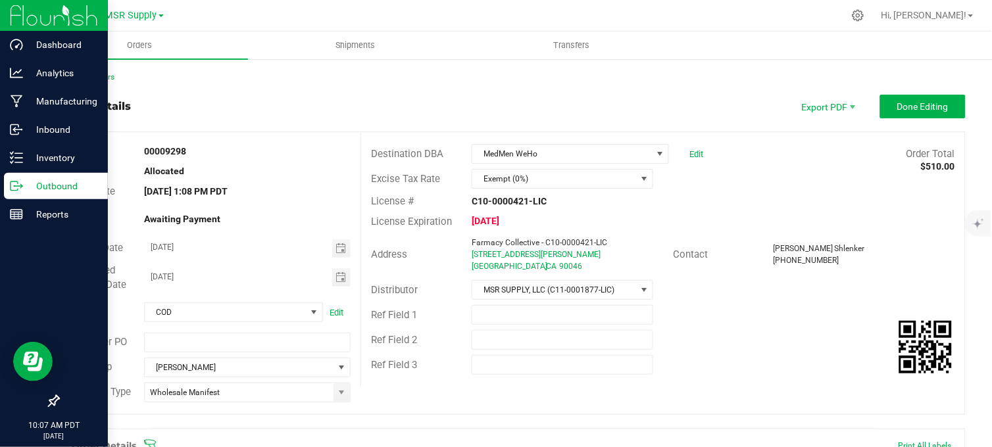
click at [20, 186] on icon at bounding box center [16, 186] width 13 height 13
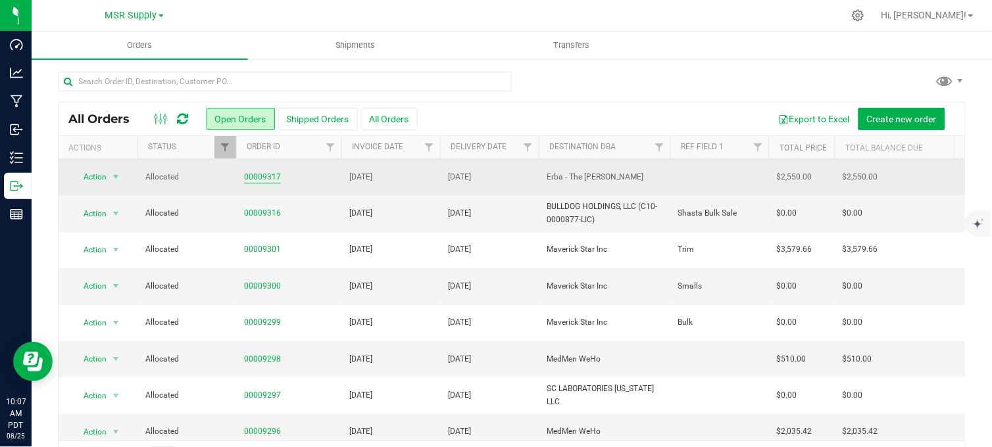
click at [255, 175] on link "00009317" at bounding box center [262, 177] width 37 height 13
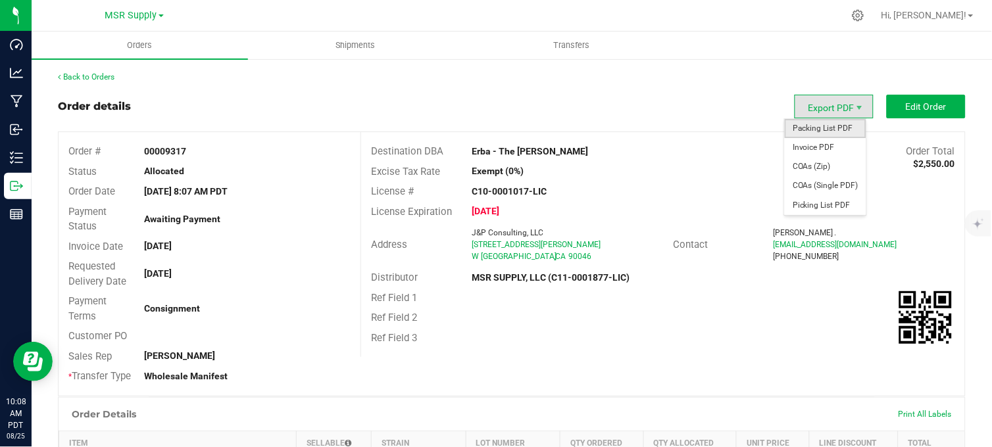
click at [818, 124] on span "Packing List PDF" at bounding box center [826, 128] width 82 height 19
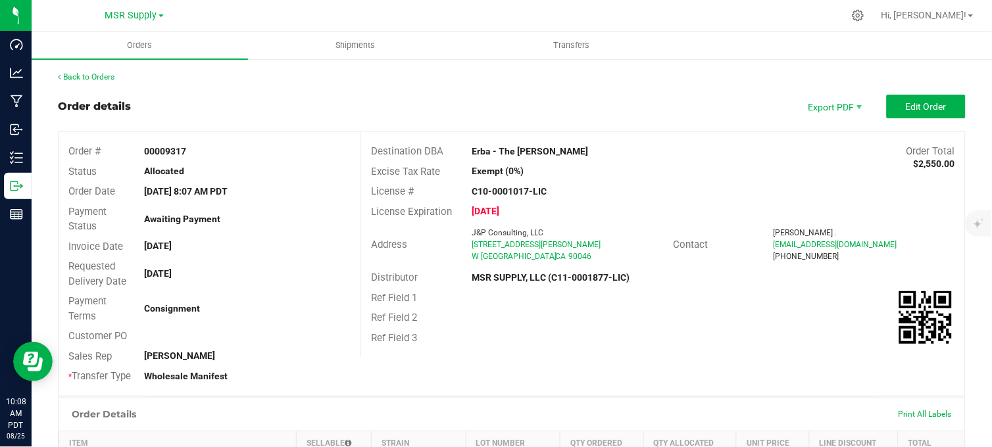
click at [422, 71] on div "Back to Orders" at bounding box center [512, 77] width 908 height 12
click at [359, 95] on div "Order details Export PDF Edit Order" at bounding box center [512, 107] width 908 height 24
click at [138, 17] on span "MSR Supply" at bounding box center [131, 16] width 52 height 12
click at [83, 64] on link "Nabis" at bounding box center [134, 64] width 192 height 18
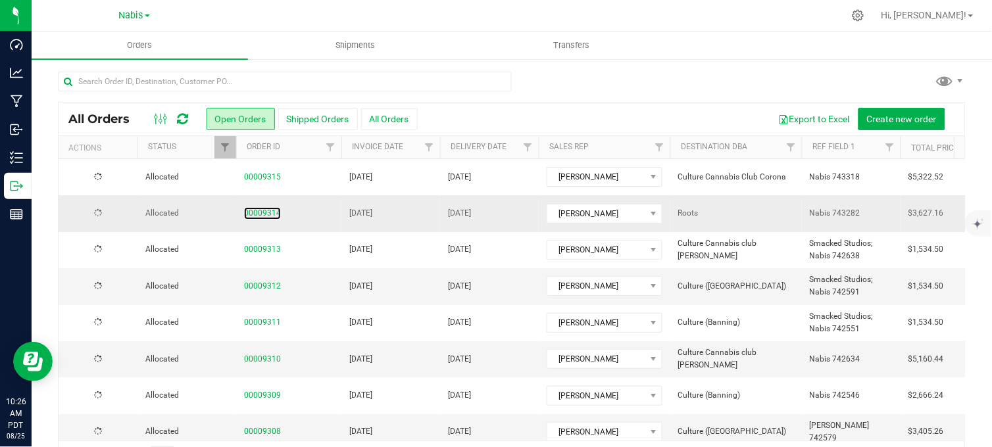
click at [259, 216] on link "00009314" at bounding box center [262, 213] width 37 height 13
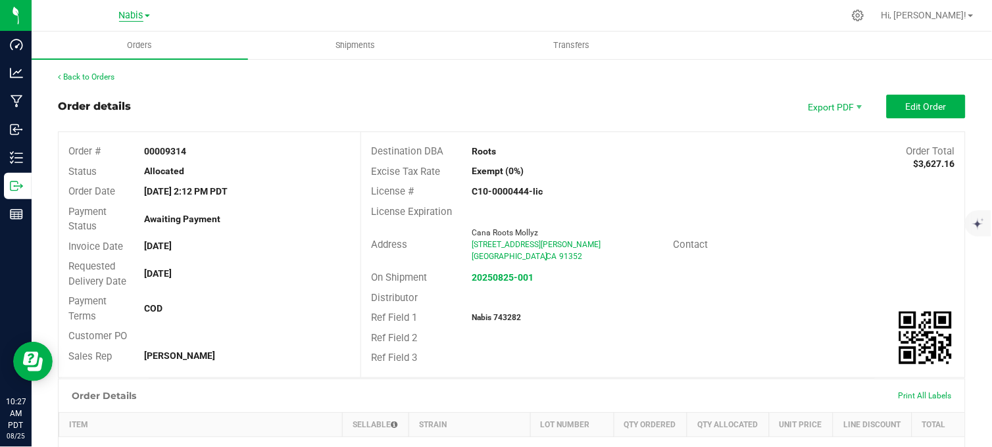
click at [141, 11] on span "Nabis" at bounding box center [131, 16] width 24 height 12
click at [88, 50] on link "MSR Supply" at bounding box center [134, 47] width 192 height 18
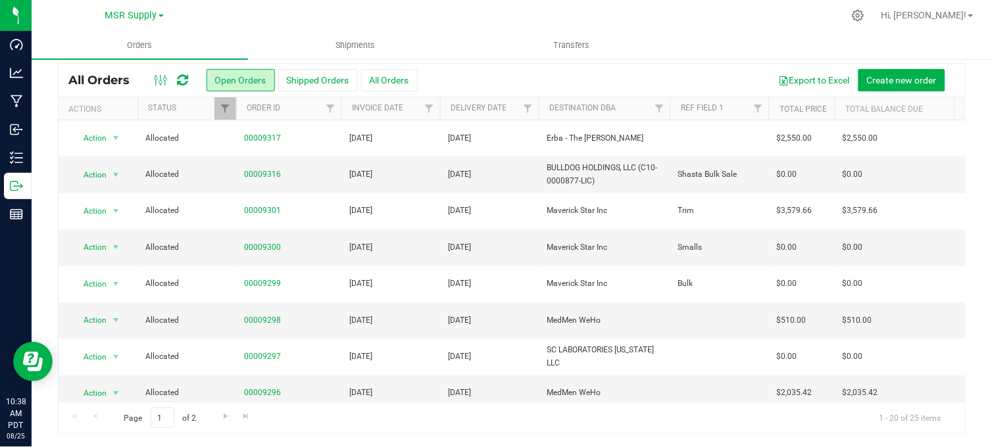
click at [686, 9] on div at bounding box center [540, 16] width 608 height 26
click at [651, 5] on div at bounding box center [540, 16] width 608 height 26
click at [627, 20] on div at bounding box center [540, 16] width 608 height 26
click at [498, 14] on div at bounding box center [540, 16] width 608 height 26
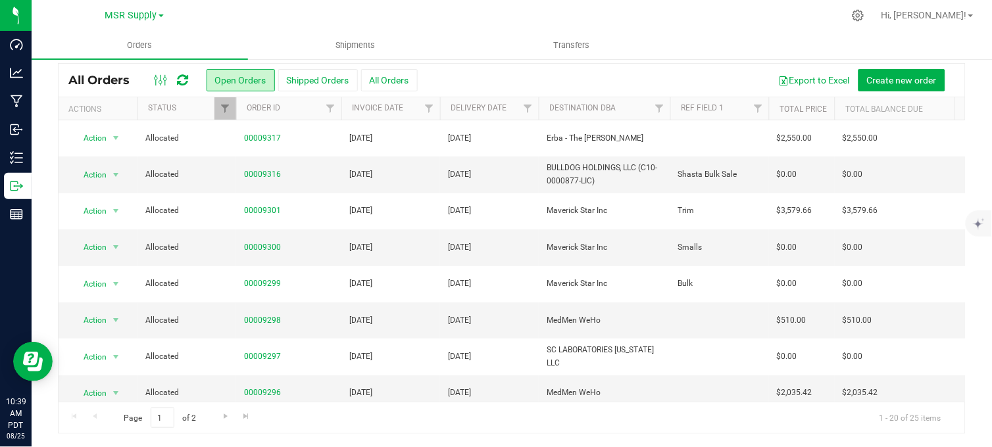
click at [659, 16] on div at bounding box center [540, 16] width 608 height 26
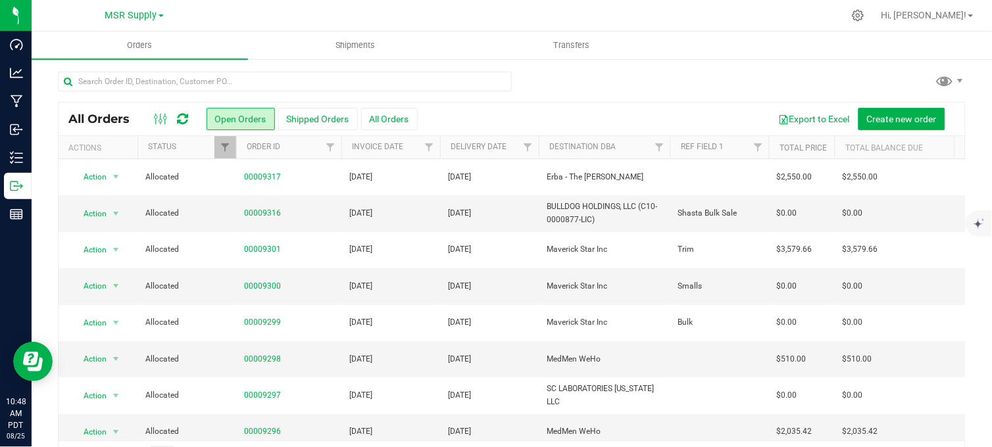
click at [557, 72] on div at bounding box center [512, 87] width 908 height 30
click at [579, 80] on div at bounding box center [512, 87] width 908 height 30
click at [278, 10] on div at bounding box center [540, 16] width 608 height 26
click at [565, 79] on div at bounding box center [512, 87] width 908 height 30
click at [567, 77] on div at bounding box center [512, 87] width 908 height 30
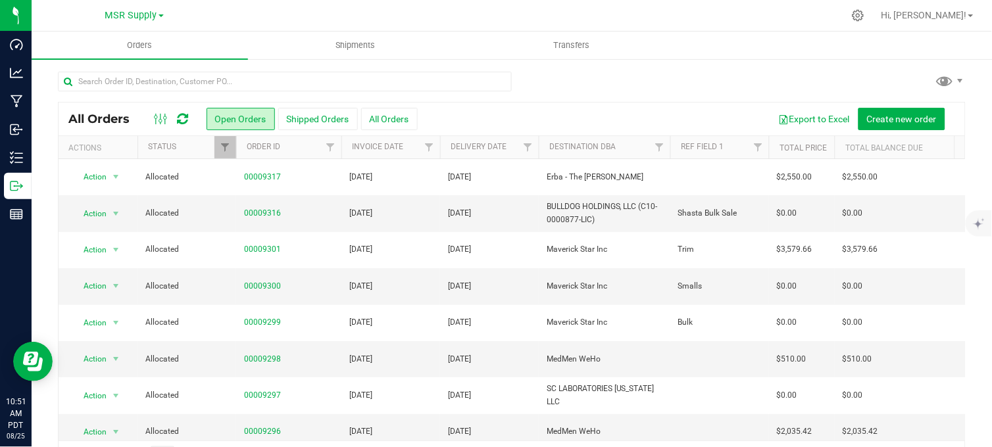
click at [593, 79] on div at bounding box center [512, 87] width 908 height 30
click at [591, 81] on div at bounding box center [512, 87] width 908 height 30
click at [591, 82] on div at bounding box center [512, 87] width 908 height 30
click at [547, 82] on div at bounding box center [512, 87] width 908 height 30
click at [557, 81] on div at bounding box center [512, 87] width 908 height 30
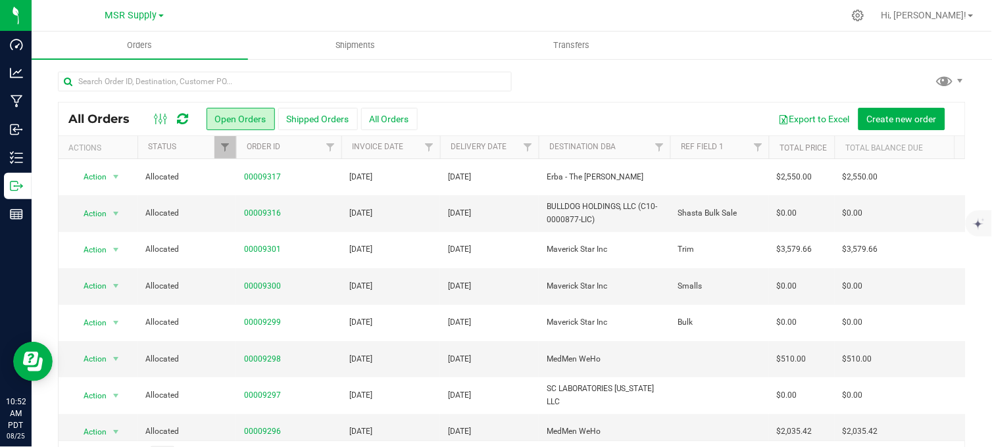
click at [590, 96] on div at bounding box center [512, 87] width 908 height 30
click at [667, 86] on div at bounding box center [512, 87] width 908 height 30
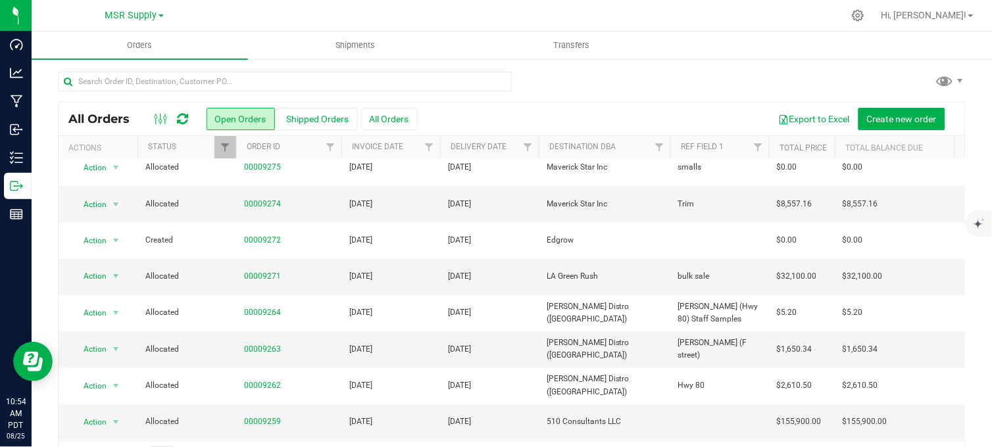
scroll to position [39, 0]
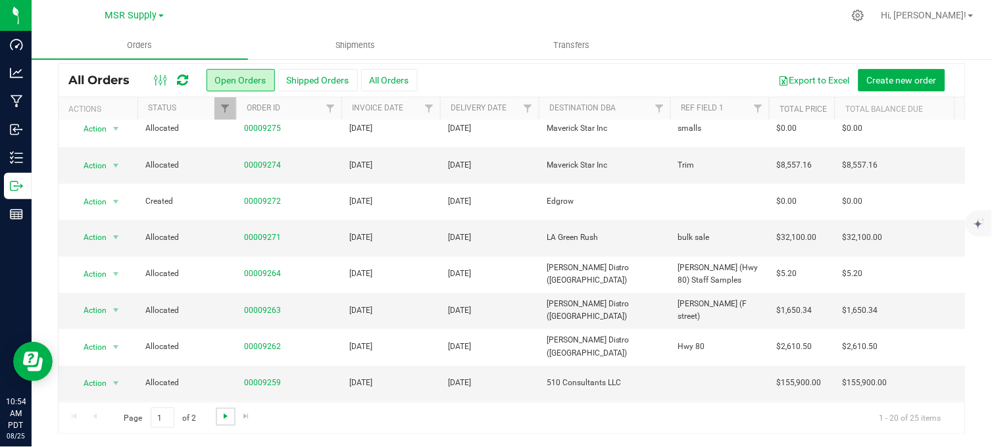
click at [220, 413] on span "Go to the next page" at bounding box center [225, 416] width 11 height 11
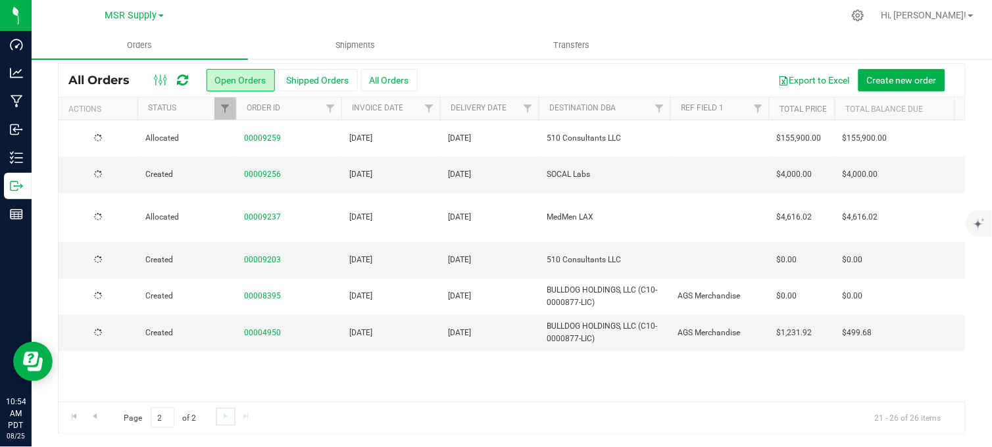
scroll to position [0, 0]
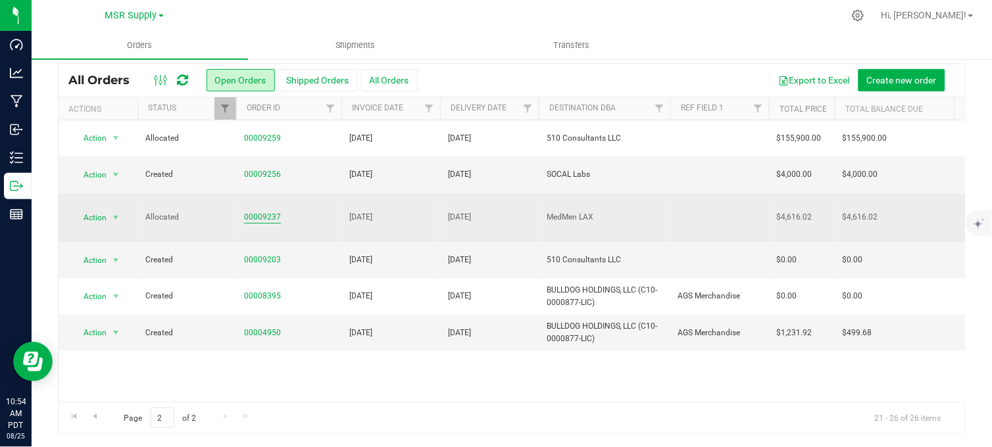
click at [262, 213] on link "00009237" at bounding box center [262, 217] width 37 height 13
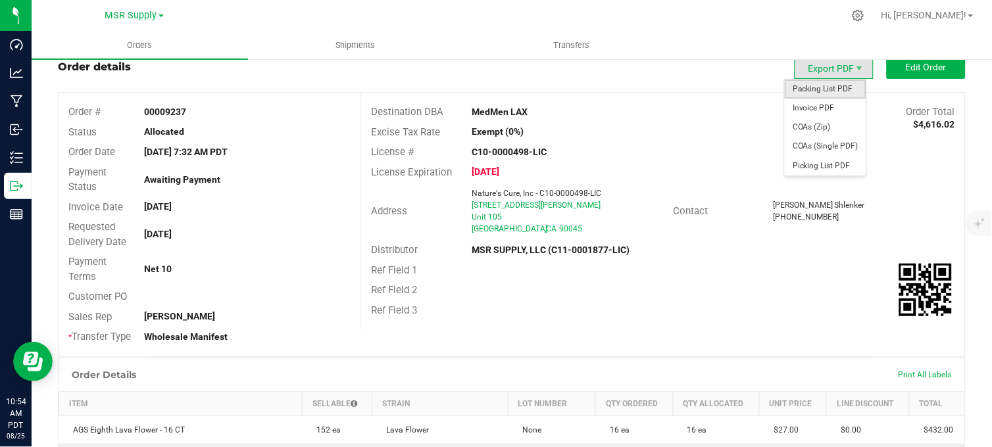
click at [836, 93] on span "Packing List PDF" at bounding box center [826, 89] width 82 height 19
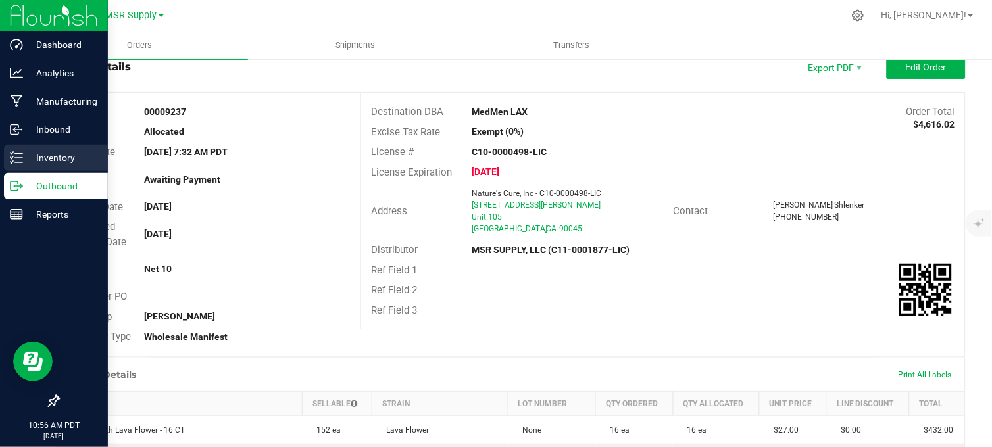
click at [30, 155] on p "Inventory" at bounding box center [62, 158] width 79 height 16
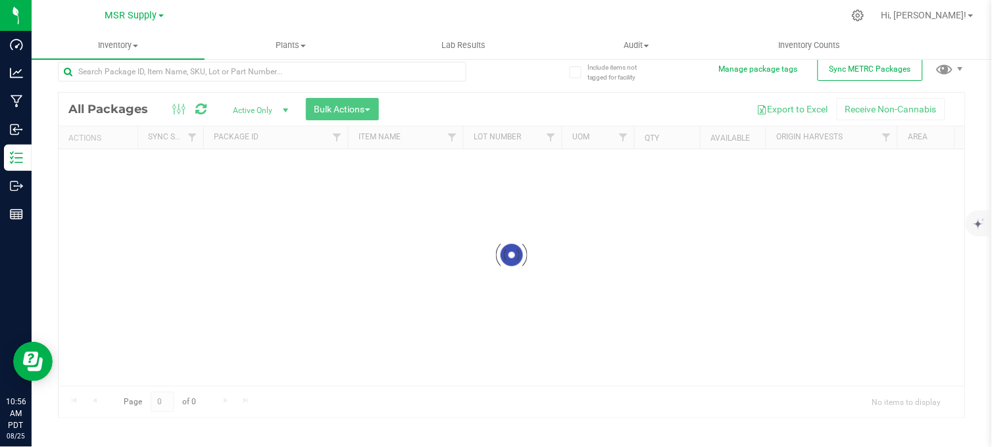
scroll to position [11, 0]
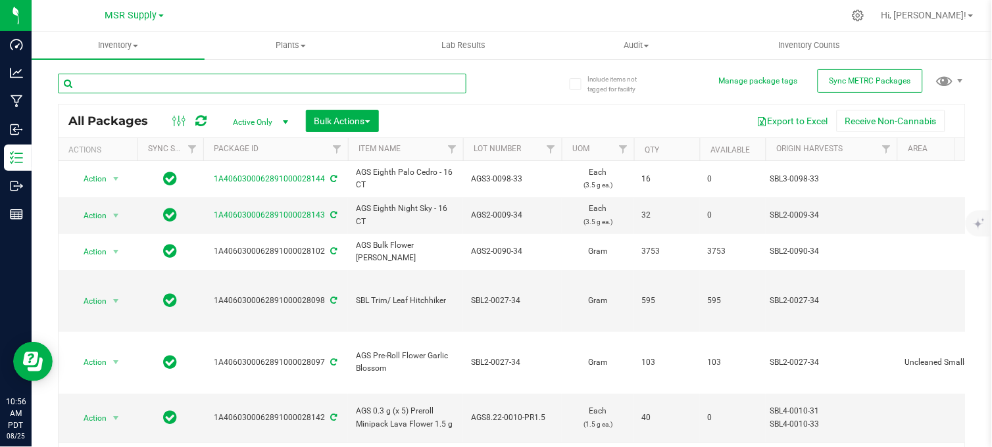
click at [188, 80] on input "text" at bounding box center [262, 84] width 409 height 20
type input "27686"
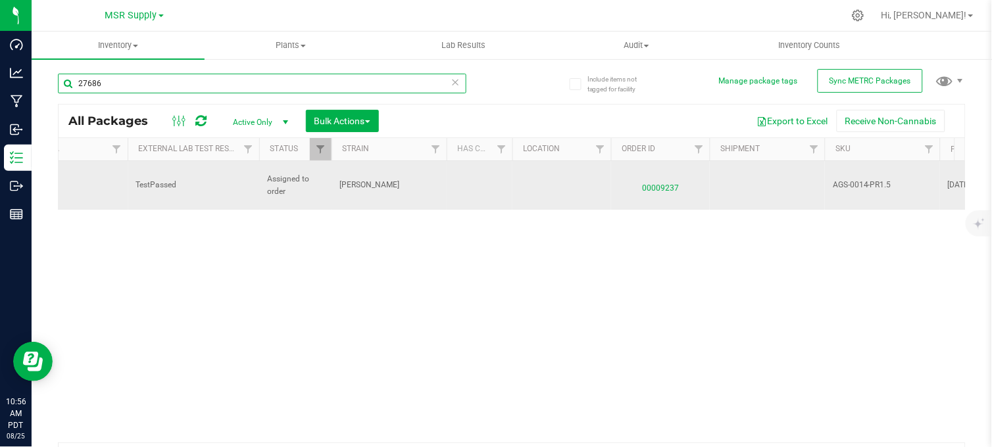
scroll to position [0, 909]
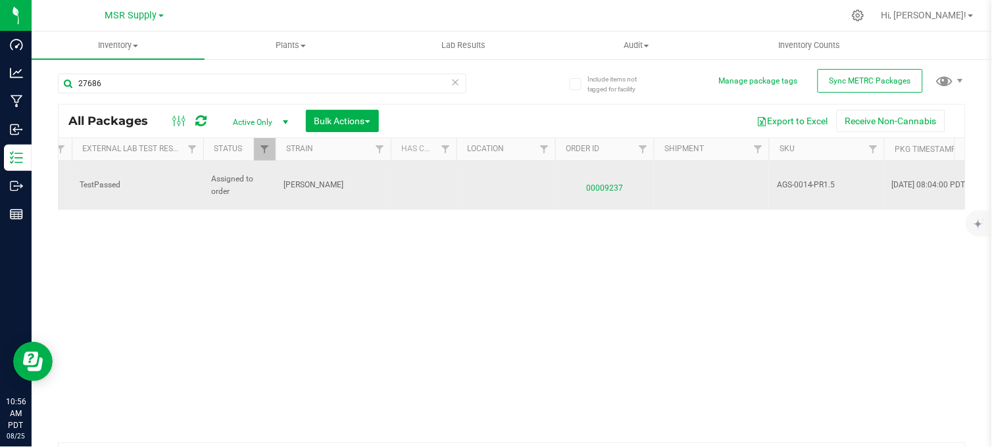
click at [605, 184] on span "00009237" at bounding box center [604, 185] width 83 height 19
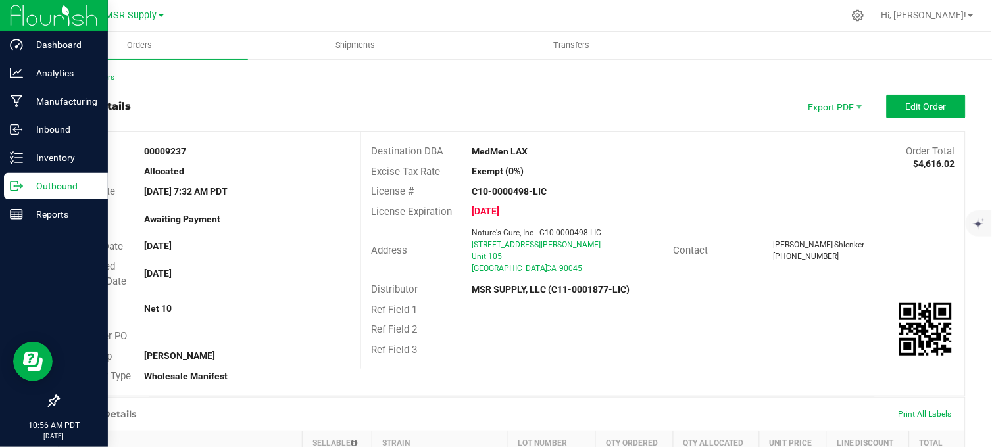
click at [27, 186] on p "Outbound" at bounding box center [62, 186] width 79 height 16
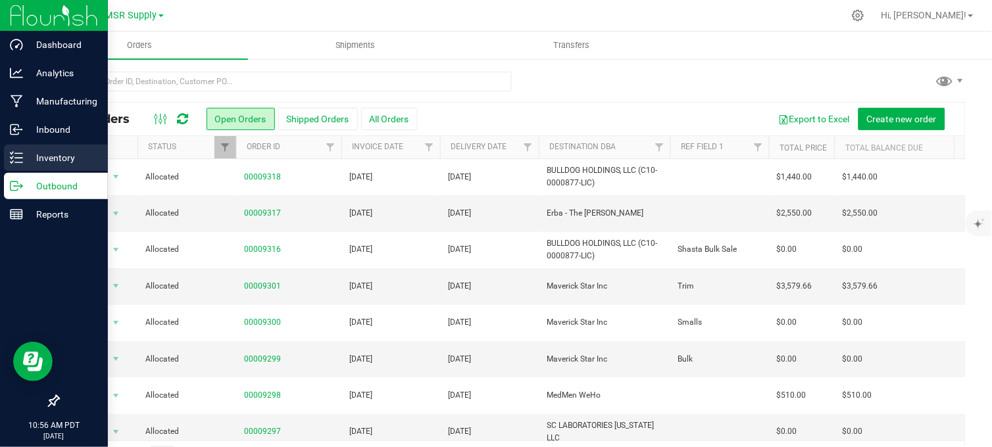
click at [30, 155] on p "Inventory" at bounding box center [62, 158] width 79 height 16
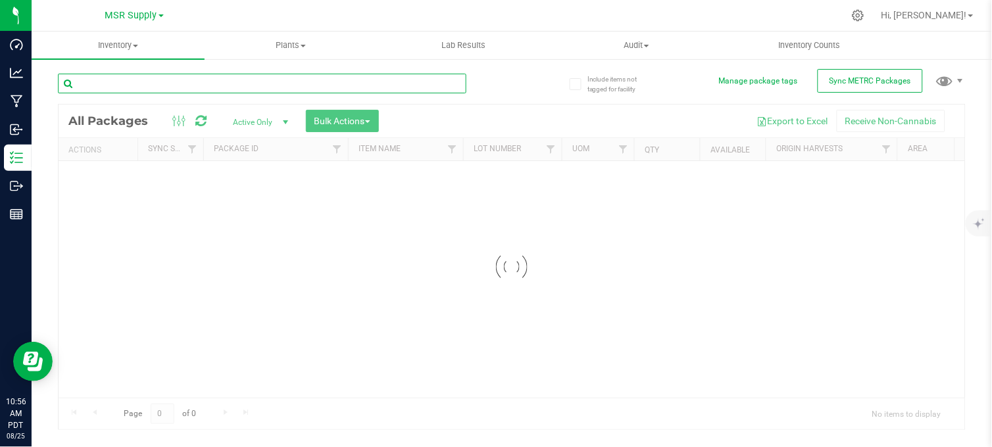
click at [195, 78] on input "text" at bounding box center [262, 84] width 409 height 20
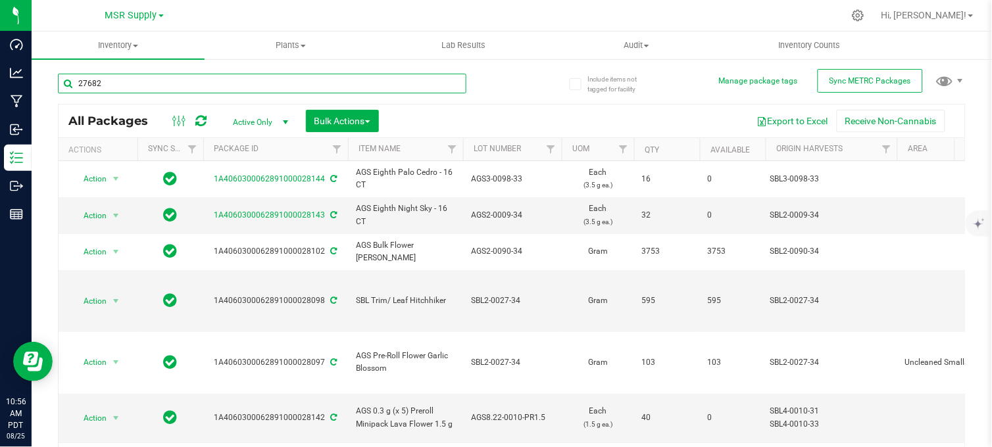
type input "27682"
